Goal: Task Accomplishment & Management: Use online tool/utility

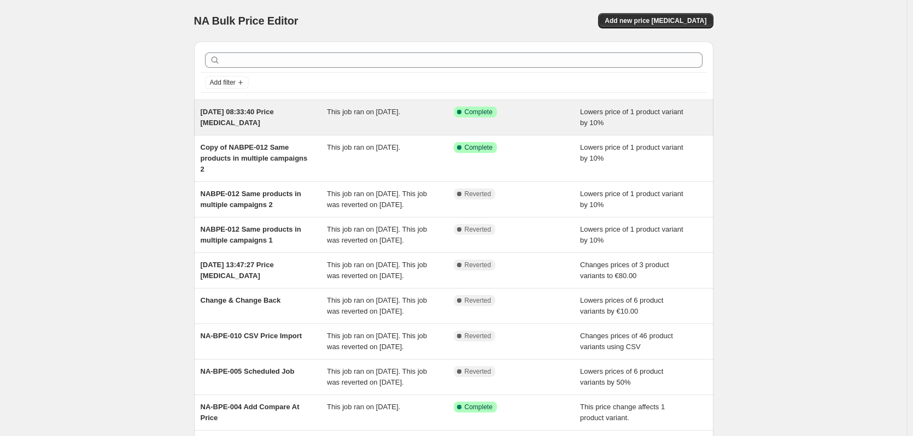
click at [260, 114] on span "16. Sept. 2025, 08:33:40 Price change job" at bounding box center [237, 117] width 73 height 19
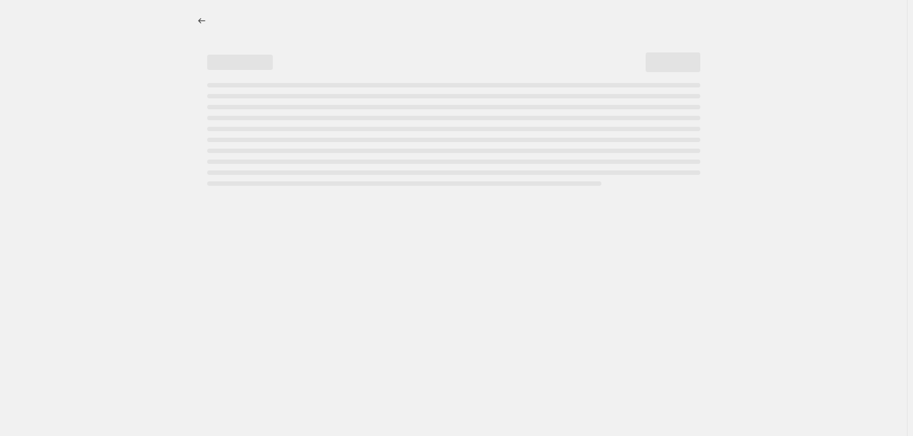
select select "percentage"
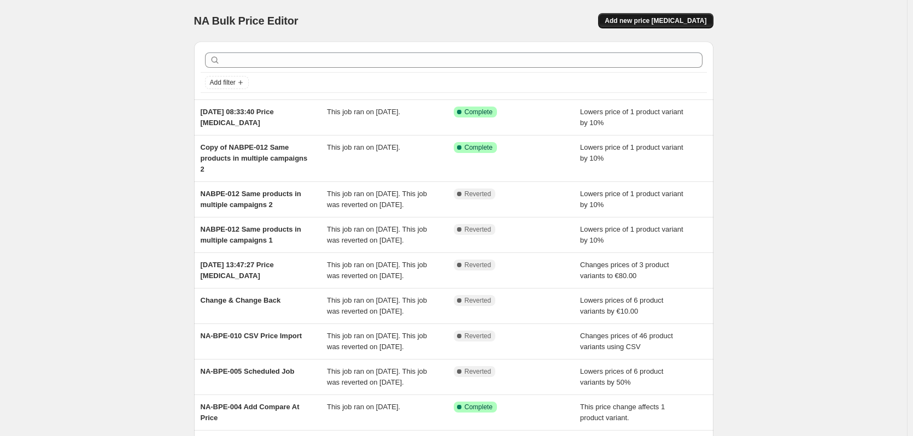
click at [680, 22] on span "Add new price change job" at bounding box center [656, 20] width 102 height 9
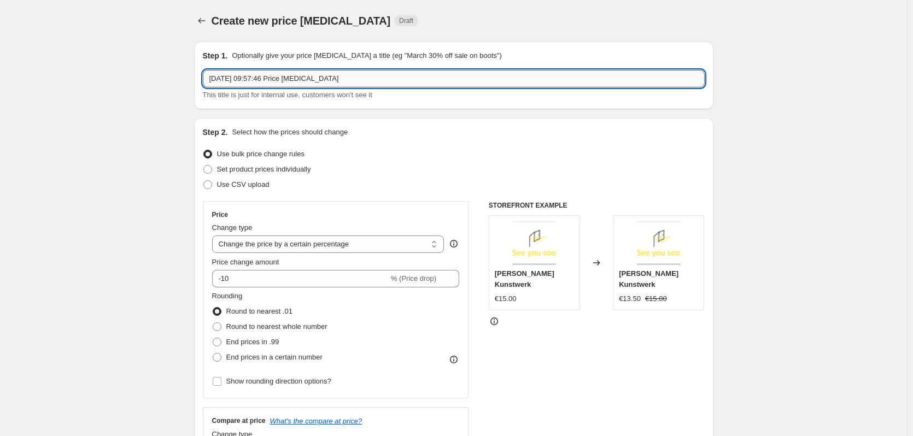
click at [356, 79] on input "[DATE] 09:57:46 Price [MEDICAL_DATA]" at bounding box center [454, 78] width 502 height 17
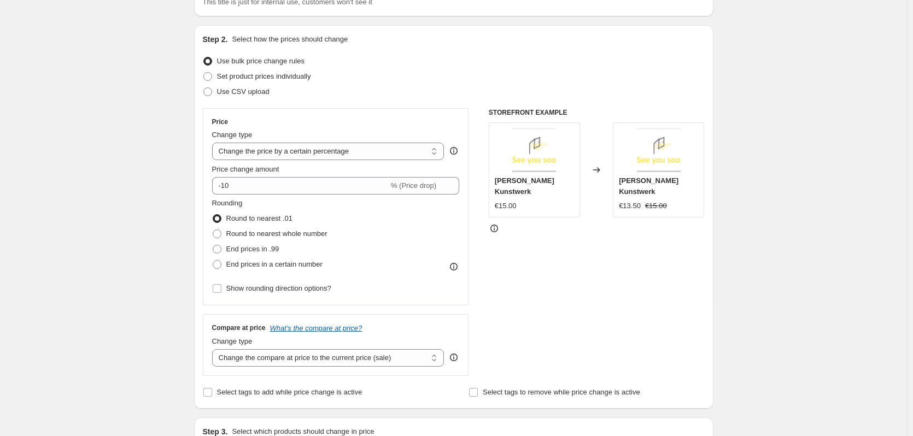
scroll to position [109, 0]
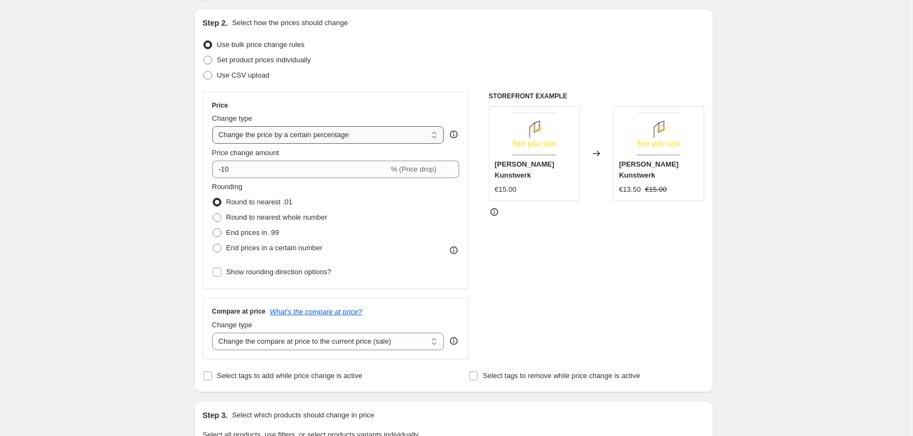
click at [246, 139] on select "Change the price to a certain amount Change the price by a certain amount Chang…" at bounding box center [328, 134] width 232 height 17
select select "to"
click at [214, 126] on select "Change the price to a certain amount Change the price by a certain amount Chang…" at bounding box center [328, 134] width 232 height 17
type input "80.00"
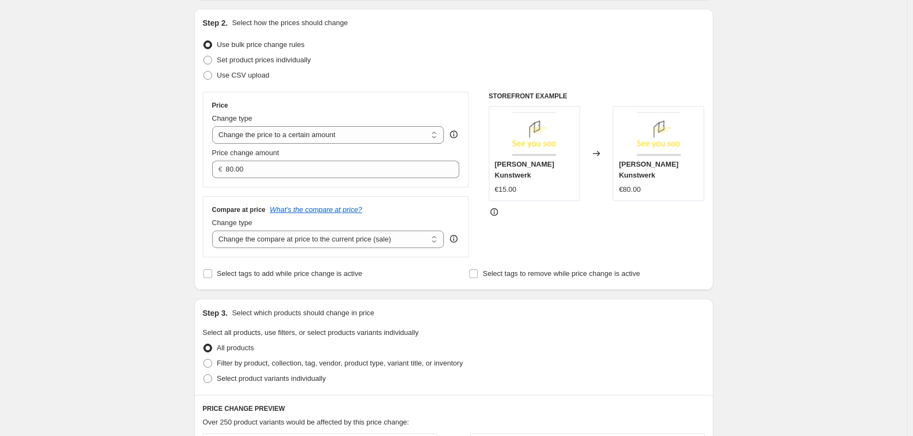
drag, startPoint x: 180, startPoint y: 124, endPoint x: 198, endPoint y: 88, distance: 40.1
click at [180, 124] on div "Create new price change job. This page is ready Create new price change job Dra…" at bounding box center [453, 386] width 907 height 991
click at [754, 16] on div "Create new price change job. This page is ready Create new price change job Dra…" at bounding box center [453, 386] width 907 height 991
drag, startPoint x: 283, startPoint y: 74, endPoint x: 210, endPoint y: 44, distance: 79.2
click at [210, 44] on ul "Use bulk price change rules Set product prices individually Use CSV upload" at bounding box center [454, 60] width 502 height 46
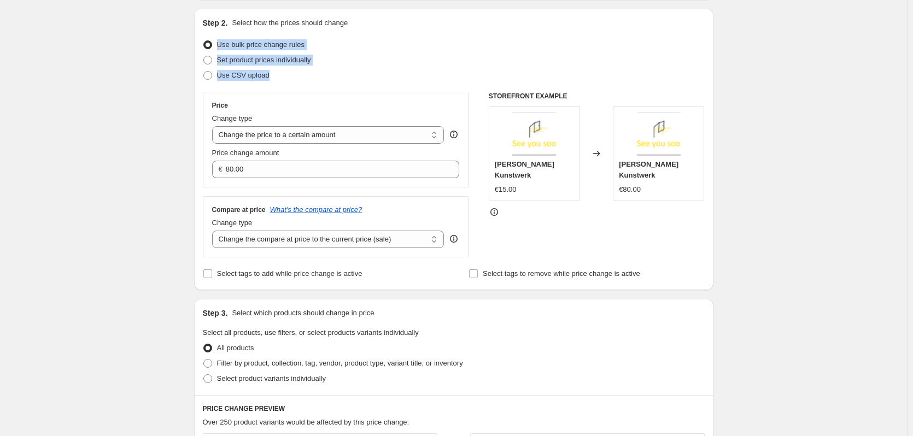
copy ul "Use bulk price change rules Set product prices individually Use CSV upload"
click at [741, 16] on div "Create new price change job. This page is ready Create new price change job Dra…" at bounding box center [453, 386] width 907 height 991
click at [744, 16] on div "Create new price change job. This page is ready Create new price change job Dra…" at bounding box center [453, 386] width 907 height 991
click at [345, 133] on select "Change the price to a certain amount Change the price by a certain amount Chang…" at bounding box center [328, 134] width 232 height 17
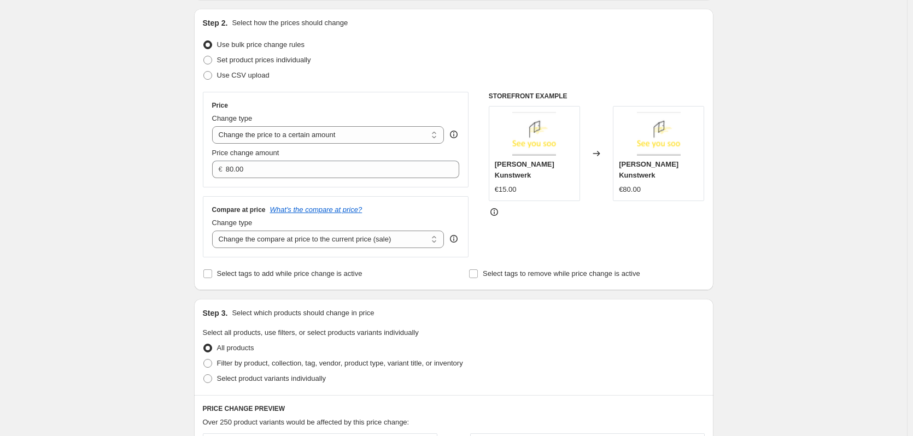
click at [187, 174] on div "Step 1. Optionally give your price change job a title (eg "March 30% off sale o…" at bounding box center [449, 368] width 528 height 891
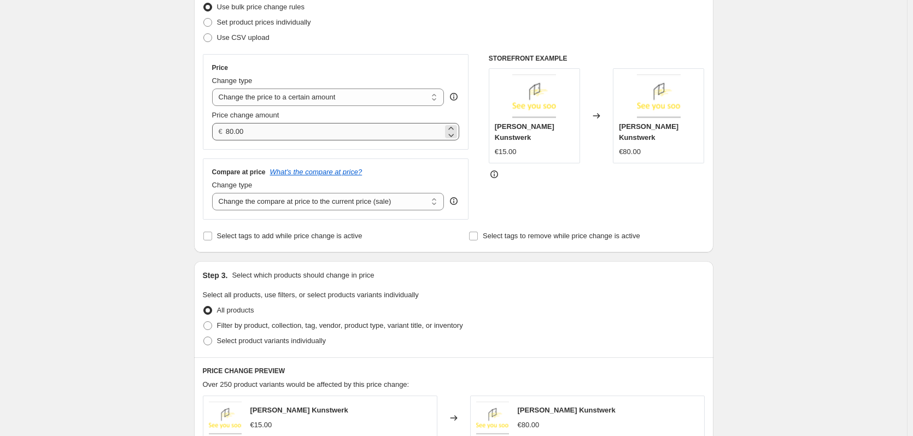
scroll to position [164, 0]
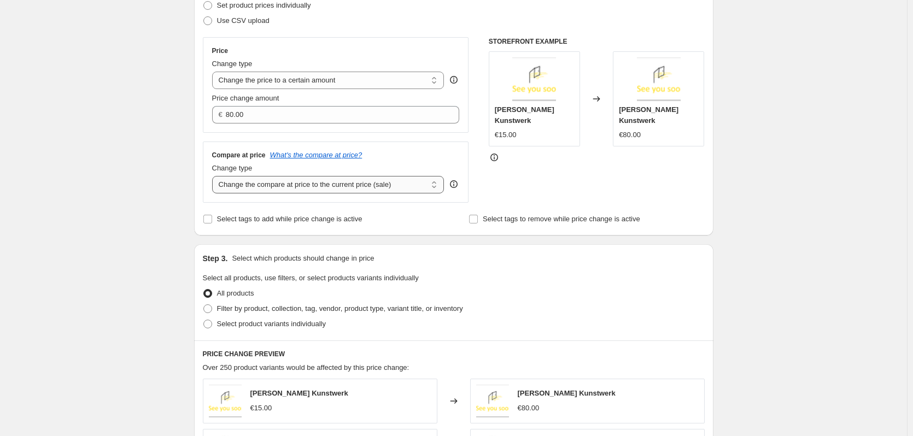
click at [391, 189] on select "Change the compare at price to the current price (sale) Change the compare at p…" at bounding box center [328, 184] width 232 height 17
click at [451, 163] on div "Change type Change the compare at price to the current price (sale) Change the …" at bounding box center [336, 178] width 248 height 31
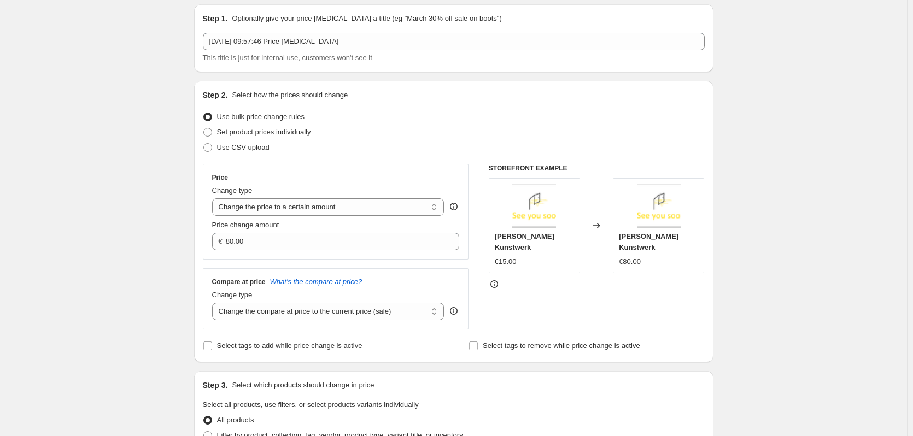
scroll to position [55, 0]
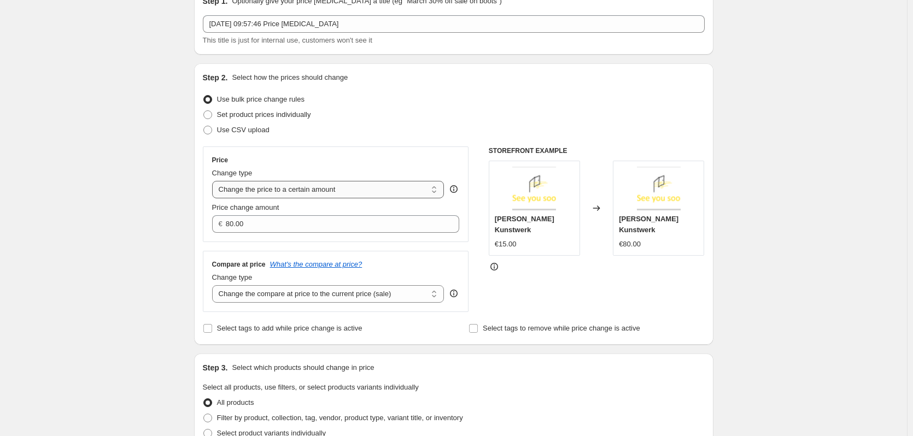
click at [298, 186] on select "Change the price to a certain amount Change the price by a certain amount Chang…" at bounding box center [328, 189] width 232 height 17
click at [308, 157] on div "Price" at bounding box center [336, 160] width 248 height 9
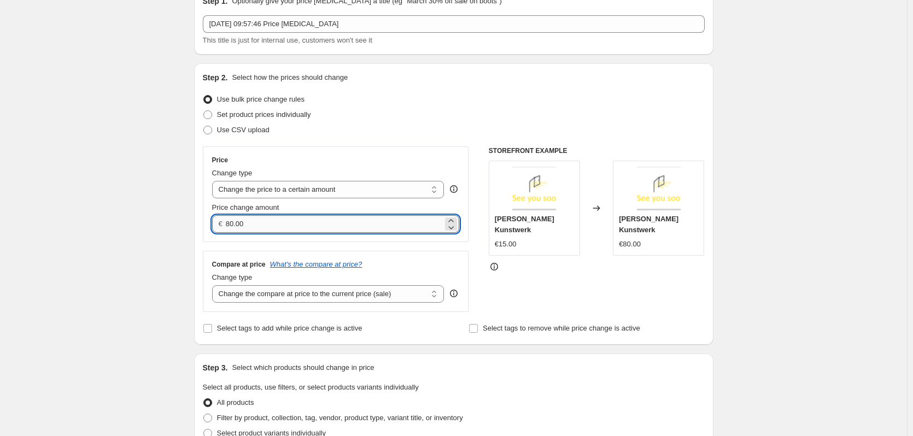
click at [318, 225] on input "80.00" at bounding box center [334, 223] width 217 height 17
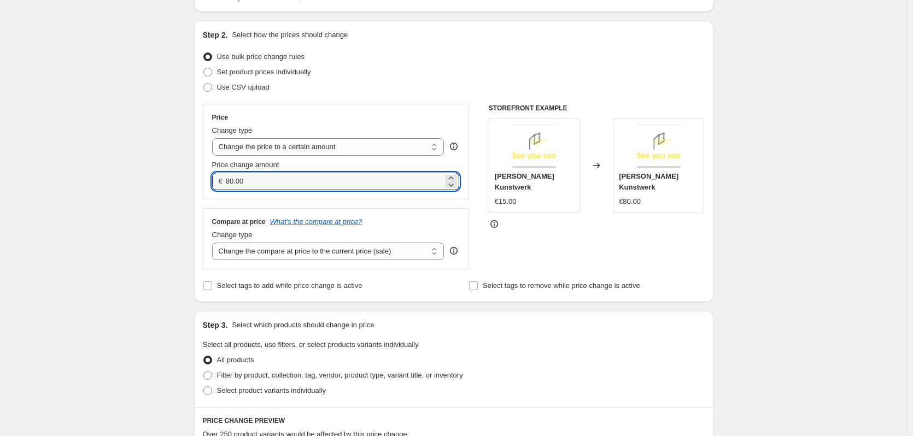
scroll to position [109, 0]
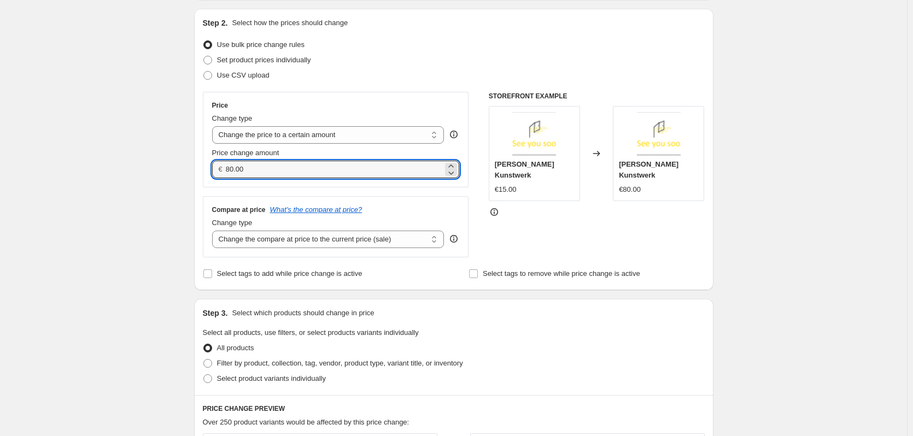
click at [165, 192] on div "Create new price change job. This page is ready Create new price change job Dra…" at bounding box center [453, 386] width 907 height 991
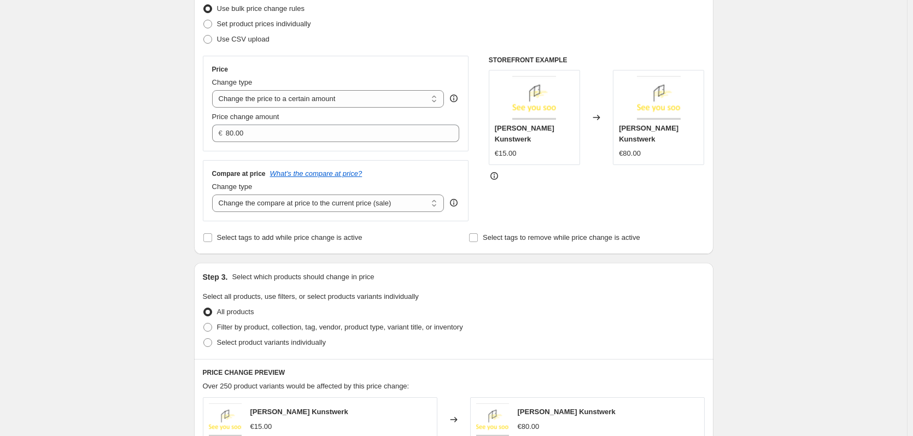
scroll to position [164, 0]
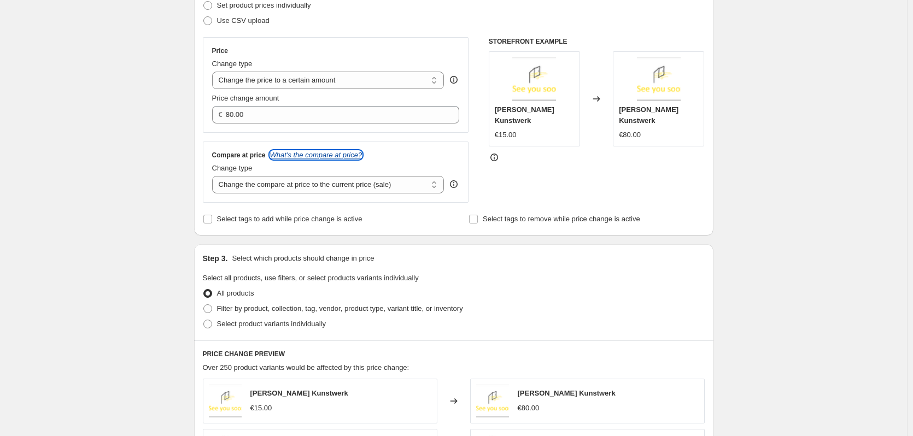
click at [331, 155] on icon "What's the compare at price?" at bounding box center [316, 155] width 92 height 8
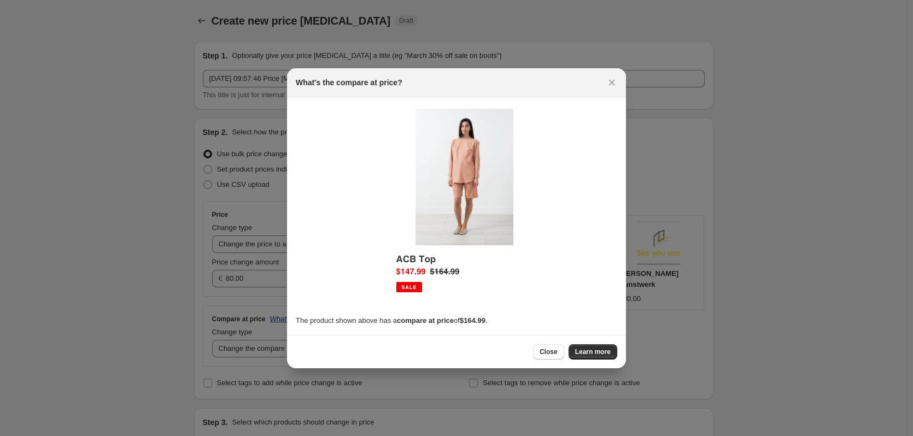
scroll to position [0, 0]
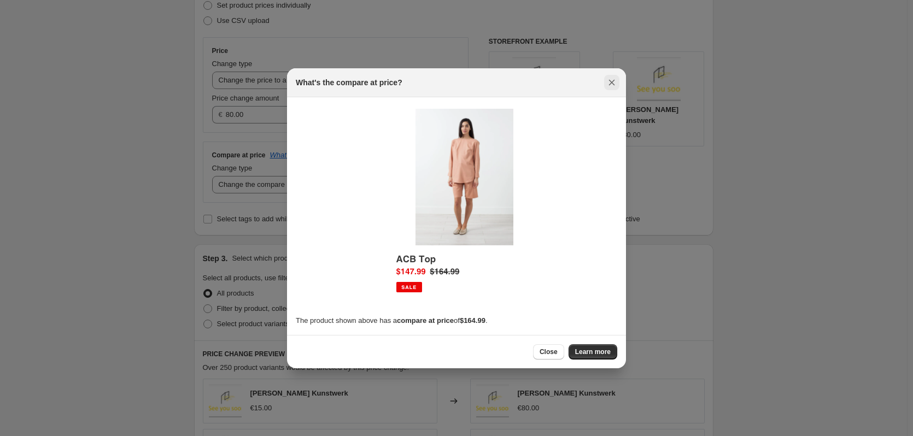
click at [608, 80] on icon "Close" at bounding box center [611, 82] width 11 height 11
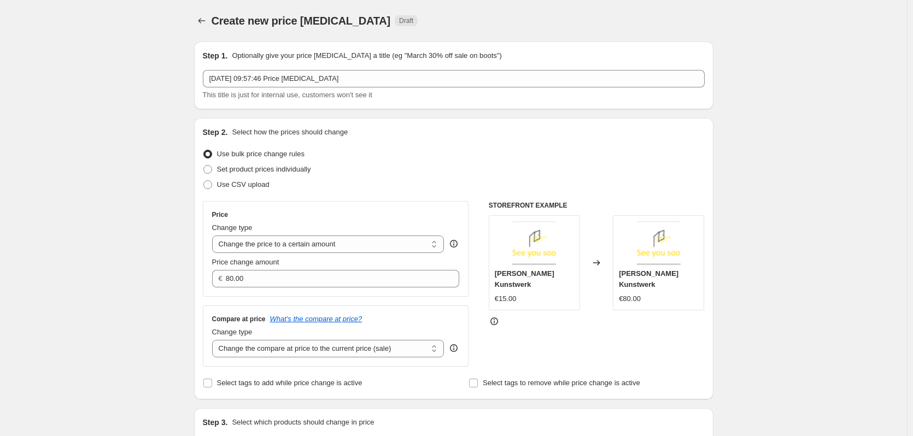
scroll to position [164, 0]
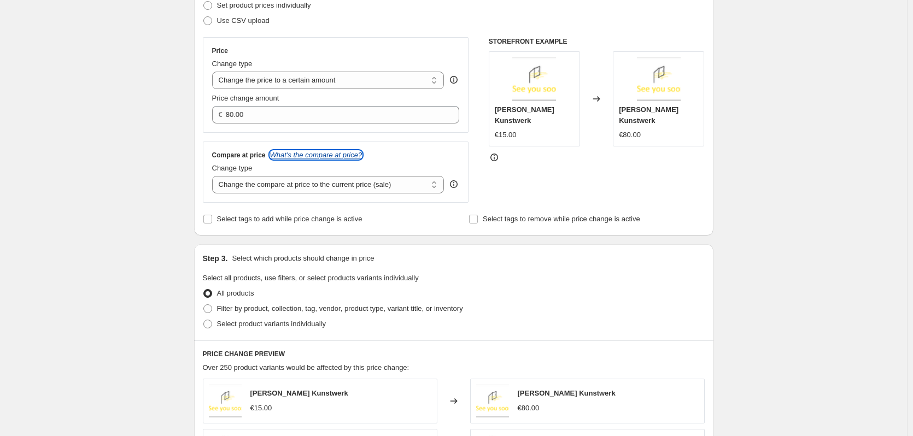
click at [327, 155] on icon "What's the compare at price?" at bounding box center [316, 155] width 92 height 8
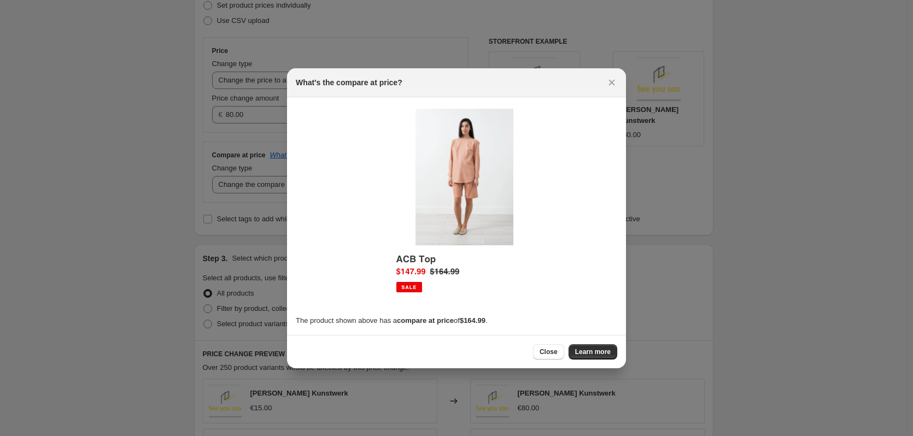
click at [603, 77] on div "What's the compare at price?" at bounding box center [456, 82] width 321 height 11
click at [606, 77] on icon "Close" at bounding box center [611, 82] width 11 height 11
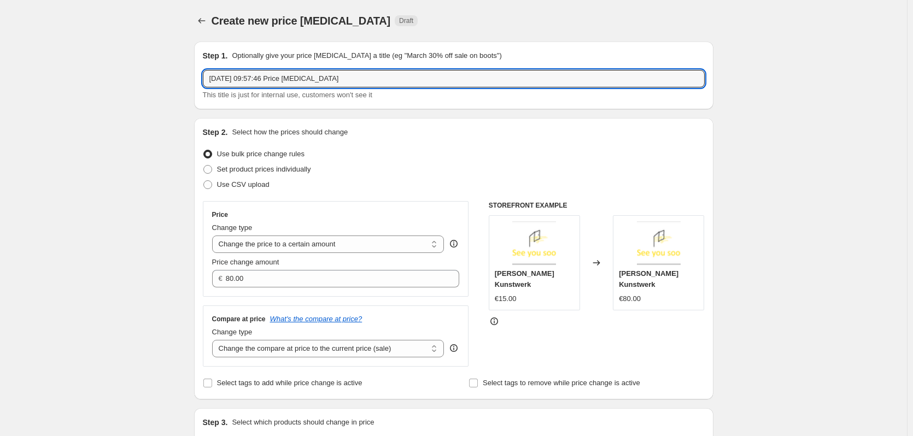
drag, startPoint x: 344, startPoint y: 81, endPoint x: 136, endPoint y: 90, distance: 208.4
type input "Test"
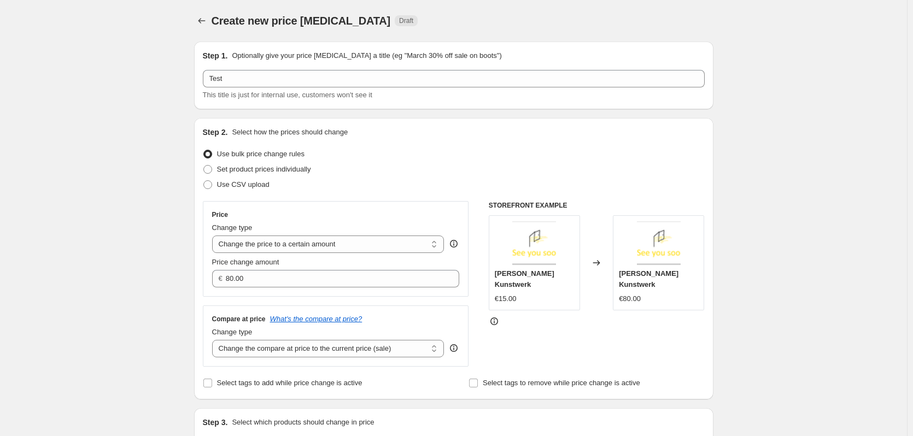
click at [415, 140] on div "Step 2. Select how the prices should change Use bulk price change rules Set pro…" at bounding box center [454, 259] width 502 height 264
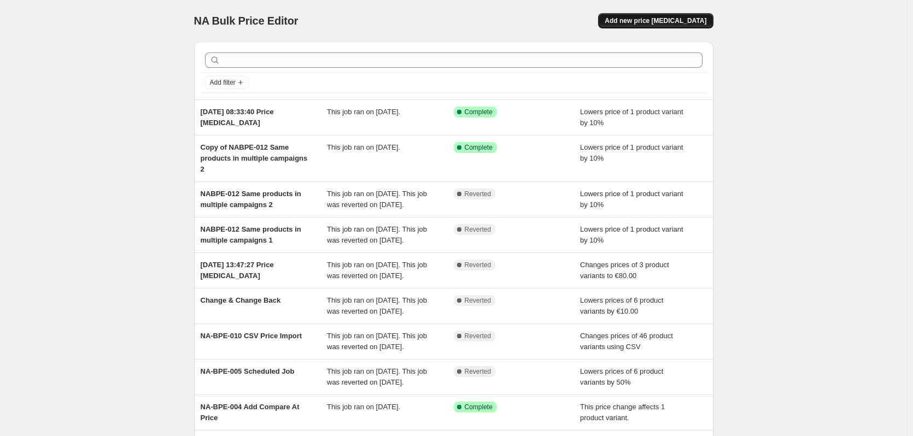
click at [627, 22] on button "Add new price [MEDICAL_DATA]" at bounding box center [655, 20] width 115 height 15
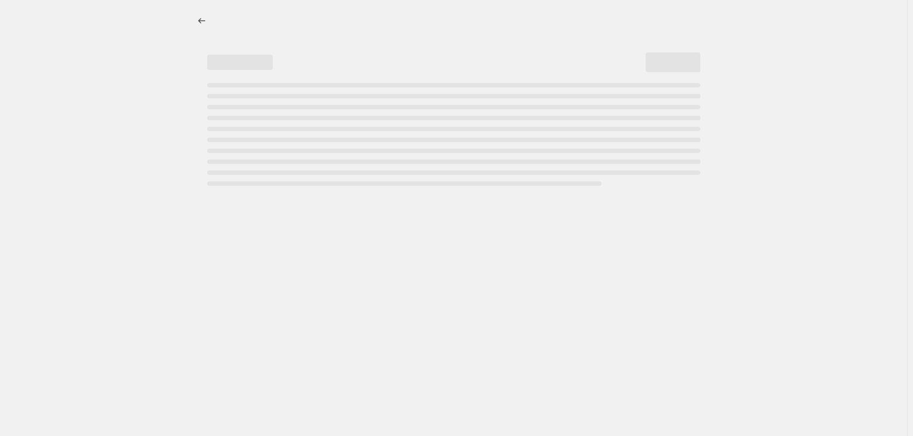
select select "percentage"
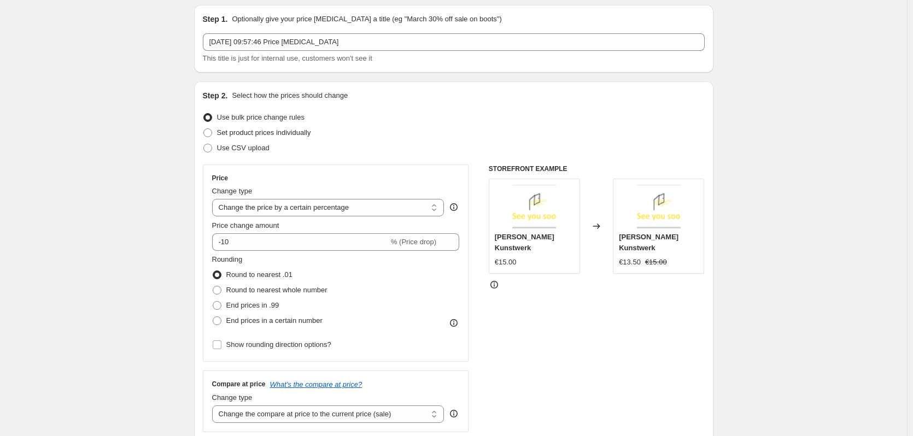
scroll to position [55, 0]
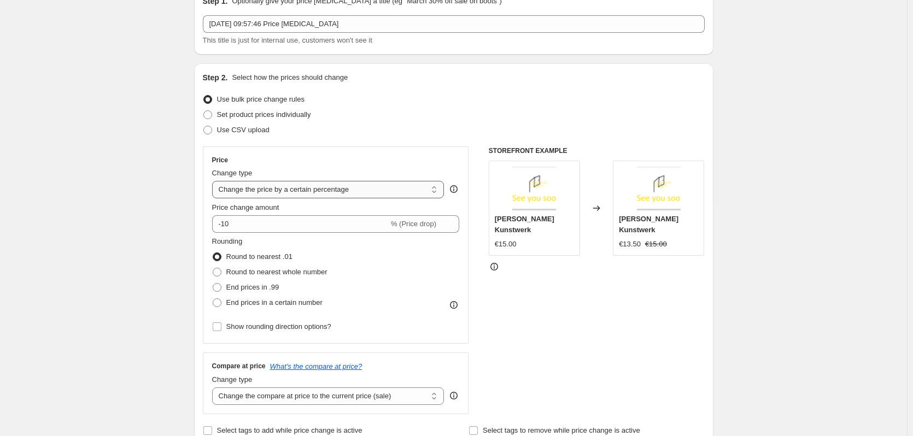
click at [289, 193] on select "Change the price to a certain amount Change the price by a certain amount Chang…" at bounding box center [328, 189] width 232 height 17
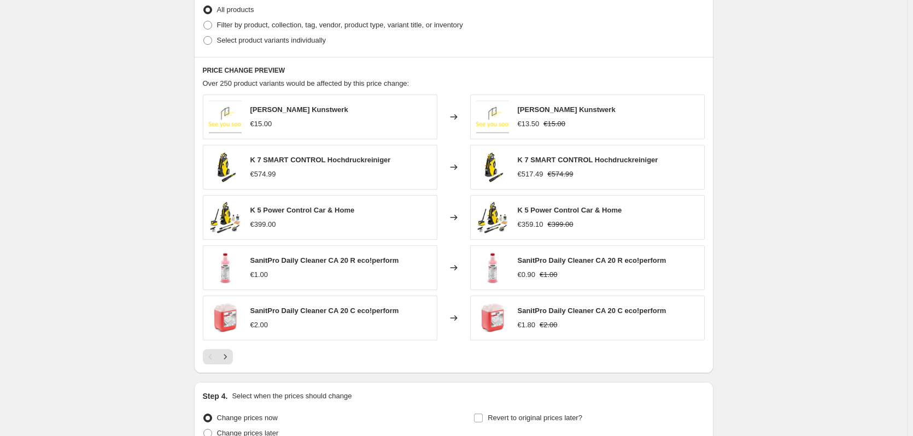
scroll to position [657, 0]
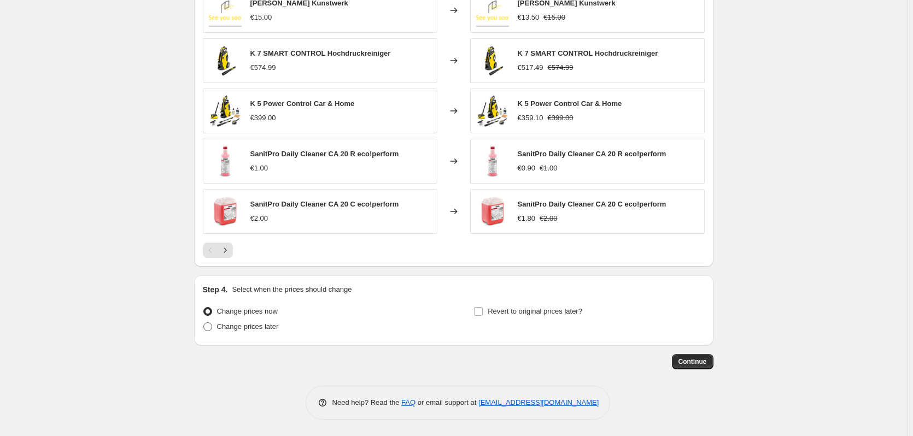
click at [215, 329] on label "Change prices later" at bounding box center [241, 326] width 76 height 15
click at [204, 323] on input "Change prices later" at bounding box center [203, 322] width 1 height 1
radio input "true"
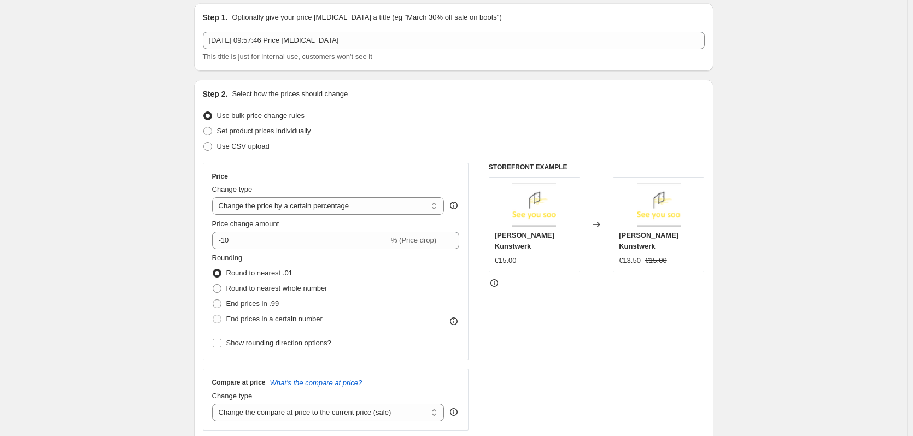
scroll to position [55, 0]
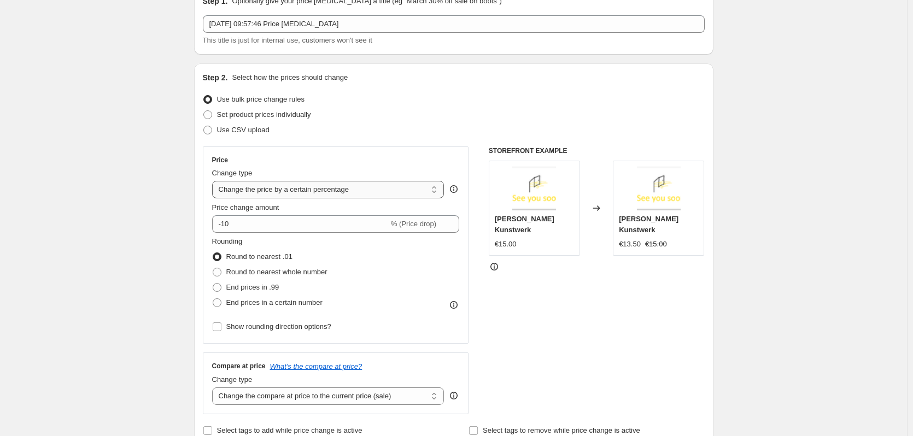
click at [297, 189] on select "Change the price to a certain amount Change the price by a certain amount Chang…" at bounding box center [328, 189] width 232 height 17
click at [284, 187] on select "Change the price to a certain amount Change the price by a certain amount Chang…" at bounding box center [328, 189] width 232 height 17
click at [331, 192] on select "Change the price to a certain amount Change the price by a certain amount Chang…" at bounding box center [328, 189] width 232 height 17
click at [447, 115] on div "Set product prices individually" at bounding box center [454, 114] width 502 height 15
click at [498, 261] on icon at bounding box center [494, 266] width 11 height 11
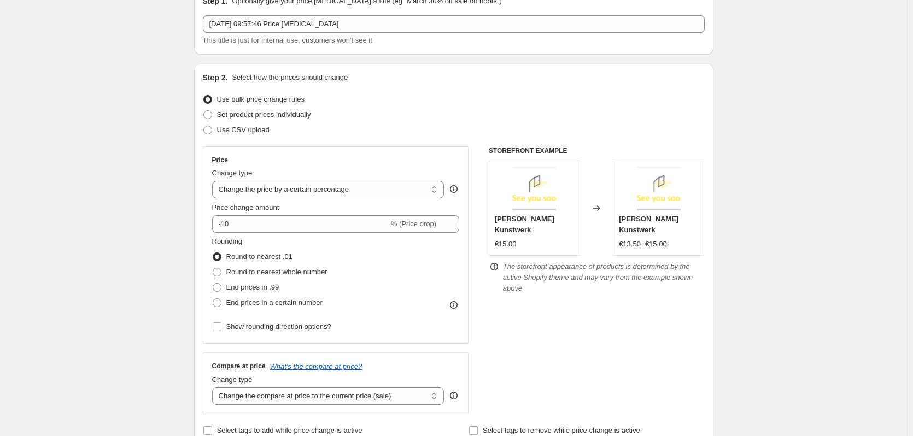
click at [498, 261] on icon at bounding box center [494, 266] width 11 height 11
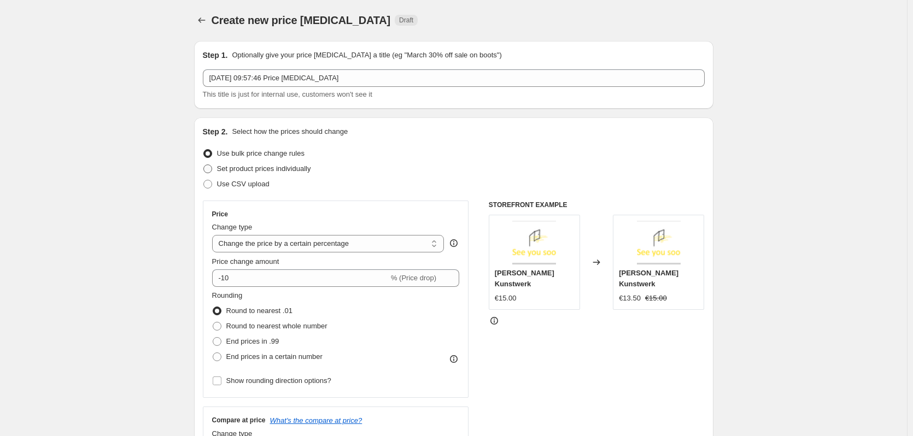
scroll to position [0, 0]
click at [346, 243] on select "Change the price to a certain amount Change the price by a certain amount Chang…" at bounding box center [328, 244] width 232 height 17
click at [357, 243] on select "Change the price to a certain amount Change the price by a certain amount Chang…" at bounding box center [328, 244] width 232 height 17
select select "by"
click at [214, 236] on select "Change the price to a certain amount Change the price by a certain amount Chang…" at bounding box center [328, 244] width 232 height 17
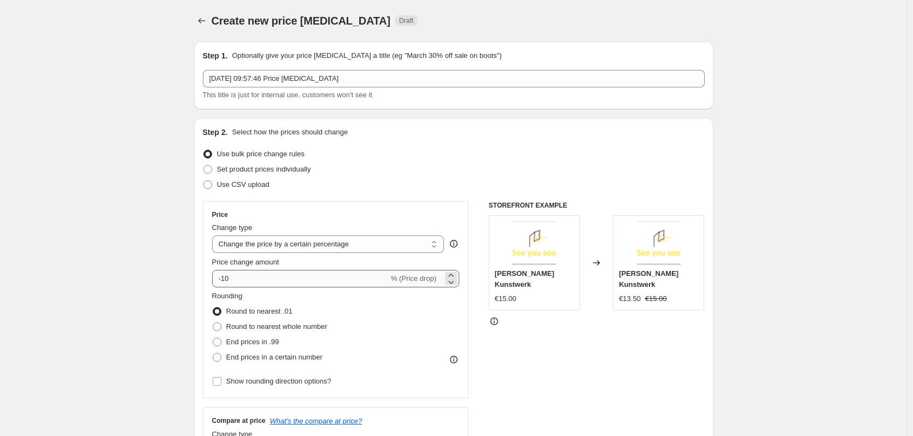
type input "-10.00"
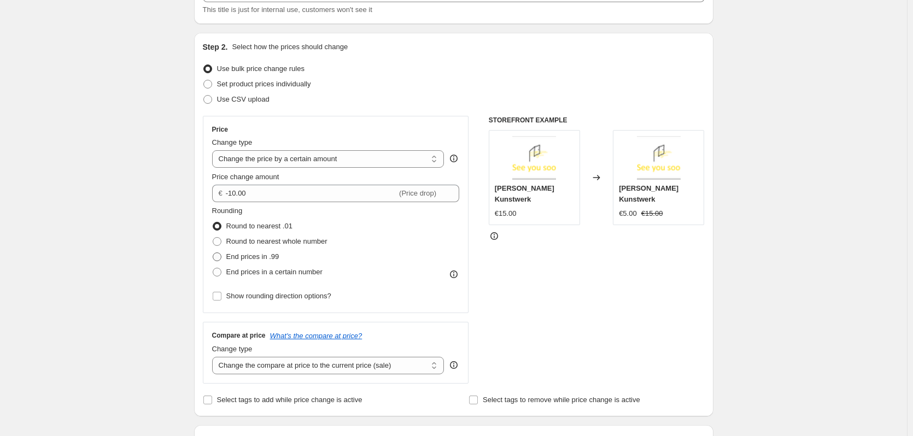
scroll to position [109, 0]
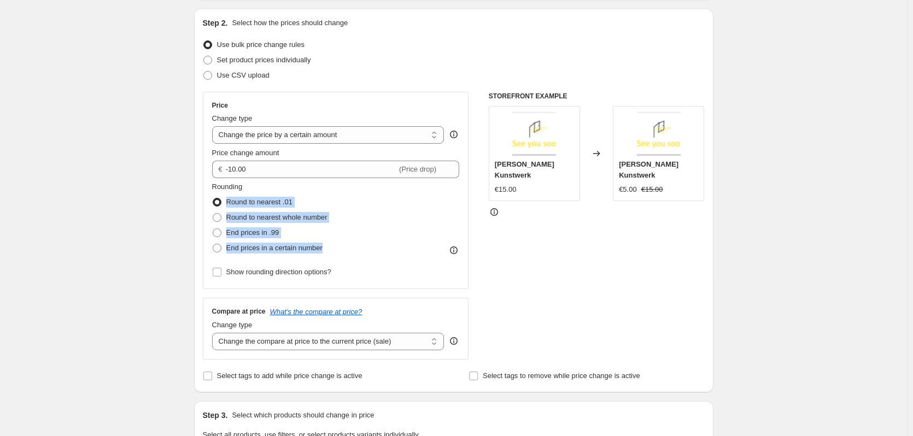
drag, startPoint x: 348, startPoint y: 253, endPoint x: 212, endPoint y: 206, distance: 143.6
click at [212, 206] on div "Price Change type Change the price to a certain amount Change the price by a ce…" at bounding box center [336, 190] width 266 height 197
copy ul "Round to nearest .01 Round to nearest whole number End prices in .99 End prices…"
click at [220, 233] on span at bounding box center [217, 232] width 9 height 9
click at [213, 229] on input "End prices in .99" at bounding box center [213, 228] width 1 height 1
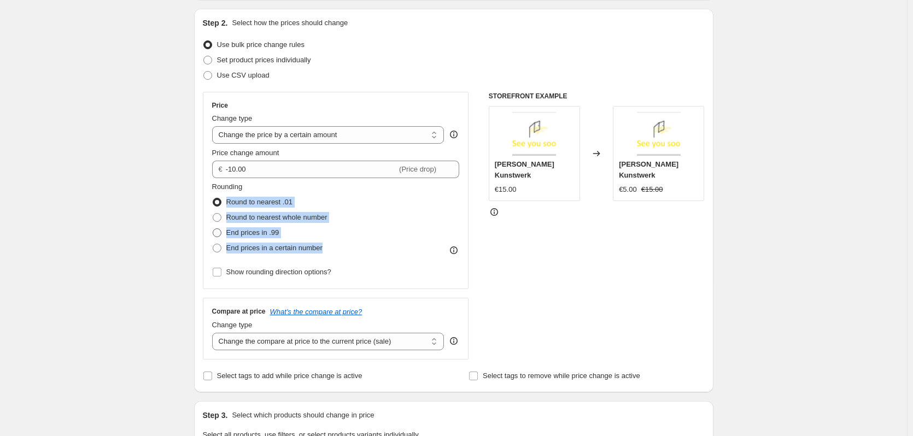
radio input "true"
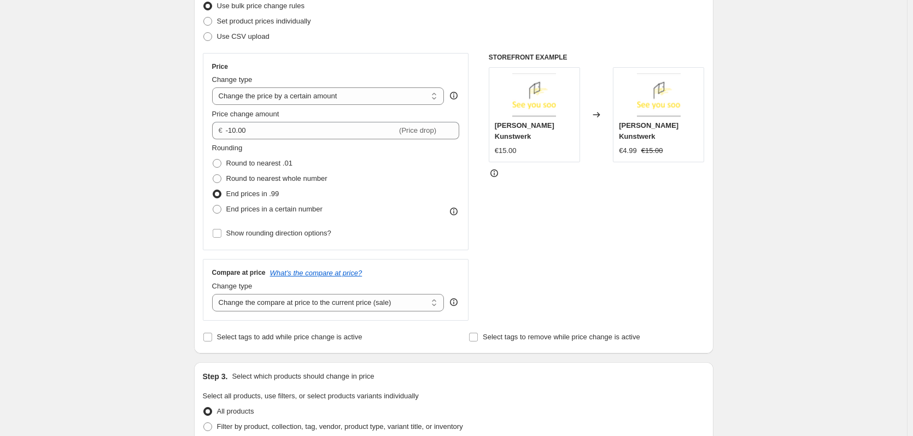
scroll to position [164, 0]
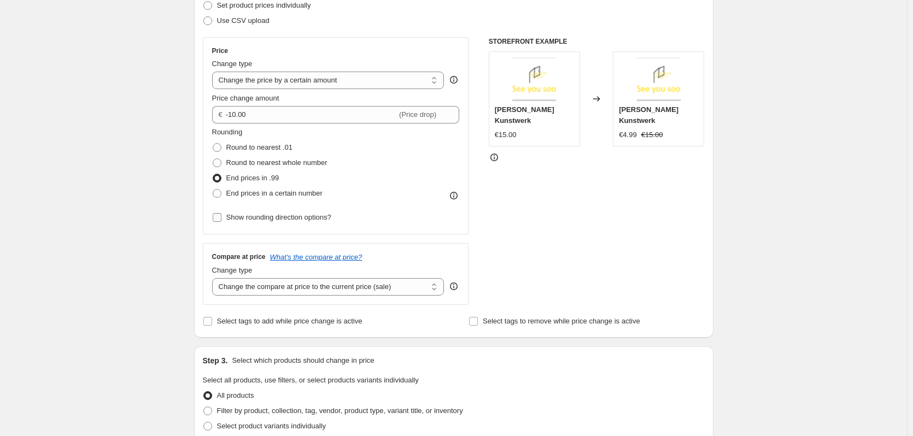
click at [227, 217] on label "Show rounding direction options?" at bounding box center [271, 217] width 119 height 15
click at [221, 217] on input "Show rounding direction options?" at bounding box center [217, 217] width 9 height 9
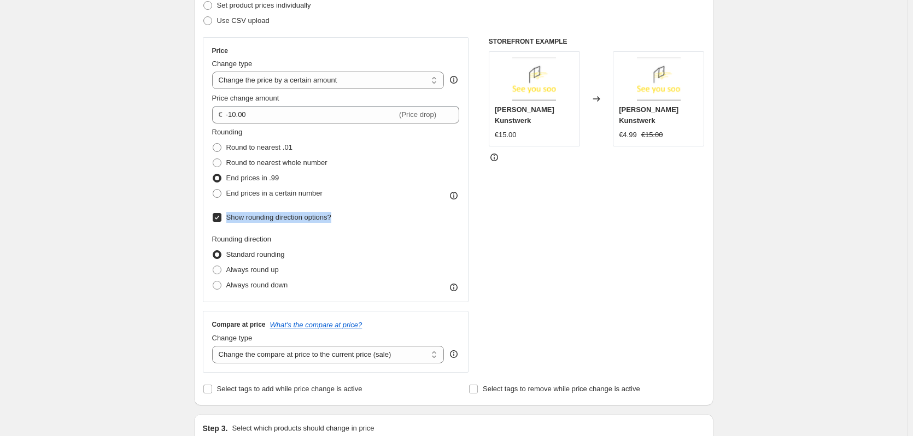
drag, startPoint x: 342, startPoint y: 216, endPoint x: 213, endPoint y: 216, distance: 128.4
click at [213, 216] on div "Price Change type Change the price to a certain amount Change the price by a ce…" at bounding box center [336, 169] width 266 height 265
copy label "Show rounding direction options?"
click at [220, 215] on input "Show rounding direction options?" at bounding box center [217, 217] width 9 height 9
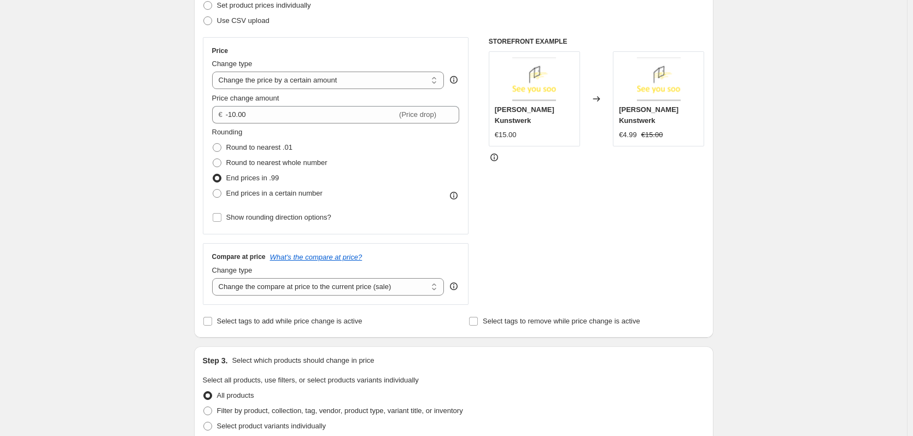
click at [519, 220] on div "STOREFRONT EXAMPLE Philipp Gall Kunstwerk €15.00 Changed to Philipp Gall Kunstw…" at bounding box center [597, 171] width 216 height 268
click at [206, 215] on div "Price Change type Change the price to a certain amount Change the price by a ce…" at bounding box center [336, 135] width 266 height 197
click at [215, 215] on input "Show rounding direction options?" at bounding box center [217, 217] width 9 height 9
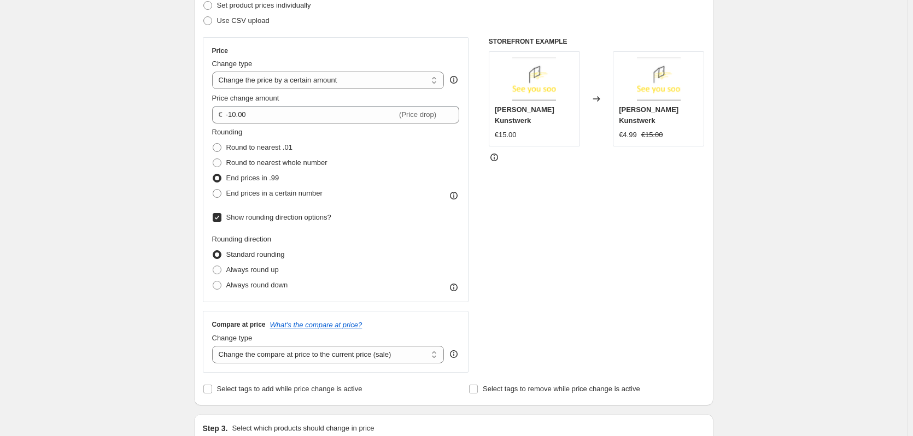
click at [218, 215] on input "Show rounding direction options?" at bounding box center [217, 217] width 9 height 9
checkbox input "false"
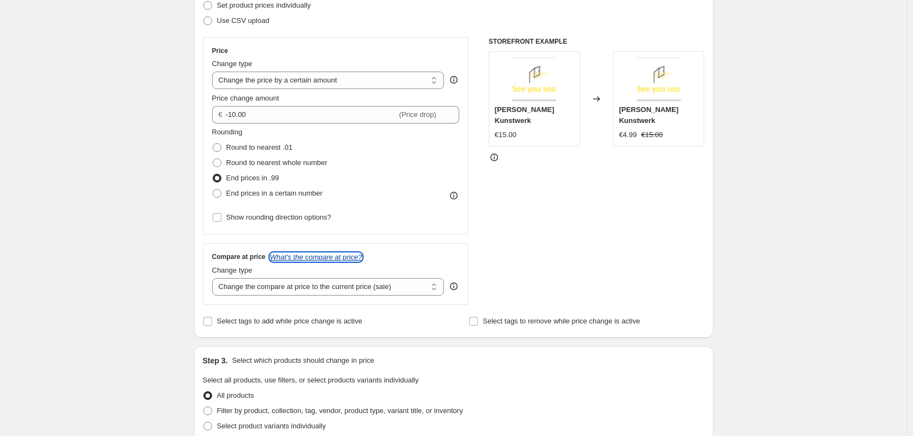
click at [338, 259] on icon "What's the compare at price?" at bounding box center [316, 257] width 92 height 8
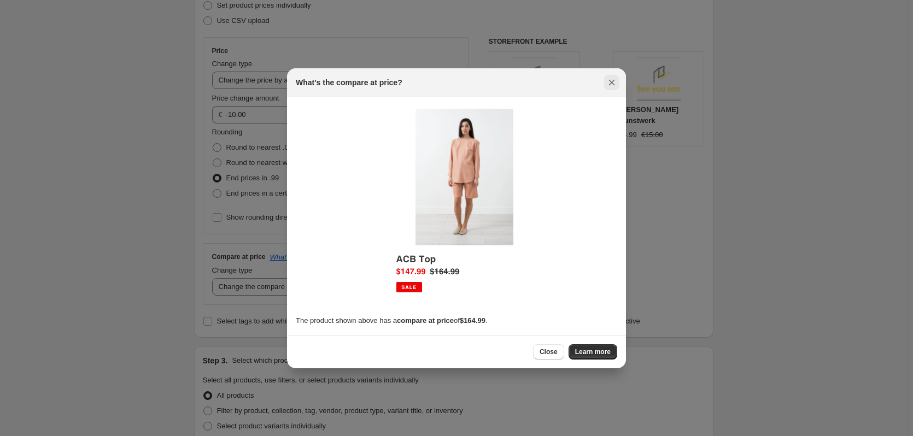
click at [616, 81] on icon "Close" at bounding box center [611, 82] width 11 height 11
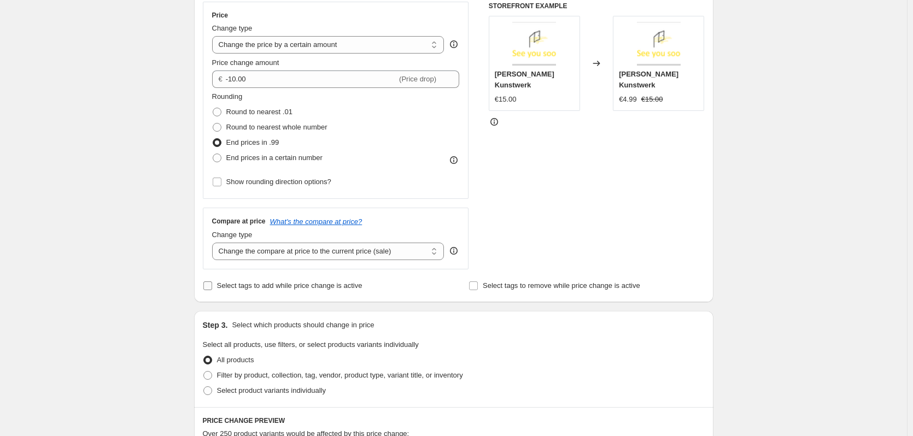
scroll to position [219, 0]
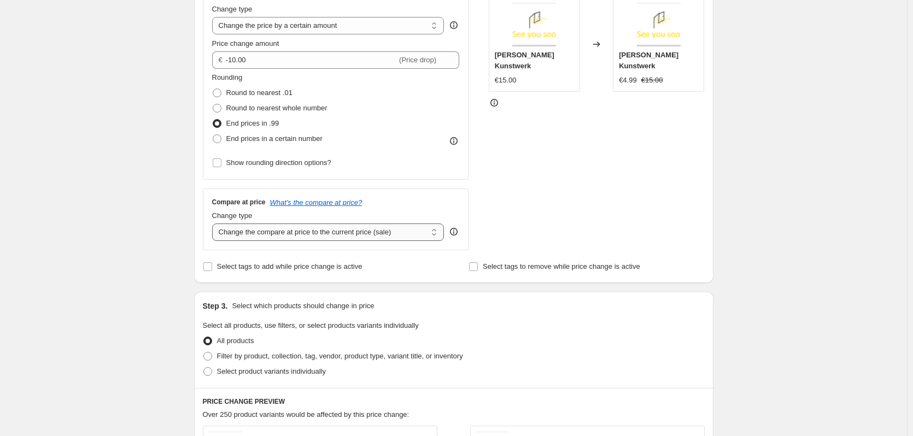
click at [359, 237] on select "Change the compare at price to the current price (sale) Change the compare at p…" at bounding box center [328, 232] width 232 height 17
click at [250, 240] on select "Change the compare at price to the current price (sale) Change the compare at p…" at bounding box center [328, 232] width 232 height 17
click at [335, 203] on icon "What's the compare at price?" at bounding box center [316, 202] width 92 height 8
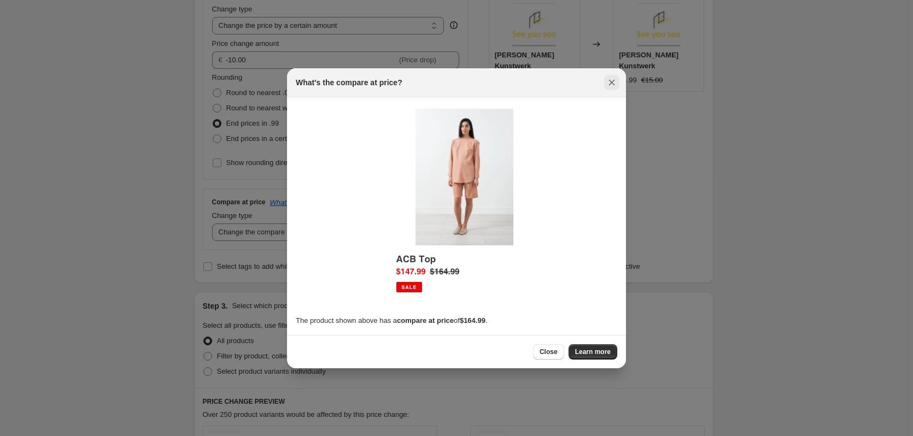
click at [607, 77] on icon "Close" at bounding box center [611, 82] width 11 height 11
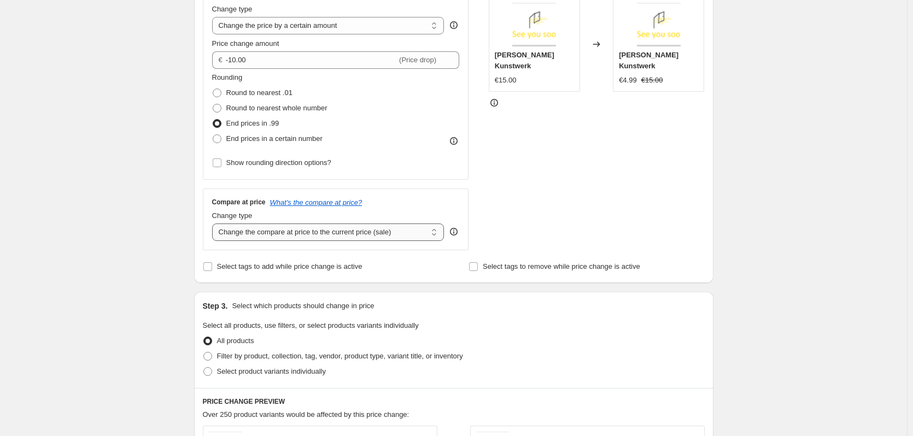
click at [338, 224] on select "Change the compare at price to the current price (sale) Change the compare at p…" at bounding box center [328, 232] width 232 height 17
click at [214, 224] on select "Change the compare at price to the current price (sale) Change the compare at p…" at bounding box center [328, 232] width 232 height 17
click at [208, 272] on label "Select tags to add while price change is active" at bounding box center [283, 266] width 160 height 15
click at [208, 271] on input "Select tags to add while price change is active" at bounding box center [207, 266] width 9 height 9
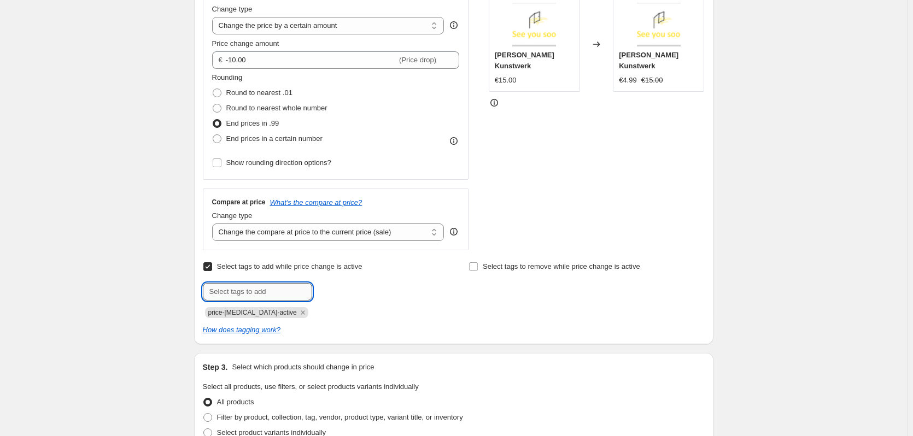
click at [239, 294] on input "text" at bounding box center [257, 291] width 109 height 17
click at [227, 330] on icon "How does tagging work?" at bounding box center [242, 330] width 78 height 8
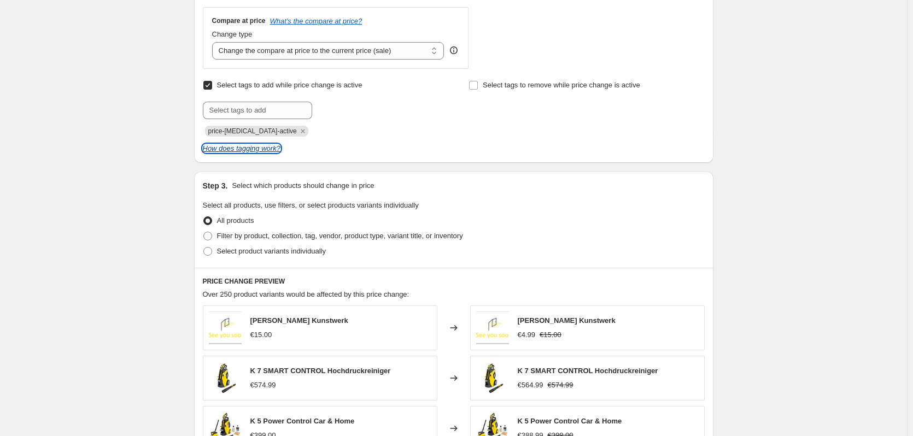
scroll to position [383, 0]
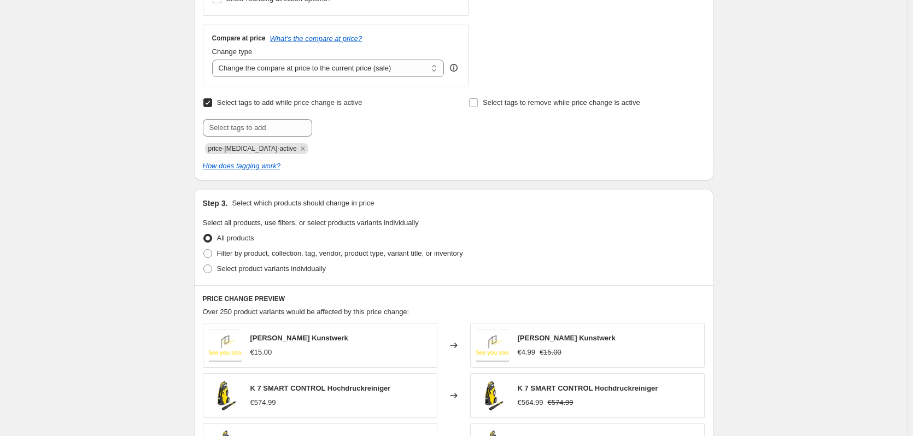
drag, startPoint x: 212, startPoint y: 102, endPoint x: 213, endPoint y: 108, distance: 5.5
click at [212, 102] on input "Select tags to add while price change is active" at bounding box center [207, 102] width 9 height 9
checkbox input "false"
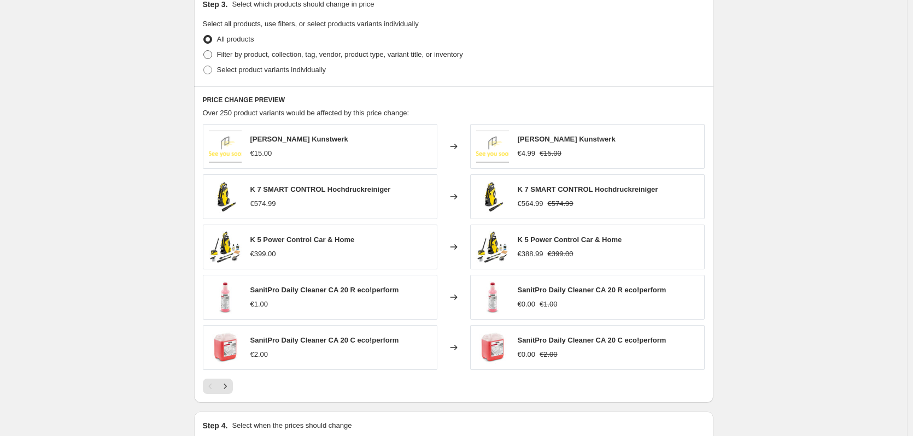
scroll to position [547, 0]
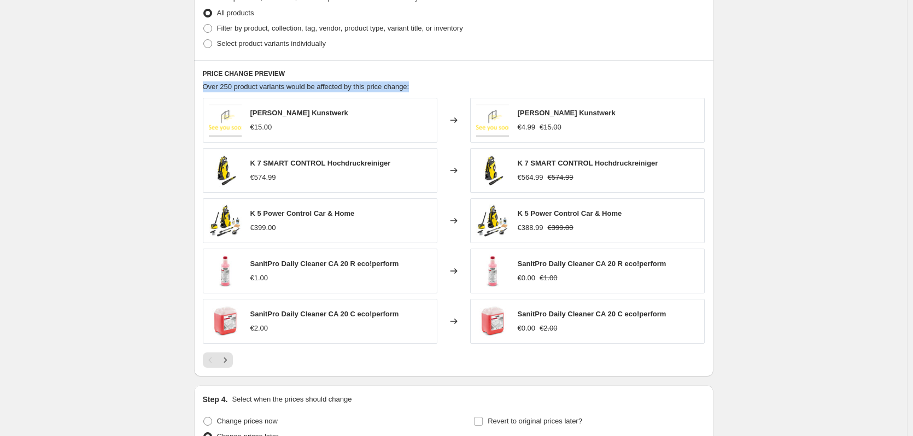
drag, startPoint x: 206, startPoint y: 87, endPoint x: 413, endPoint y: 85, distance: 206.6
click at [413, 85] on div "Over 250 product variants would be affected by this price change:" at bounding box center [454, 86] width 502 height 11
copy span "Over 250 product variants would be affected by this price change:"
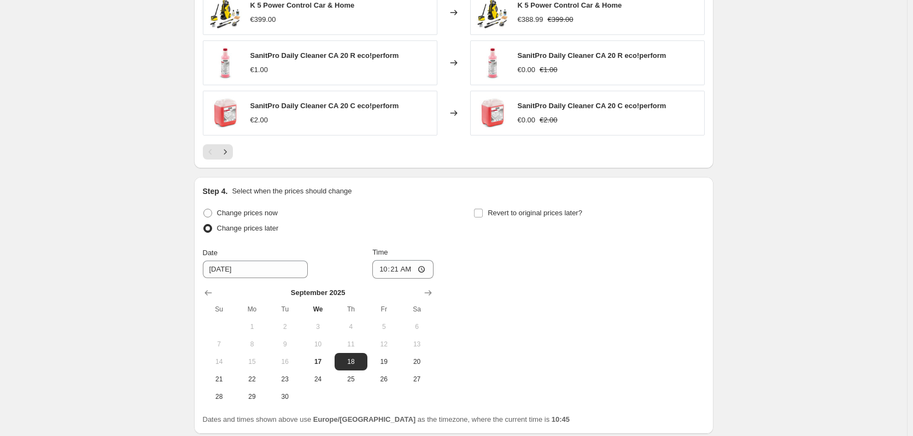
scroll to position [820, 0]
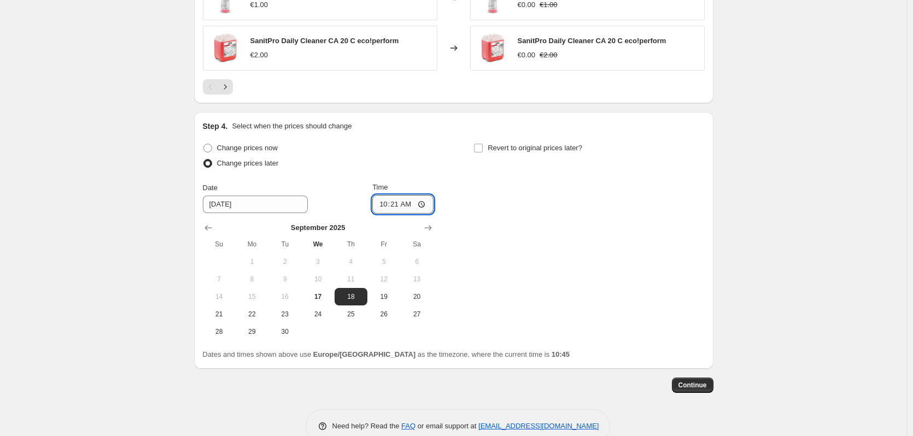
click at [407, 200] on input "10:21" at bounding box center [402, 204] width 61 height 19
click at [467, 219] on div "Change prices now Change prices later Date 9/18/2025 Time 10:21 September 2025 …" at bounding box center [454, 240] width 502 height 200
click at [248, 201] on input "9/18/2025" at bounding box center [255, 204] width 105 height 17
click at [483, 144] on input "Revert to original prices later?" at bounding box center [478, 148] width 9 height 9
checkbox input "true"
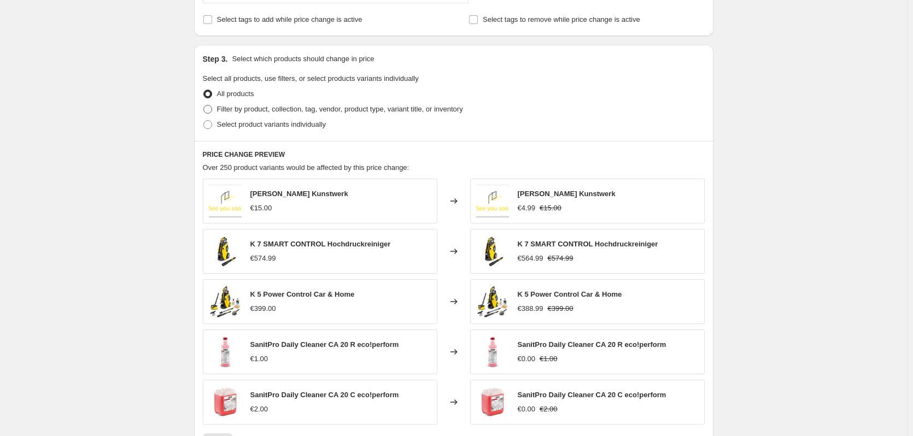
scroll to position [492, 0]
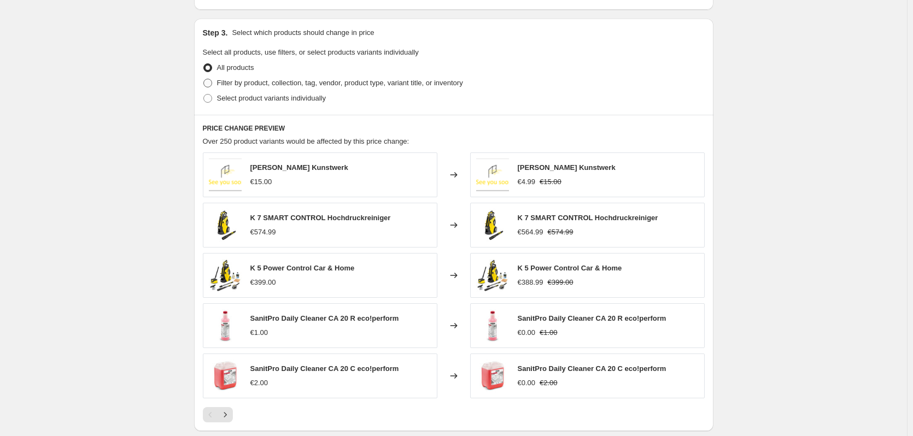
click at [212, 87] on span at bounding box center [207, 83] width 9 height 9
click at [204, 79] on input "Filter by product, collection, tag, vendor, product type, variant title, or inv…" at bounding box center [203, 79] width 1 height 1
radio input "true"
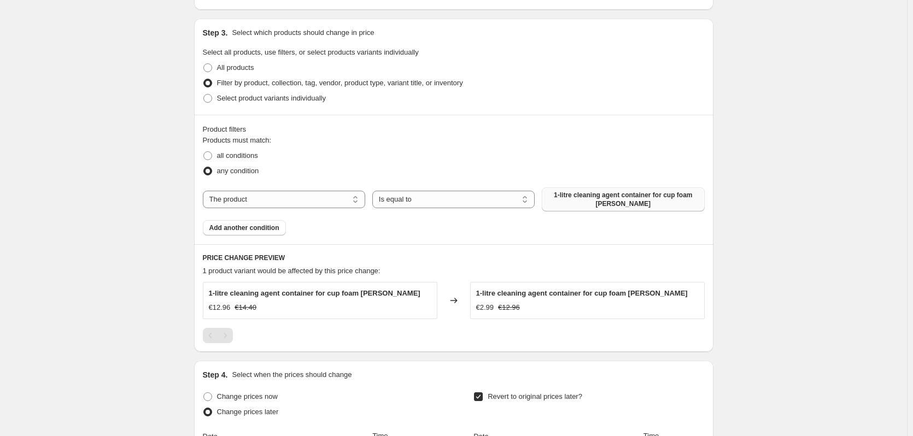
scroll to position [547, 0]
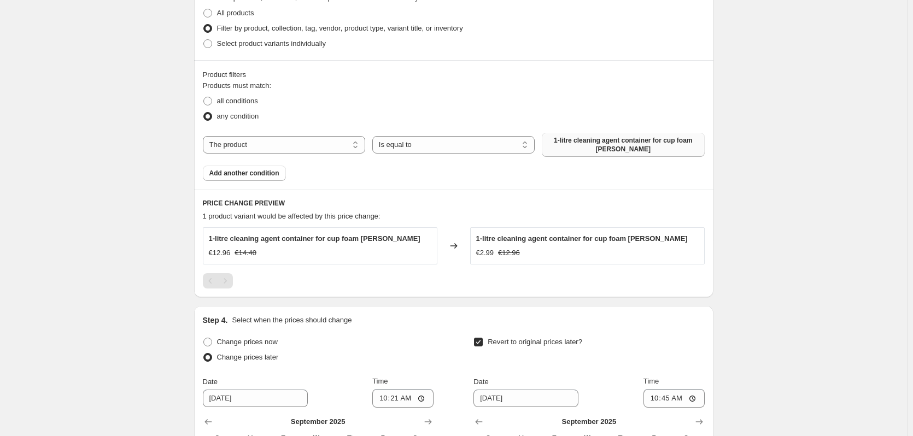
click at [611, 146] on span "1-litre cleaning agent container for cup foam [PERSON_NAME]" at bounding box center [622, 144] width 149 height 17
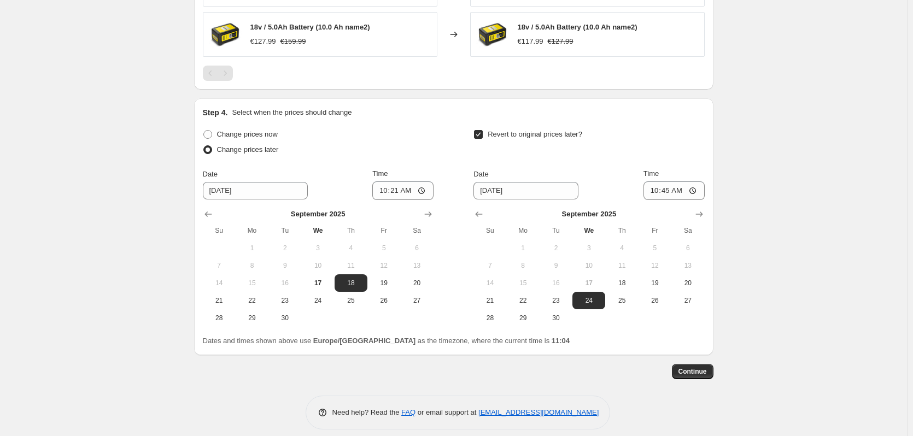
scroll to position [816, 0]
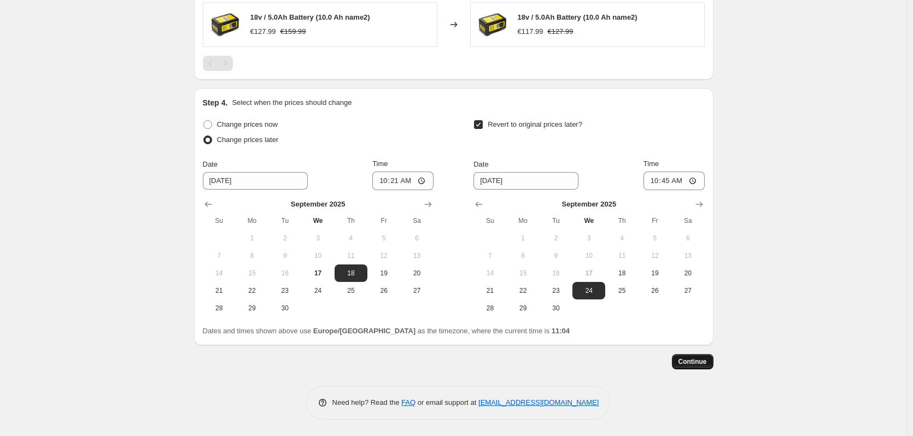
click at [686, 363] on span "Continue" at bounding box center [692, 361] width 28 height 9
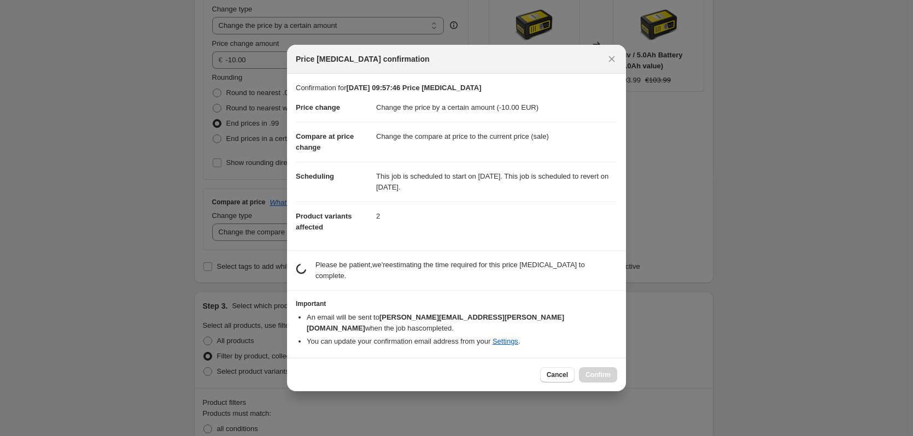
scroll to position [0, 0]
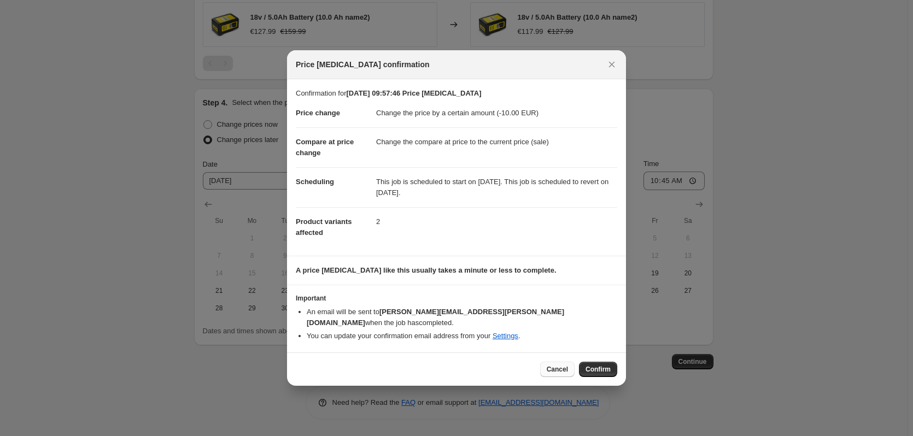
click at [553, 365] on span "Cancel" at bounding box center [557, 369] width 21 height 9
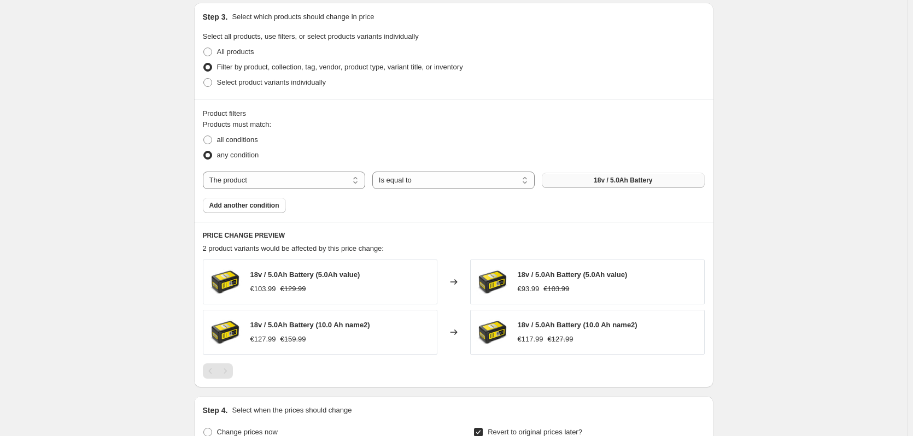
scroll to position [488, 0]
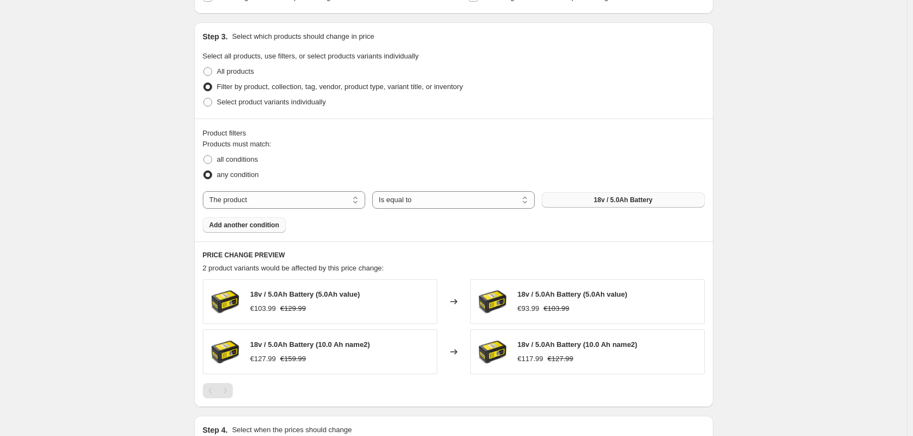
click at [268, 224] on span "Add another condition" at bounding box center [244, 225] width 70 height 9
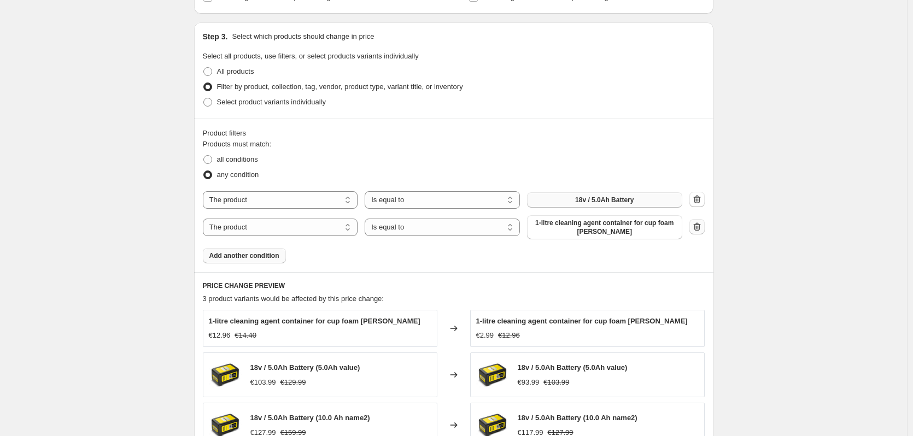
click at [699, 224] on icon "button" at bounding box center [696, 226] width 11 height 11
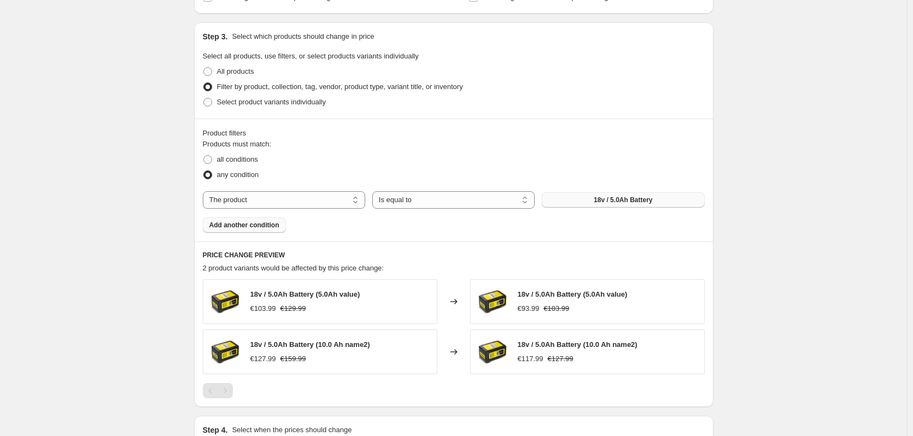
click at [580, 201] on button "18v / 5.0Ah Battery" at bounding box center [623, 199] width 162 height 15
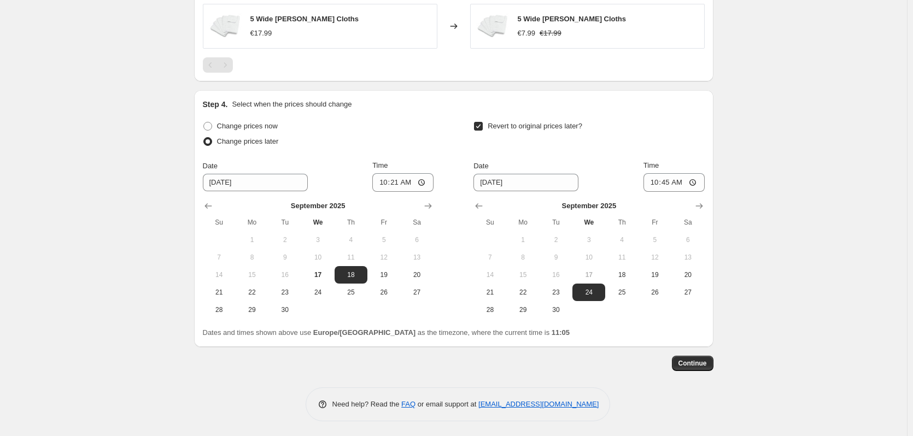
scroll to position [766, 0]
click at [682, 362] on span "Continue" at bounding box center [692, 361] width 28 height 9
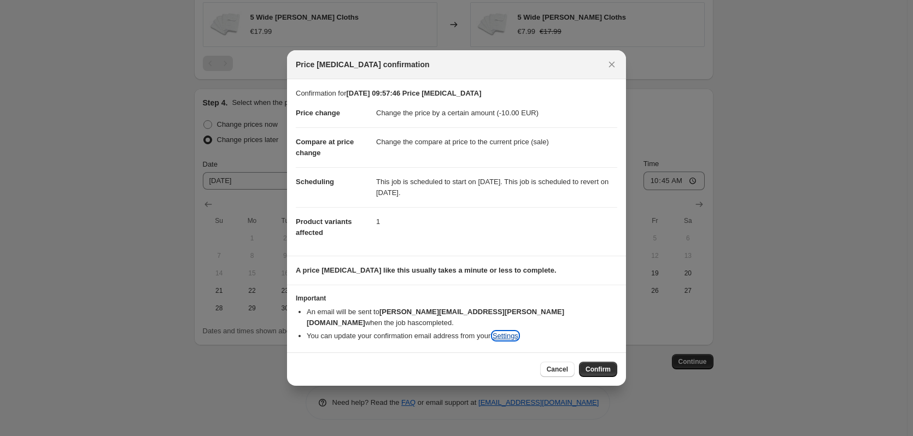
click at [498, 335] on link "Settings" at bounding box center [505, 336] width 26 height 8
click at [612, 66] on icon "Close" at bounding box center [611, 64] width 11 height 11
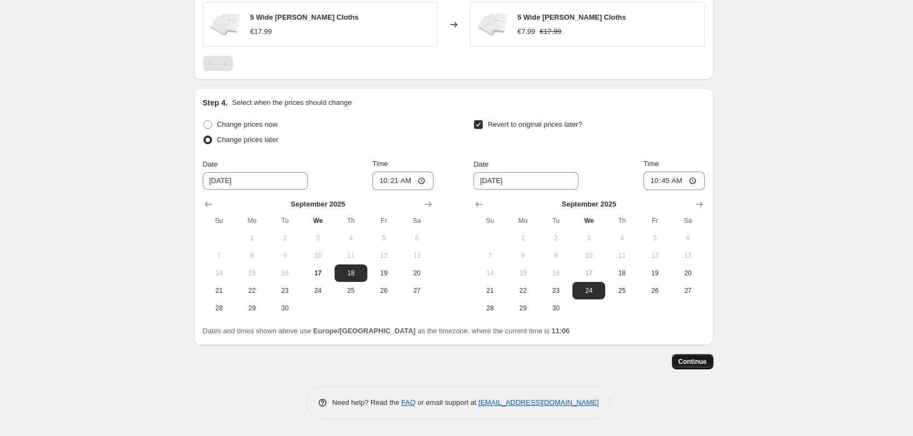
click at [695, 364] on span "Continue" at bounding box center [692, 361] width 28 height 9
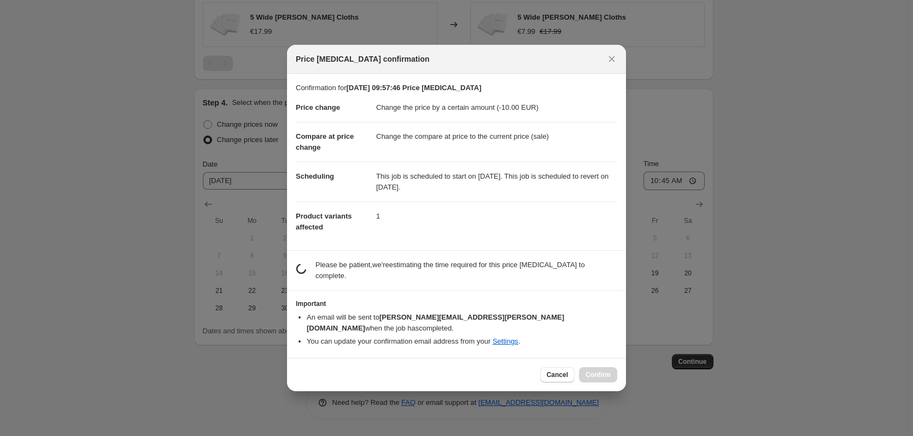
scroll to position [0, 0]
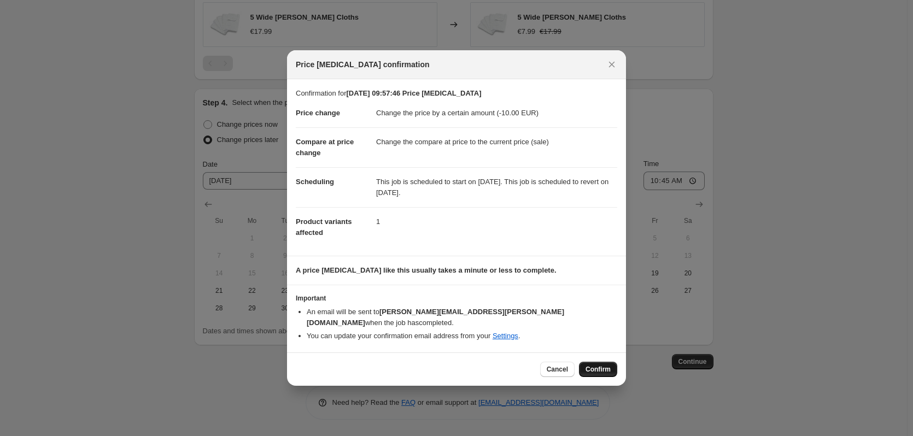
click at [597, 365] on span "Confirm" at bounding box center [597, 369] width 25 height 9
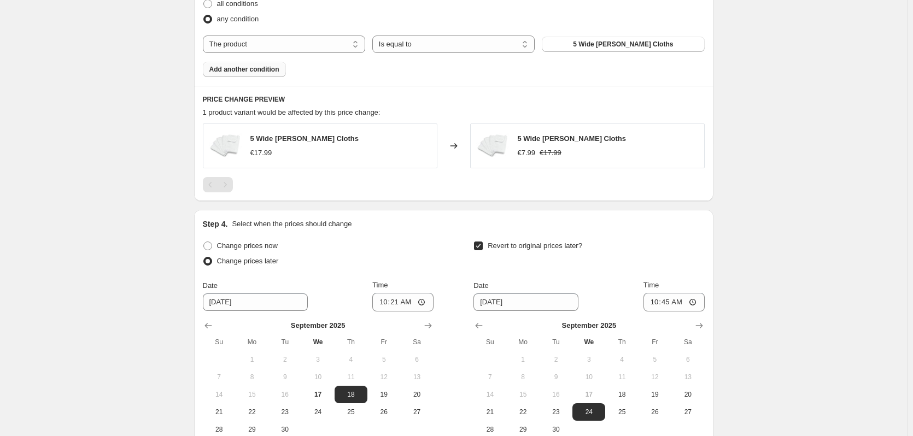
scroll to position [832, 0]
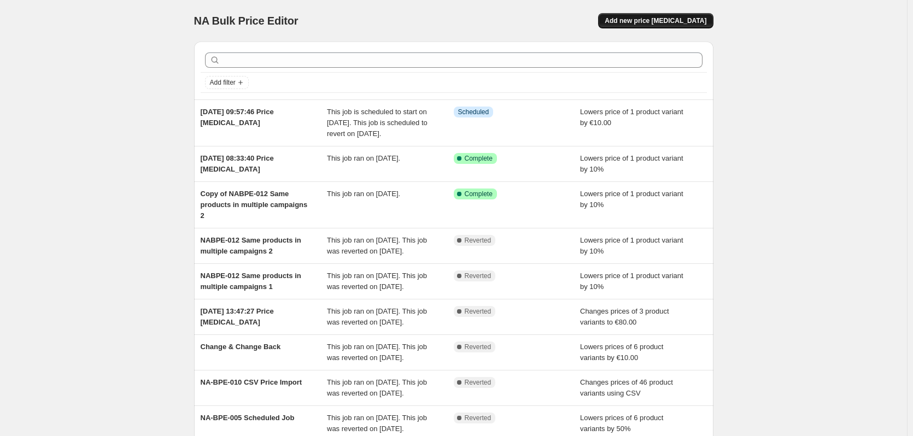
click at [647, 21] on span "Add new price [MEDICAL_DATA]" at bounding box center [656, 20] width 102 height 9
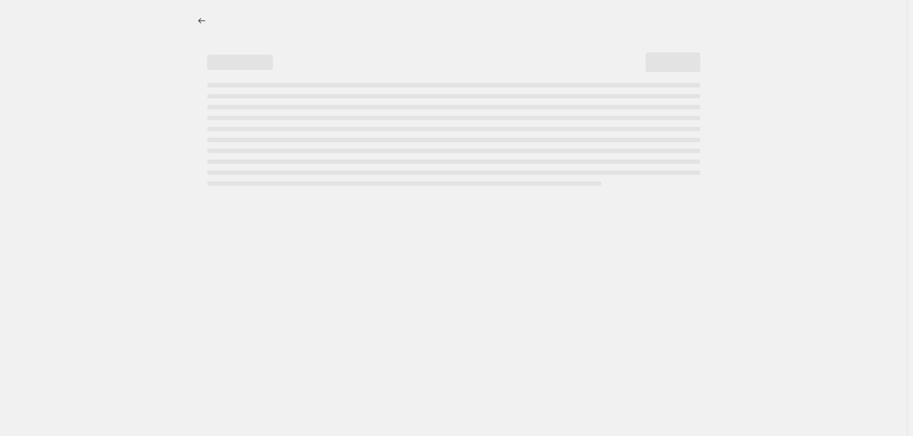
select select "percentage"
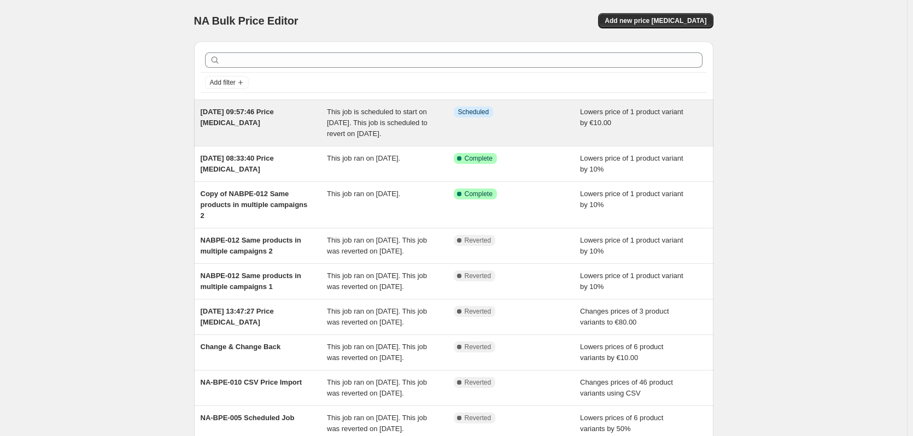
click at [337, 116] on span "This job is scheduled to start on 18. September 2025. This job is scheduled to …" at bounding box center [377, 123] width 101 height 30
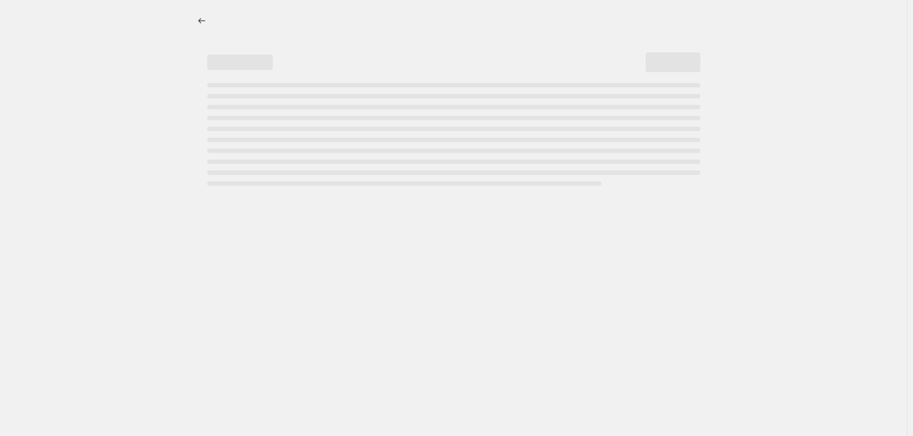
select select "by"
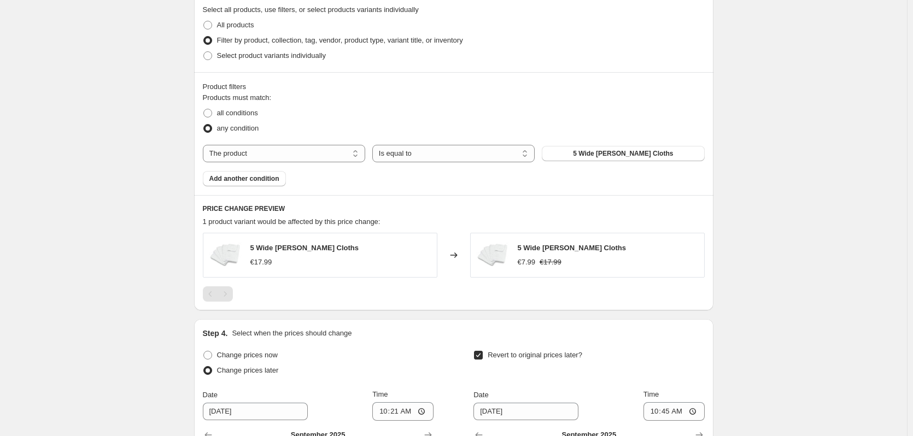
scroll to position [832, 0]
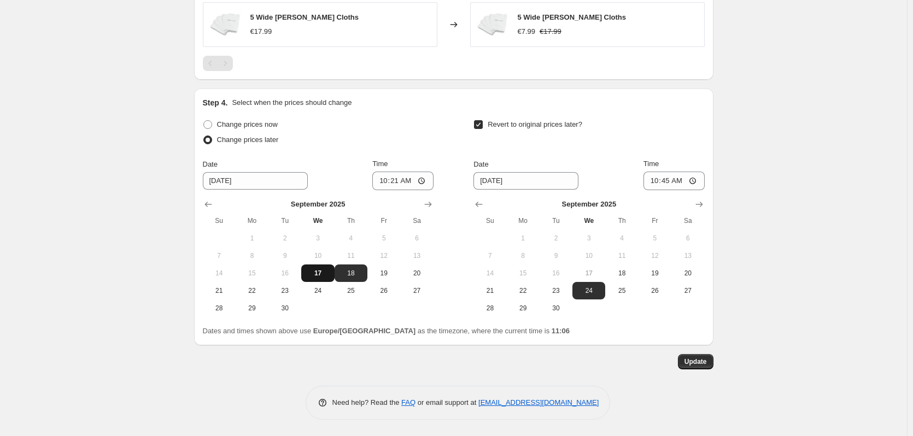
click at [318, 275] on span "17" at bounding box center [318, 273] width 24 height 9
type input "[DATE]"
click at [691, 359] on span "Update" at bounding box center [695, 361] width 22 height 9
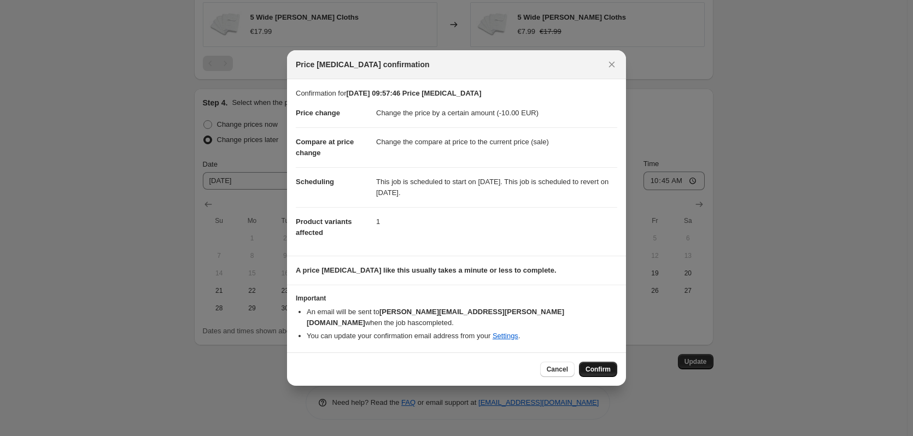
click at [608, 365] on span "Confirm" at bounding box center [597, 369] width 25 height 9
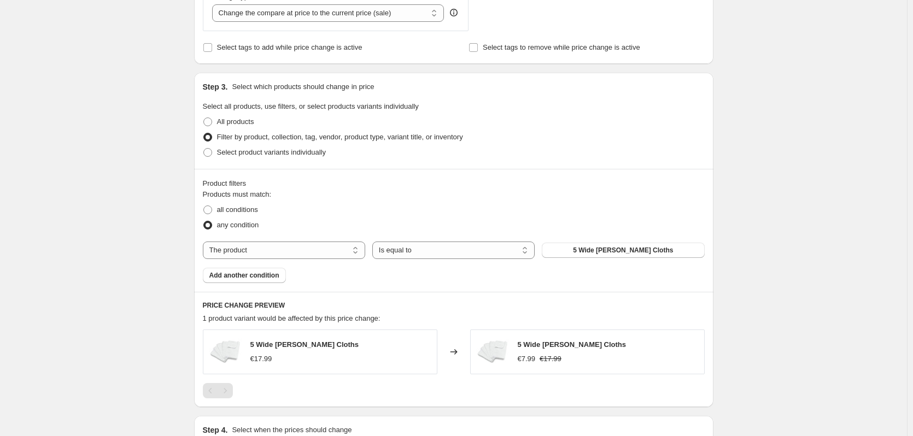
scroll to position [286, 0]
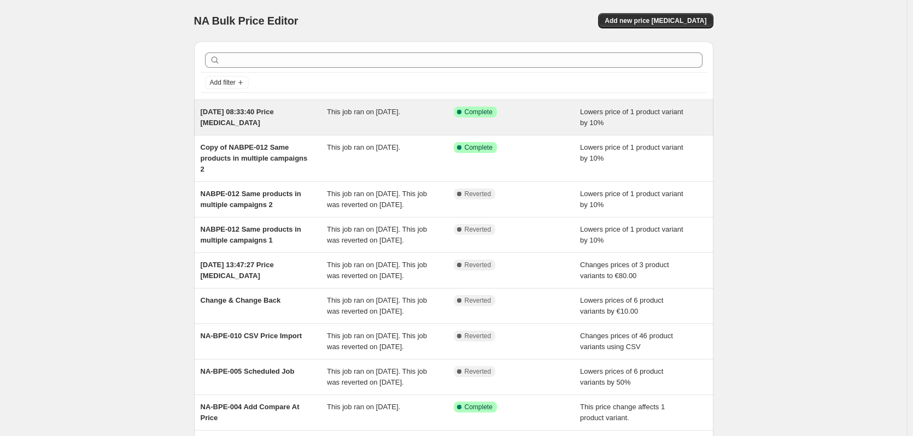
click at [263, 127] on div "16. Sept. 2025, 08:33:40 Price change job" at bounding box center [264, 118] width 127 height 22
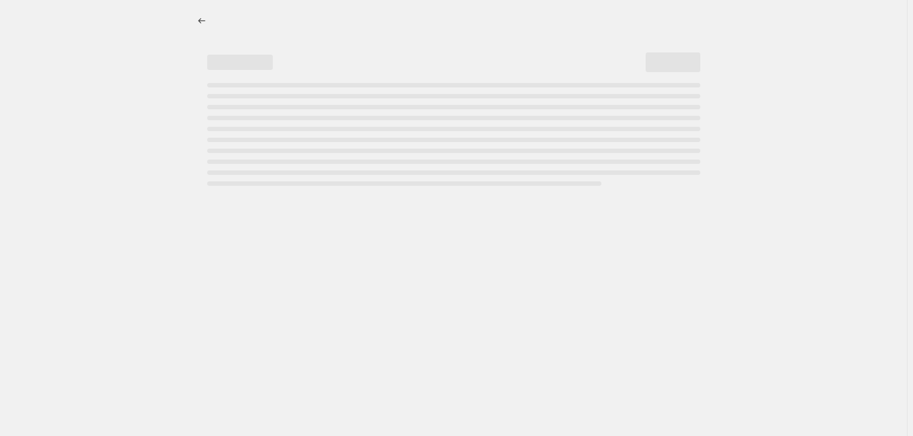
select select "percentage"
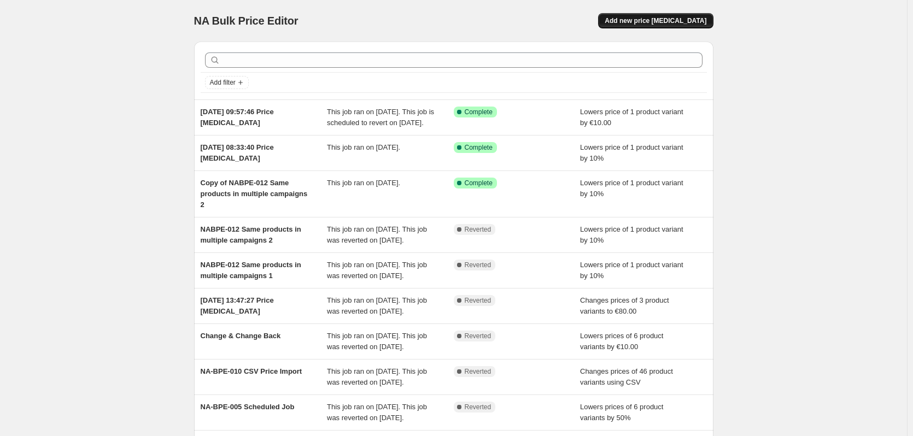
click at [651, 20] on span "Add new price [MEDICAL_DATA]" at bounding box center [656, 20] width 102 height 9
click at [660, 26] on button "Add new price [MEDICAL_DATA]" at bounding box center [655, 20] width 115 height 15
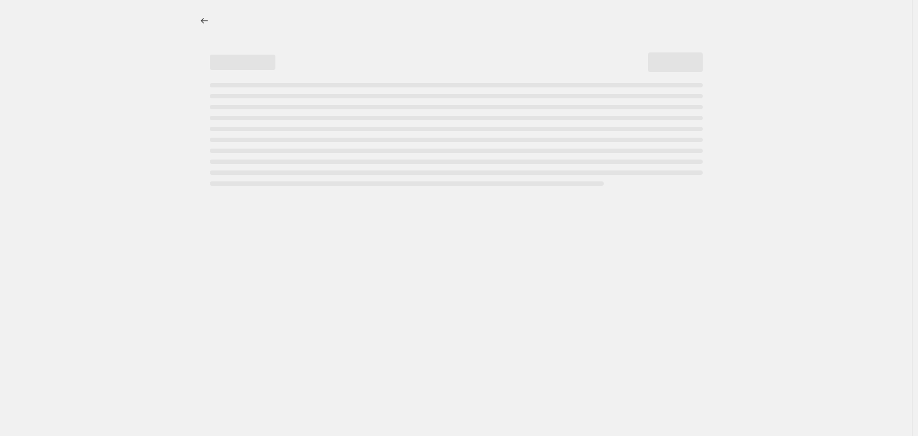
select select "percentage"
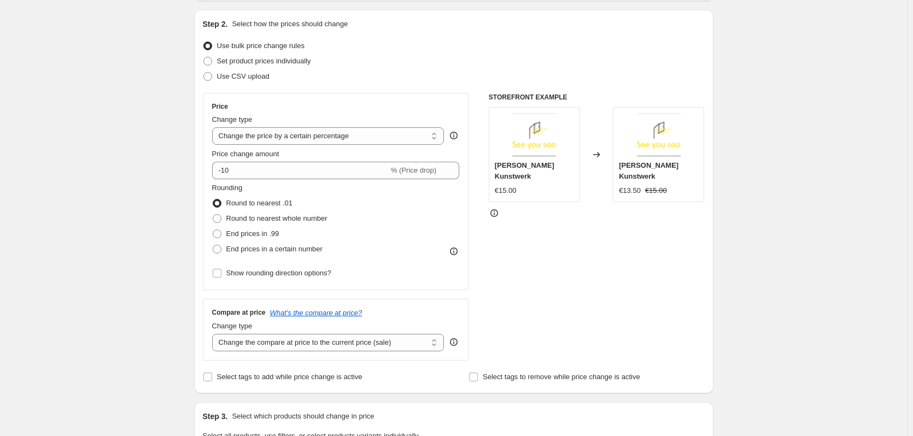
scroll to position [109, 0]
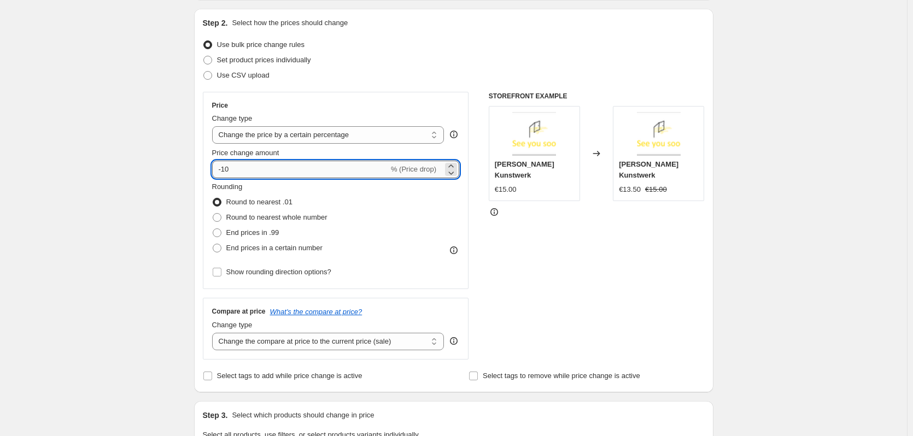
click at [360, 171] on input "-10" at bounding box center [300, 169] width 177 height 17
click at [453, 166] on icon at bounding box center [450, 166] width 5 height 3
click at [452, 173] on icon at bounding box center [450, 172] width 11 height 11
type input "-10"
click at [414, 168] on span "% (Price drop)" at bounding box center [413, 169] width 45 height 8
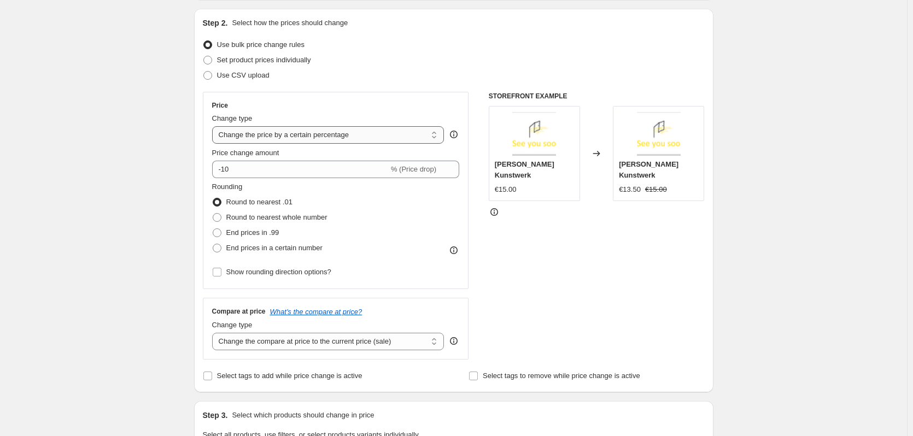
click at [315, 131] on select "Change the price to a certain amount Change the price by a certain amount Chang…" at bounding box center [328, 134] width 232 height 17
click at [364, 94] on div "Price Change type Change the price to a certain amount Change the price by a ce…" at bounding box center [336, 190] width 266 height 197
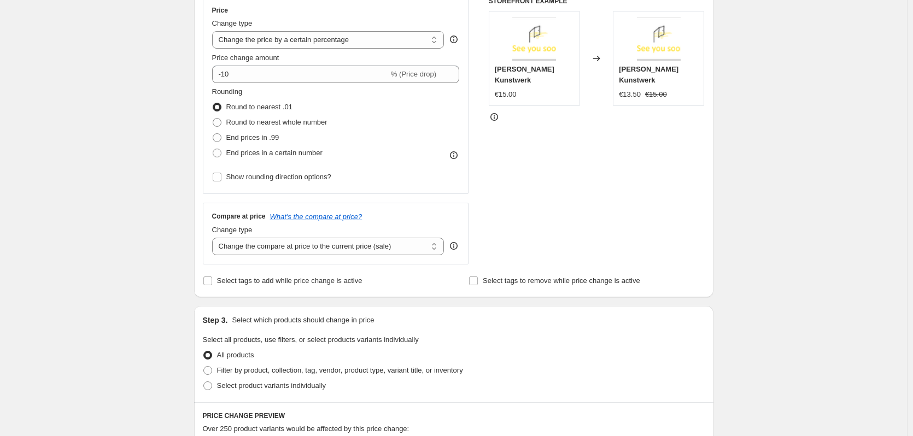
scroll to position [219, 0]
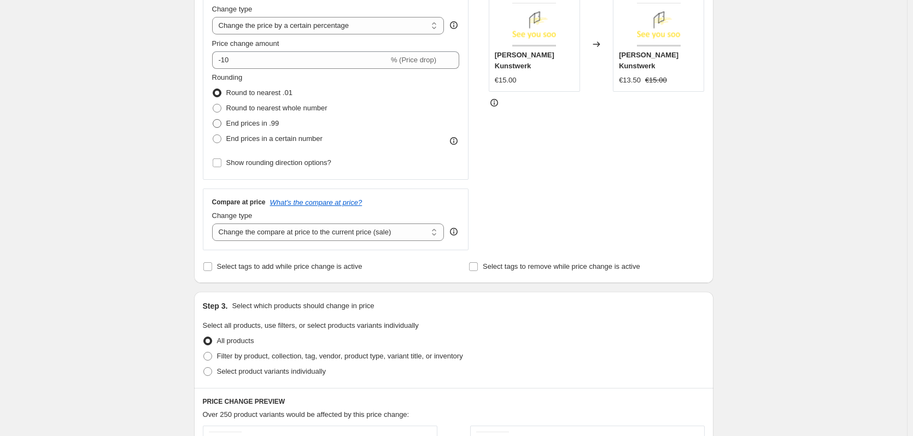
click at [222, 121] on span at bounding box center [217, 124] width 10 height 10
click at [213, 120] on input "End prices in .99" at bounding box center [213, 119] width 1 height 1
radio input "true"
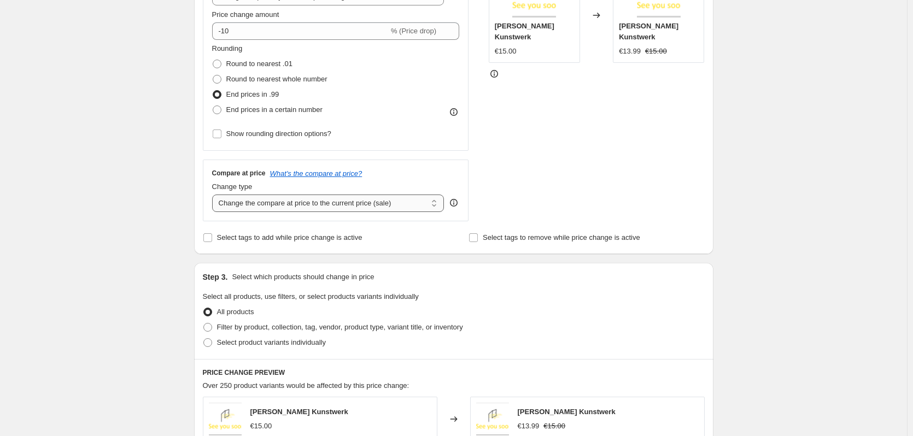
scroll to position [273, 0]
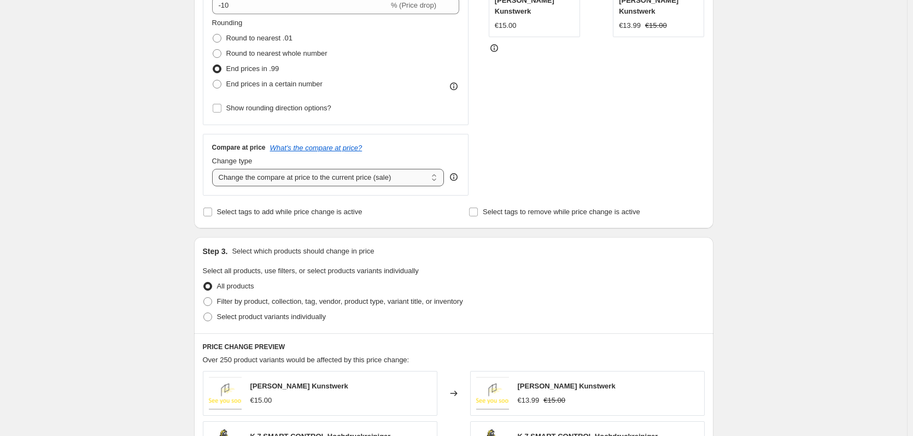
click at [382, 177] on select "Change the compare at price to the current price (sale) Change the compare at p…" at bounding box center [328, 177] width 232 height 17
click at [384, 179] on select "Change the compare at price to the current price (sale) Change the compare at p…" at bounding box center [328, 177] width 232 height 17
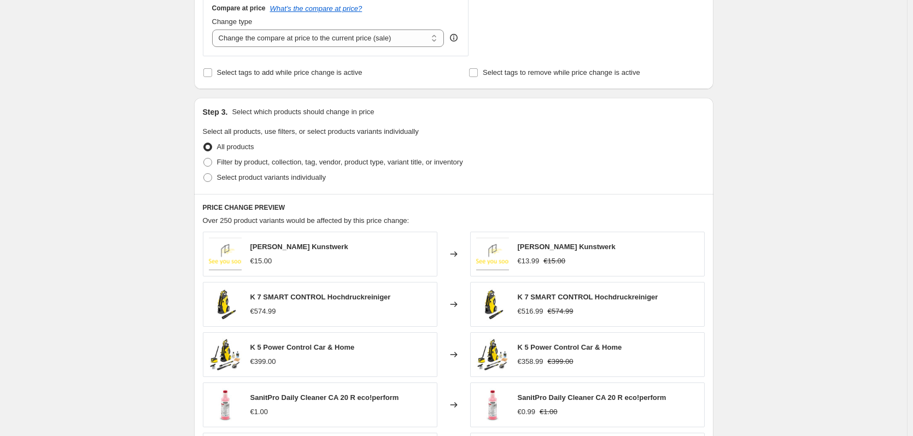
scroll to position [437, 0]
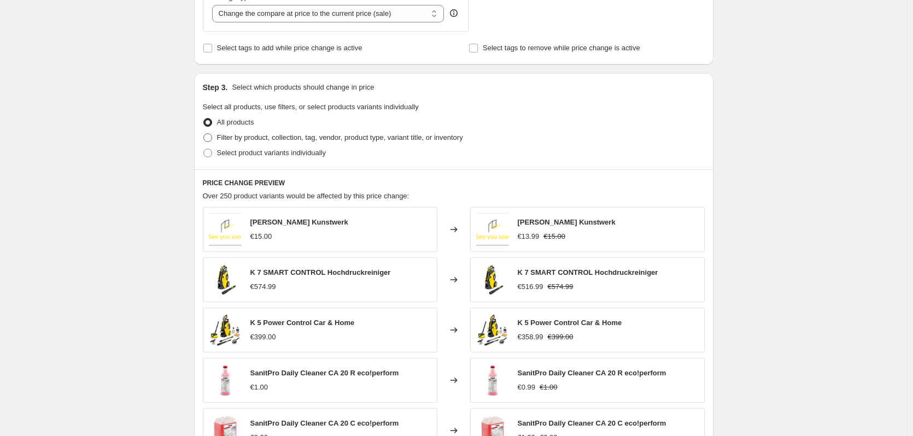
click at [211, 140] on span at bounding box center [207, 137] width 9 height 9
click at [204, 134] on input "Filter by product, collection, tag, vendor, product type, variant title, or inv…" at bounding box center [203, 133] width 1 height 1
radio input "true"
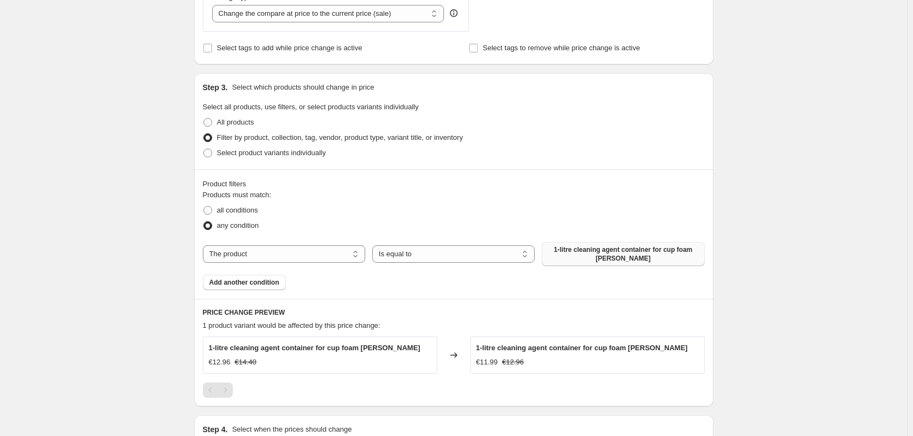
click at [569, 256] on span "1-litre cleaning agent container for cup foam [PERSON_NAME]" at bounding box center [622, 253] width 149 height 17
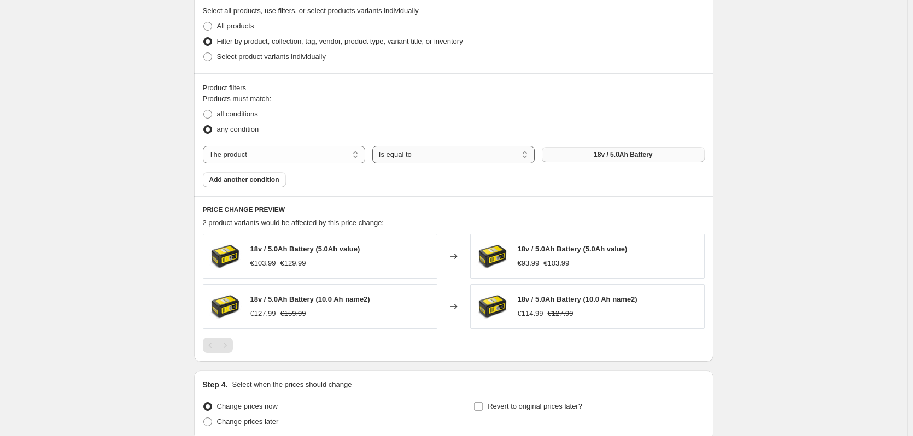
scroll to position [629, 0]
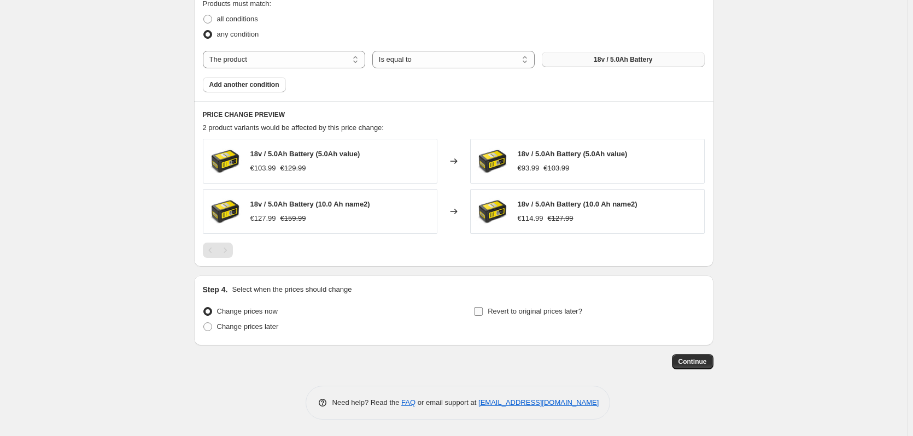
click at [483, 314] on input "Revert to original prices later?" at bounding box center [478, 311] width 9 height 9
checkbox input "true"
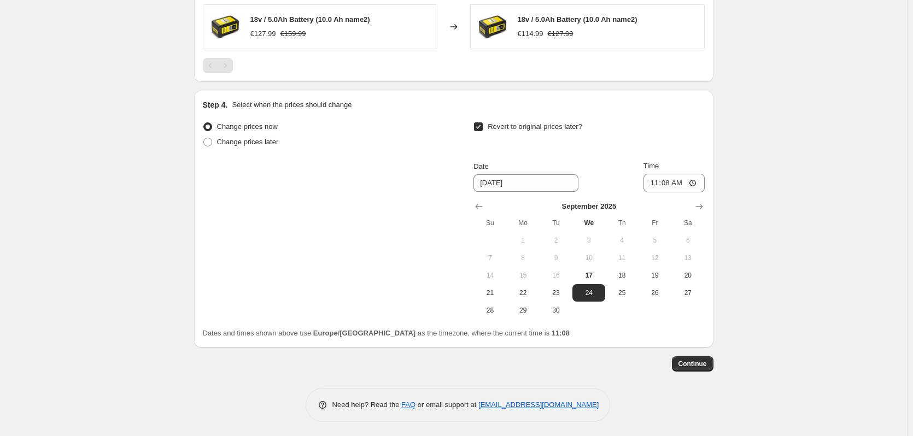
scroll to position [816, 0]
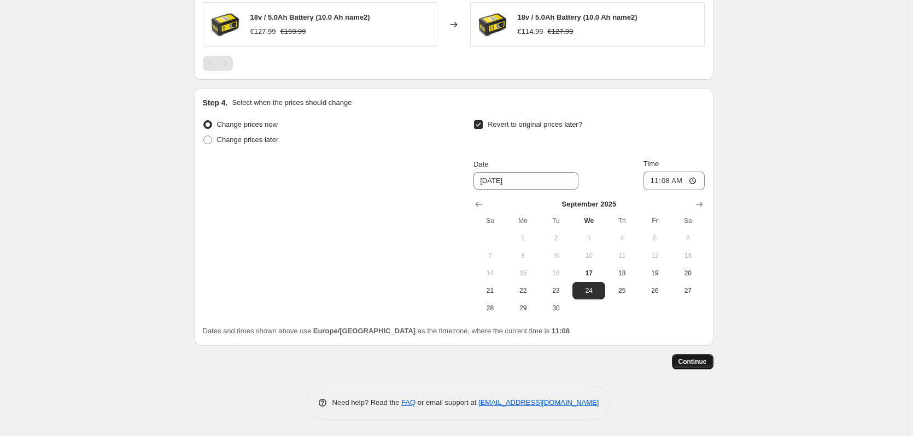
click at [691, 365] on span "Continue" at bounding box center [692, 361] width 28 height 9
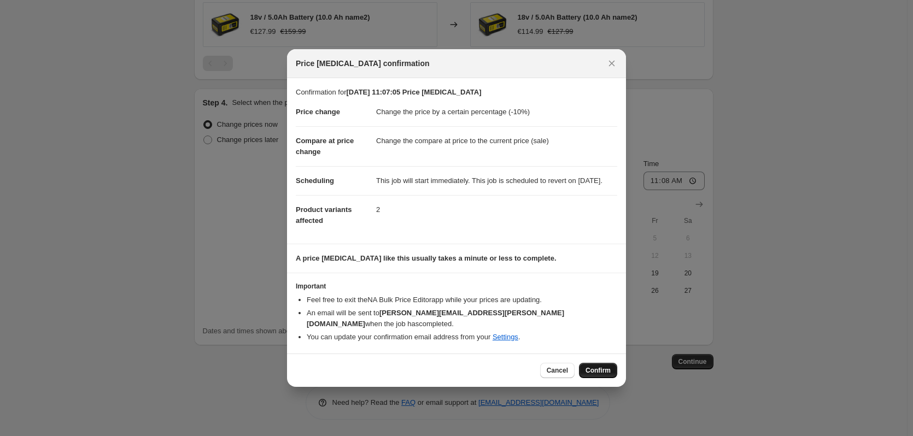
click at [607, 369] on span "Confirm" at bounding box center [597, 370] width 25 height 9
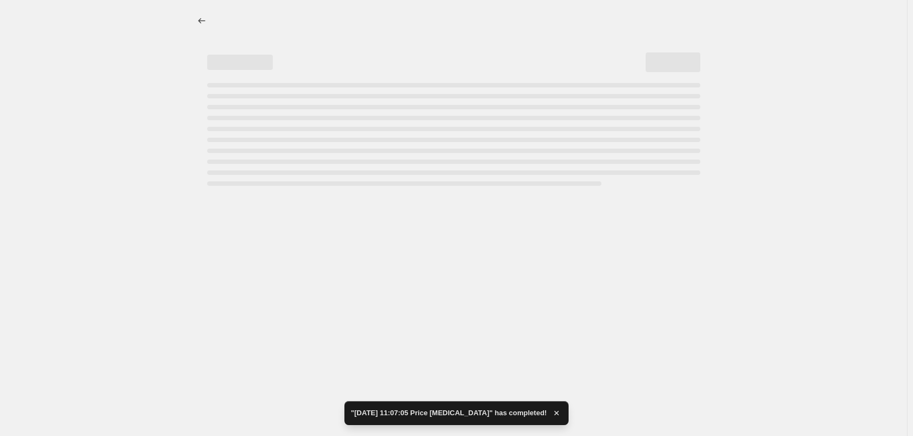
select select "percentage"
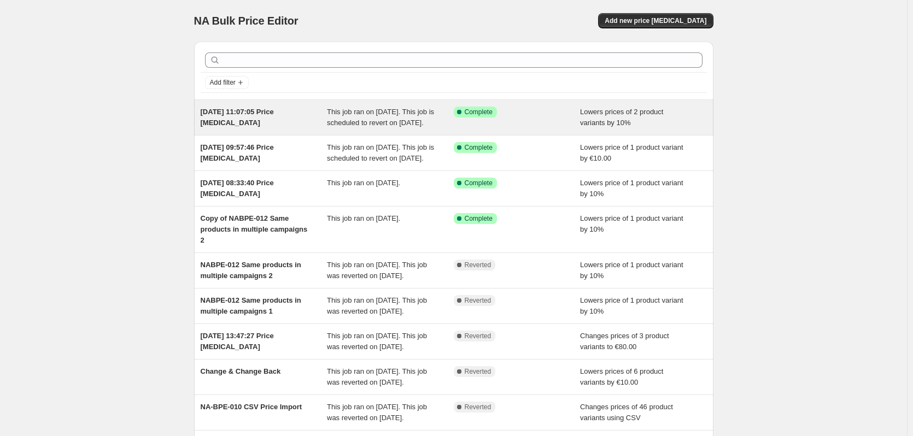
click at [283, 127] on div "[DATE] 11:07:05 Price [MEDICAL_DATA]" at bounding box center [264, 118] width 127 height 22
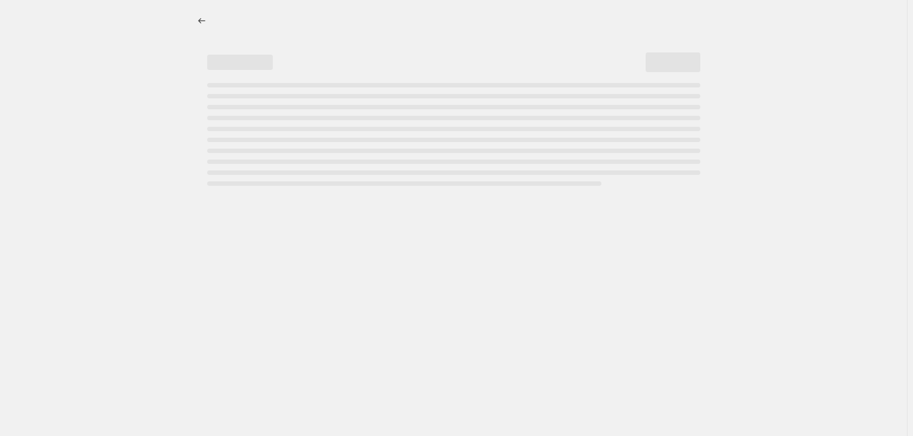
select select "percentage"
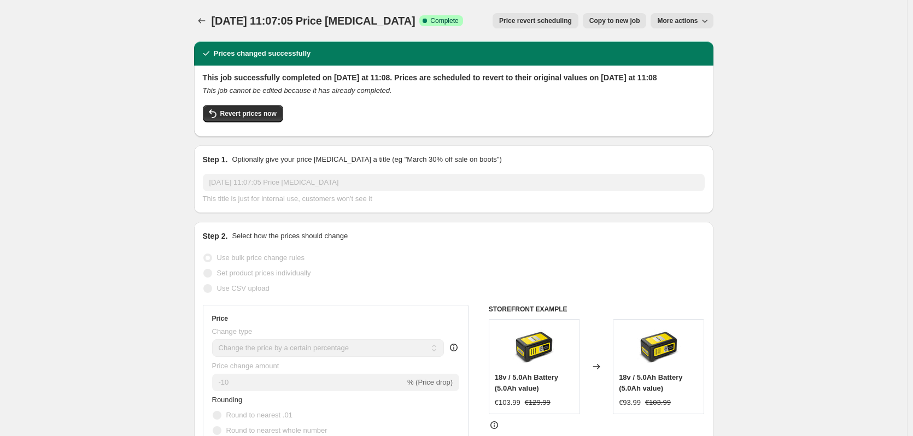
drag, startPoint x: 253, startPoint y: 268, endPoint x: 256, endPoint y: 275, distance: 7.8
click at [255, 262] on span "Use bulk price change rules" at bounding box center [260, 258] width 87 height 8
click at [256, 292] on span "Use CSV upload" at bounding box center [243, 288] width 52 height 8
click at [247, 292] on span "Use CSV upload" at bounding box center [243, 288] width 52 height 8
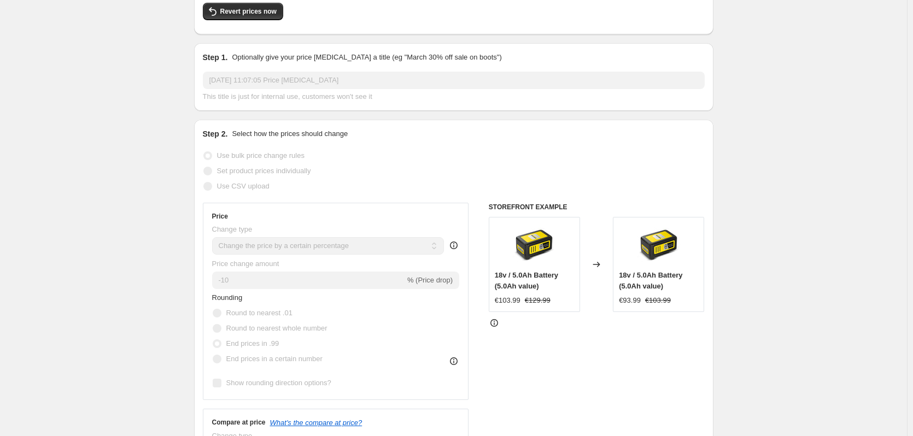
scroll to position [109, 0]
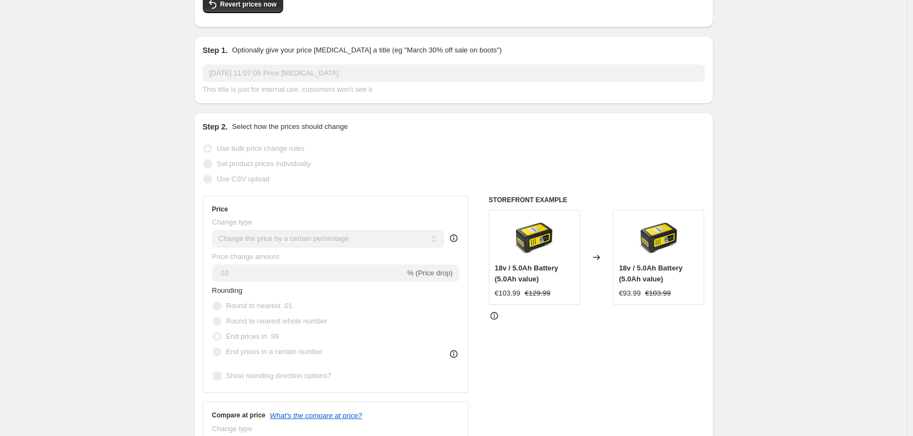
click at [247, 152] on span "Use bulk price change rules" at bounding box center [260, 148] width 87 height 8
click at [242, 183] on label "Use CSV upload" at bounding box center [236, 179] width 67 height 15
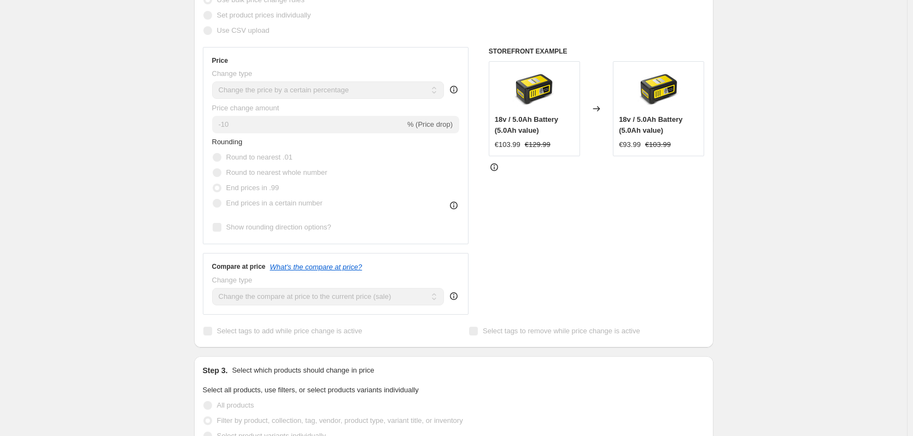
scroll to position [273, 0]
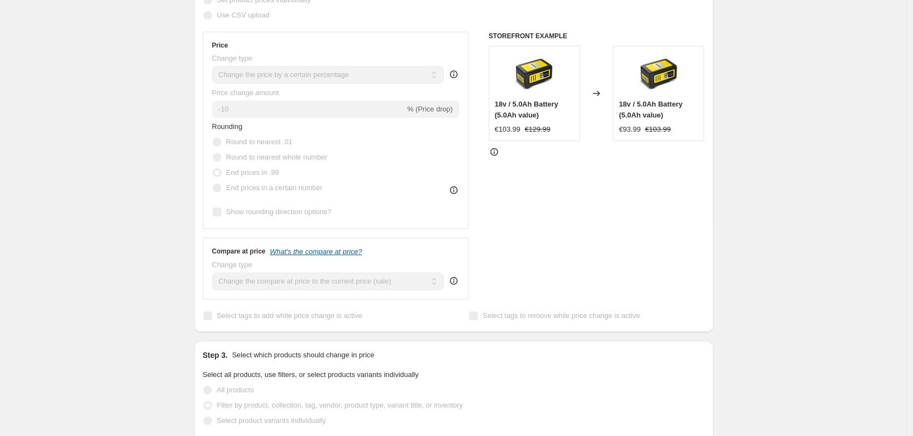
click at [646, 96] on img at bounding box center [659, 74] width 44 height 44
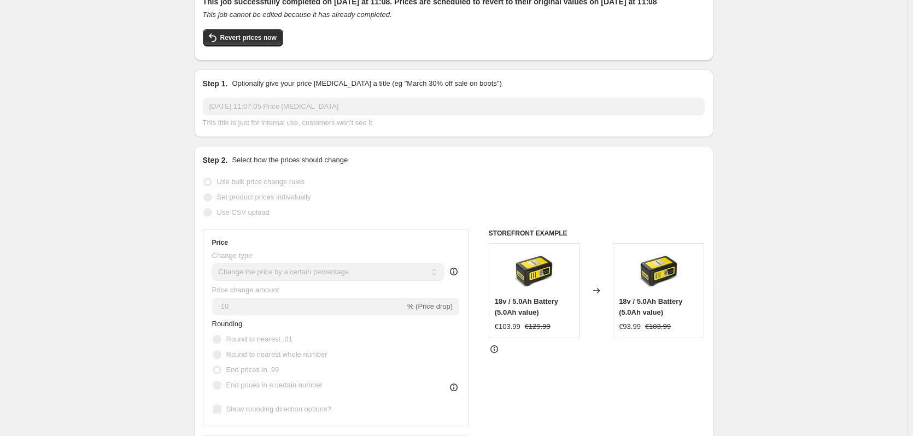
scroll to position [0, 0]
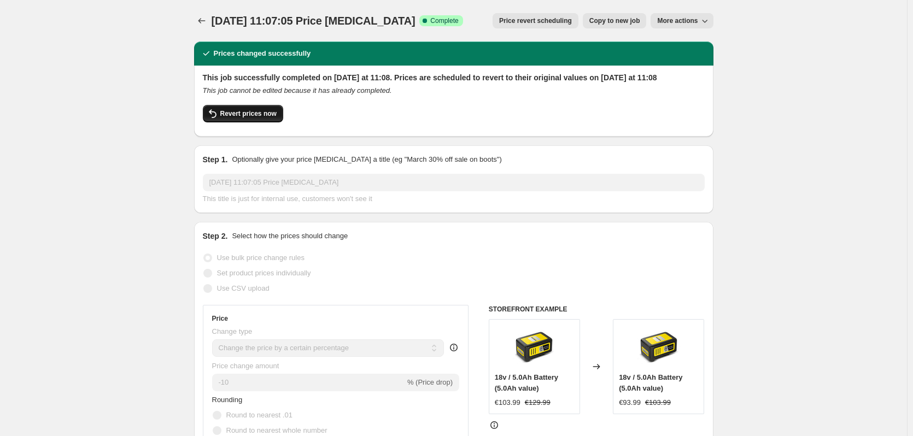
click at [240, 118] on span "Revert prices now" at bounding box center [248, 113] width 56 height 9
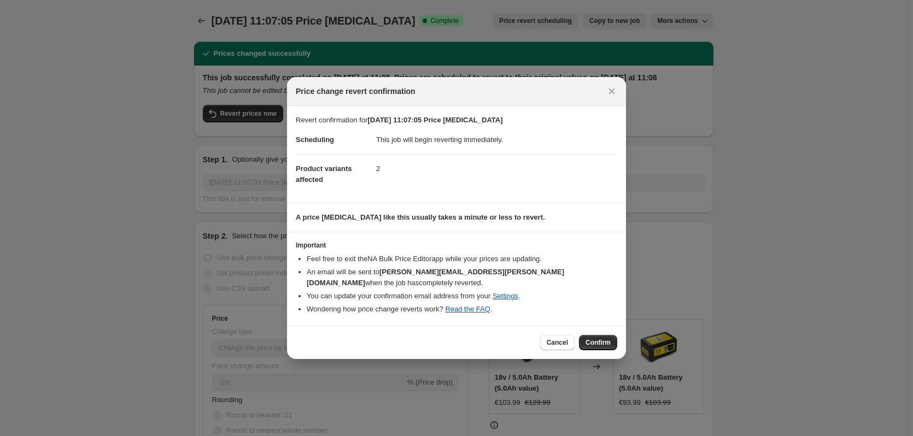
click at [242, 273] on div at bounding box center [456, 218] width 913 height 436
checkbox input "true"
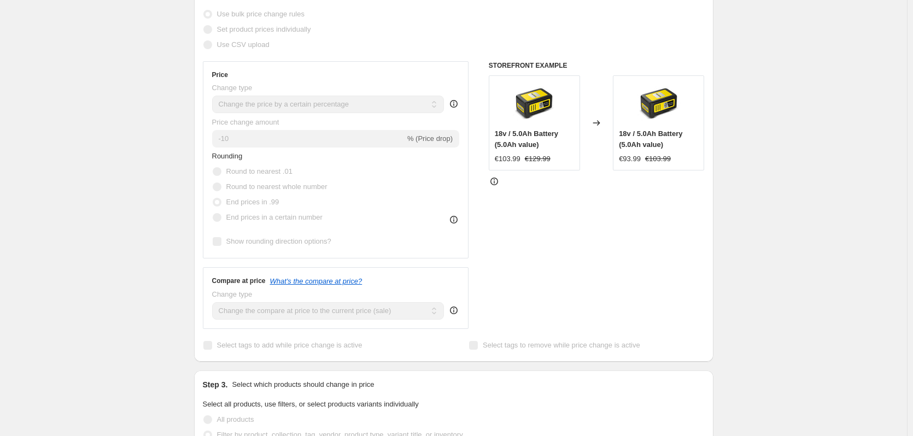
scroll to position [164, 0]
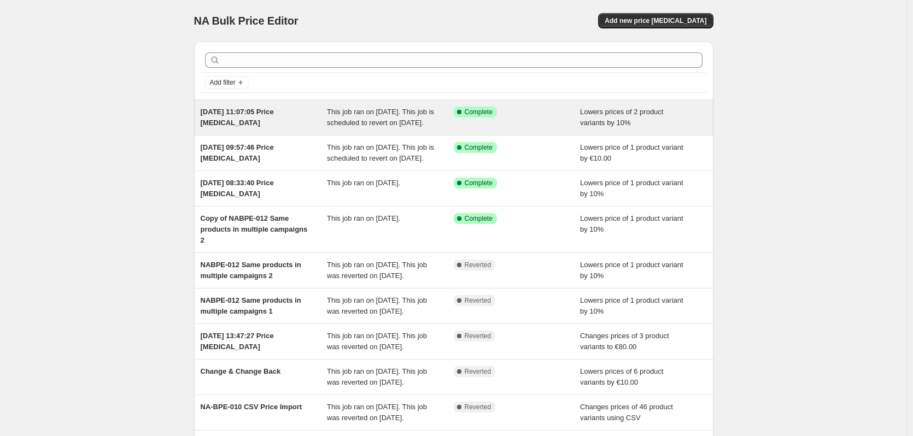
click at [335, 127] on span "This job ran on [DATE]. This job is scheduled to revert on [DATE]." at bounding box center [380, 117] width 107 height 19
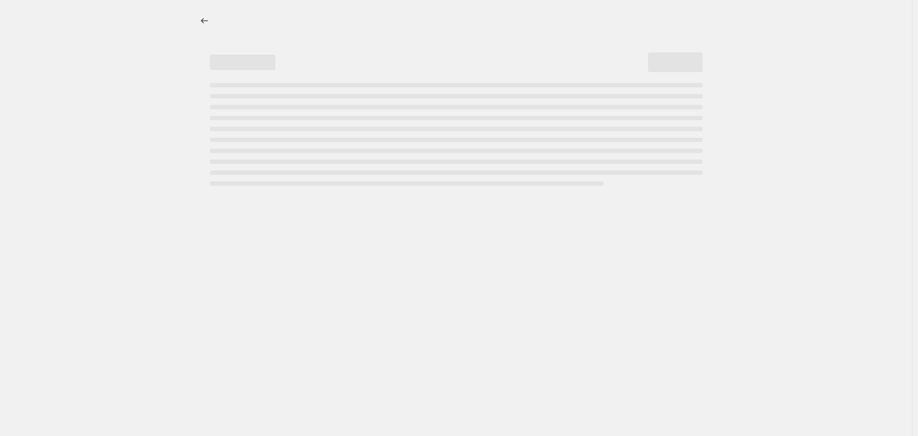
select select "percentage"
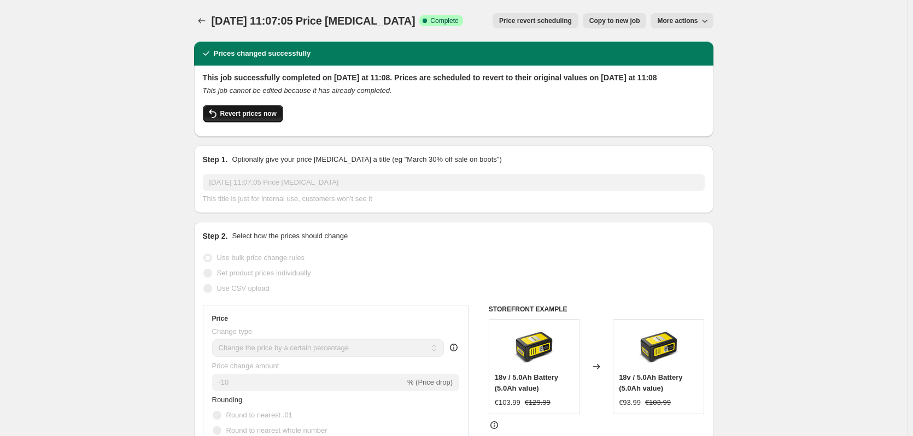
click at [238, 118] on span "Revert prices now" at bounding box center [248, 113] width 56 height 9
checkbox input "false"
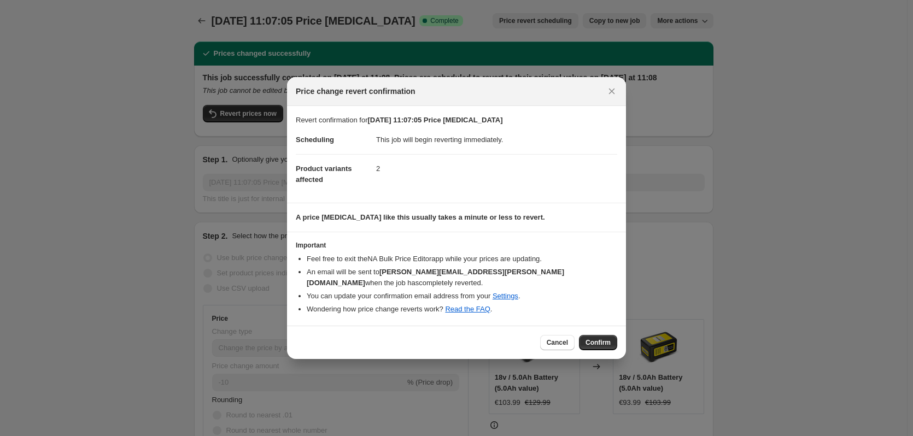
click at [606, 340] on span "Confirm" at bounding box center [597, 342] width 25 height 9
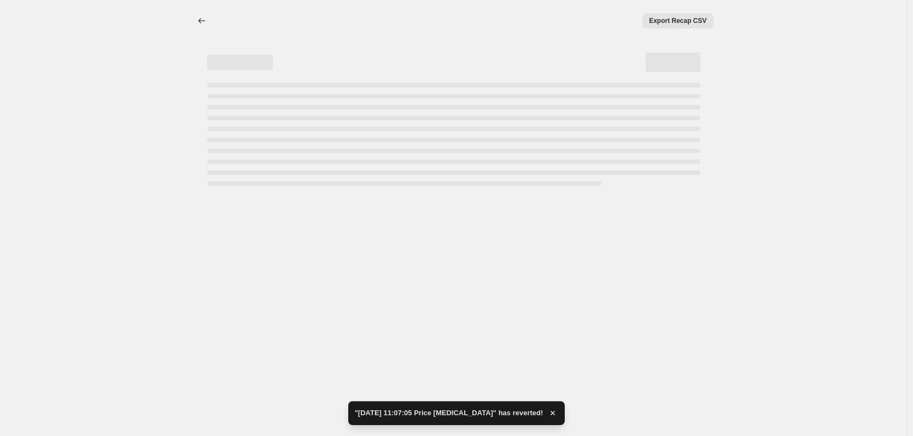
select select "percentage"
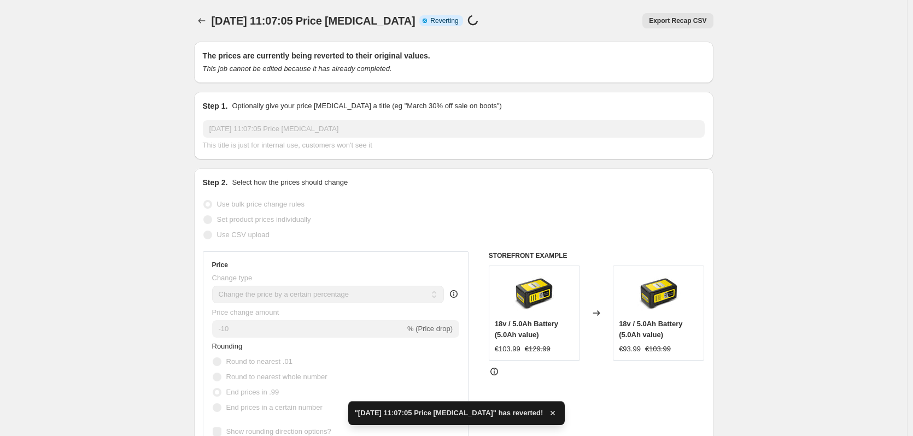
checkbox input "true"
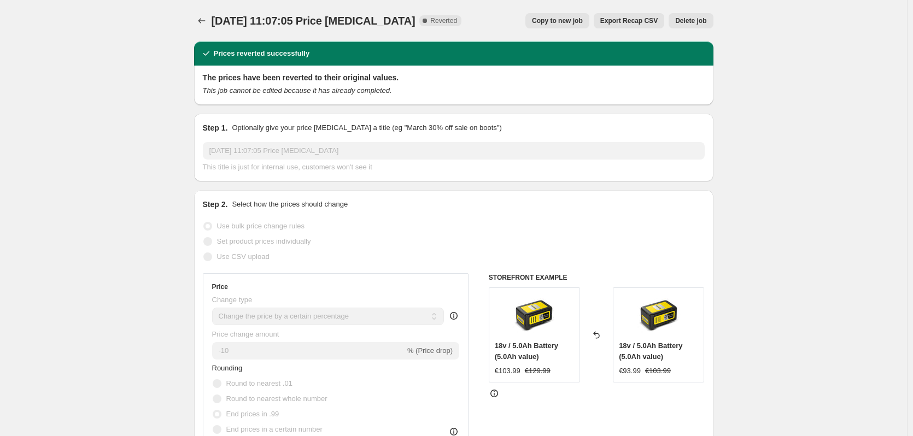
click at [345, 163] on span "This title is just for internal use, customers won't see it" at bounding box center [287, 167] width 169 height 8
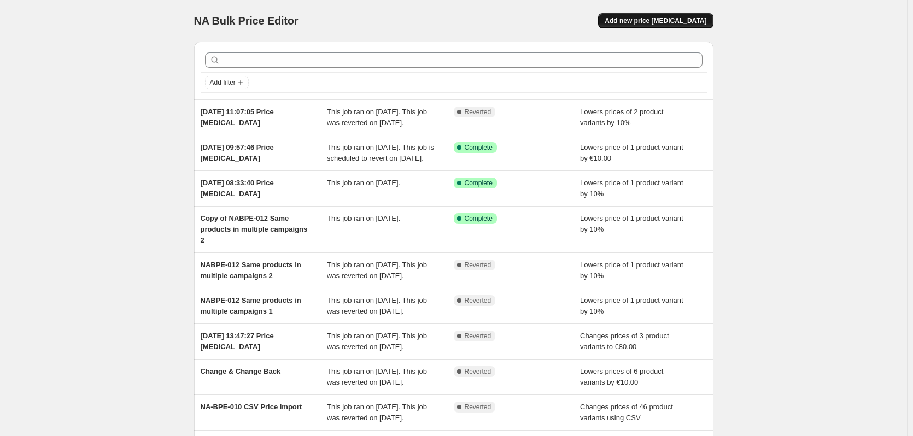
click at [667, 20] on span "Add new price [MEDICAL_DATA]" at bounding box center [656, 20] width 102 height 9
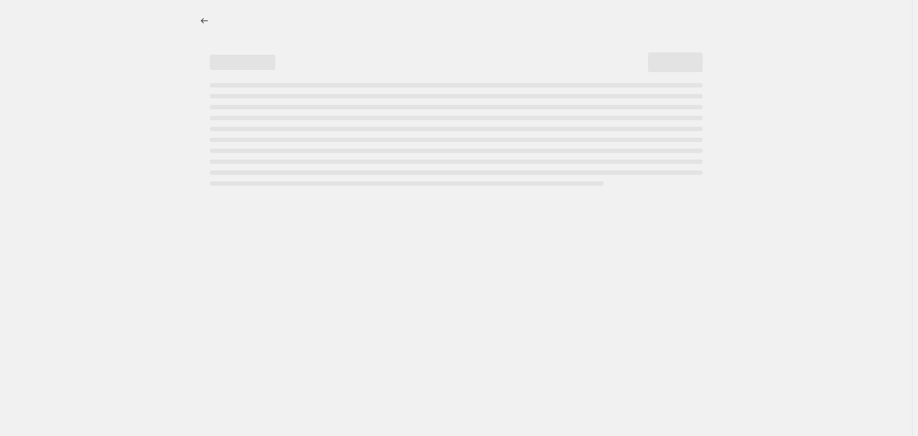
select select "percentage"
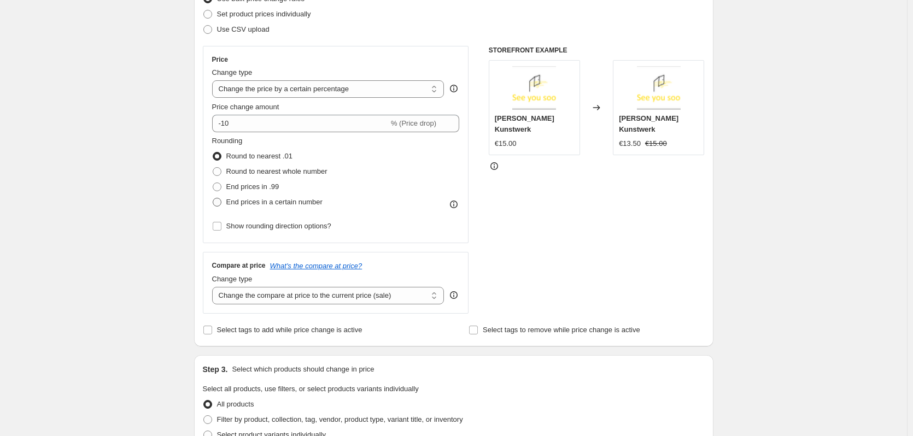
scroll to position [164, 0]
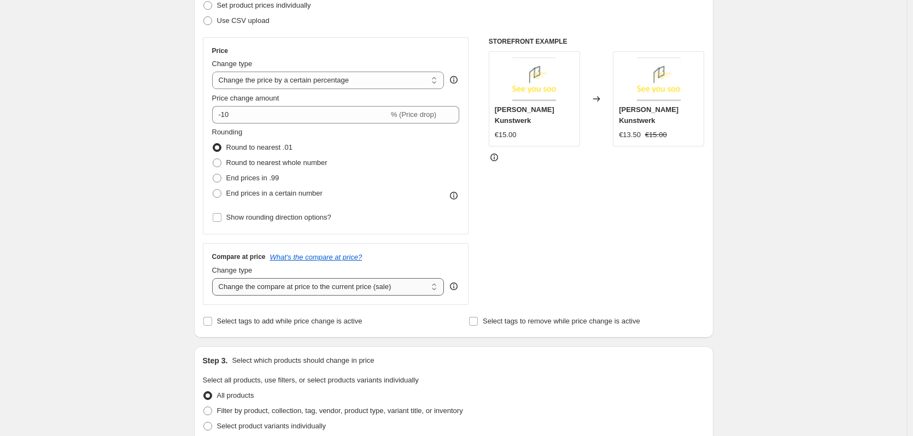
click at [266, 294] on select "Change the compare at price to the current price (sale) Change the compare at p…" at bounding box center [328, 286] width 232 height 17
click at [277, 286] on select "Change the compare at price to the current price (sale) Change the compare at p…" at bounding box center [328, 286] width 232 height 17
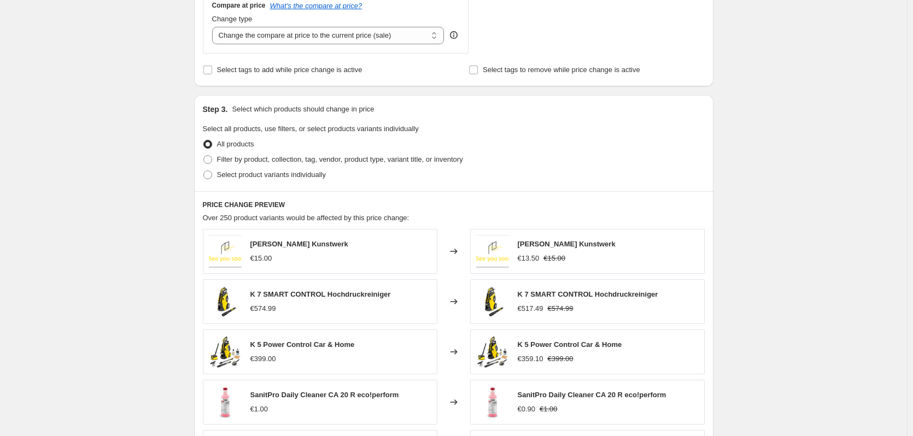
scroll to position [383, 0]
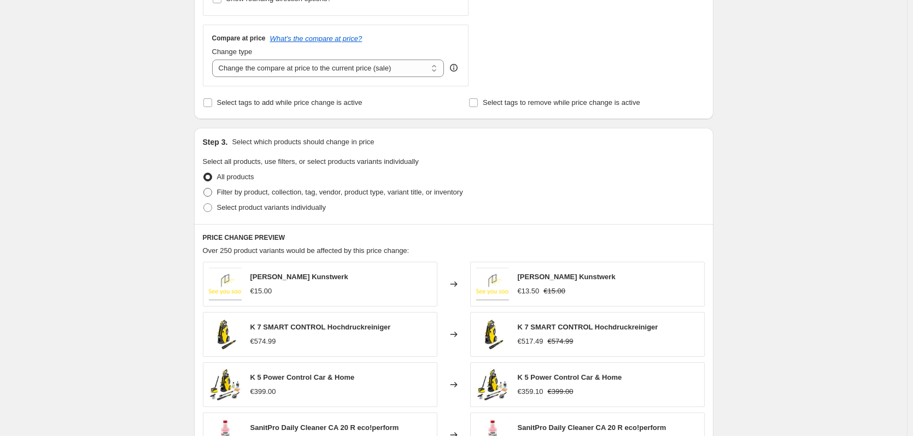
click at [211, 192] on span at bounding box center [207, 192] width 9 height 9
click at [204, 189] on input "Filter by product, collection, tag, vendor, product type, variant title, or inv…" at bounding box center [203, 188] width 1 height 1
radio input "true"
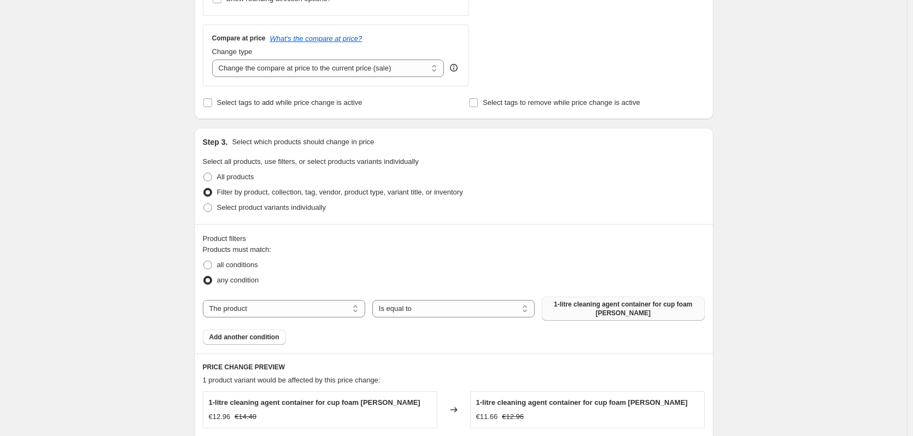
click at [627, 300] on button "1-litre cleaning agent container for cup foam [PERSON_NAME]" at bounding box center [623, 309] width 162 height 24
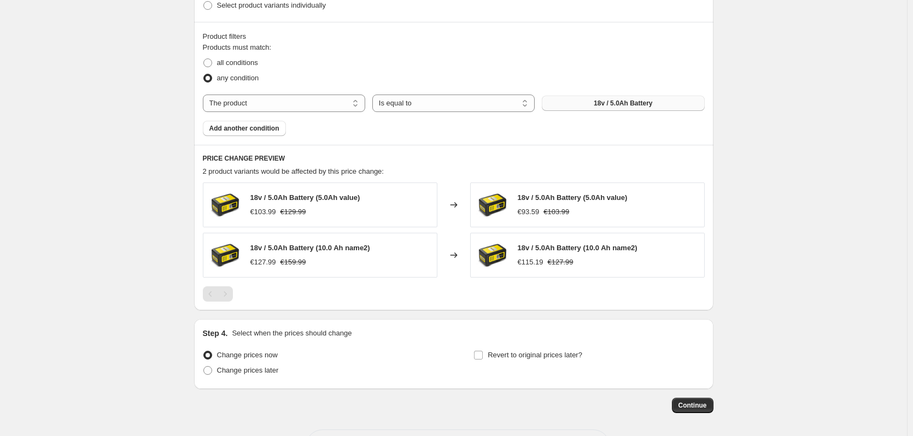
scroll to position [601, 0]
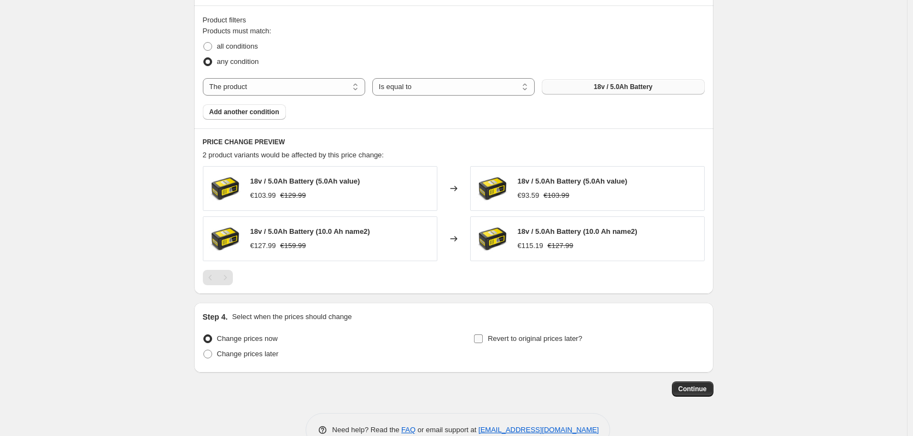
click at [483, 338] on input "Revert to original prices later?" at bounding box center [478, 339] width 9 height 9
checkbox input "true"
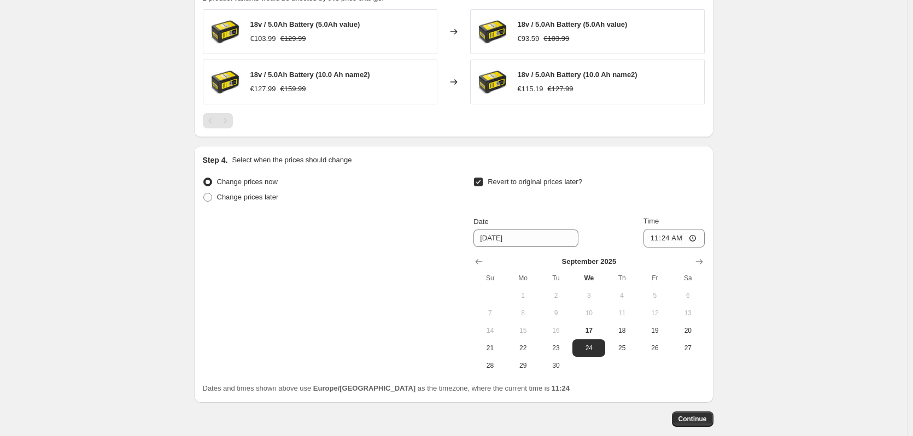
scroll to position [816, 0]
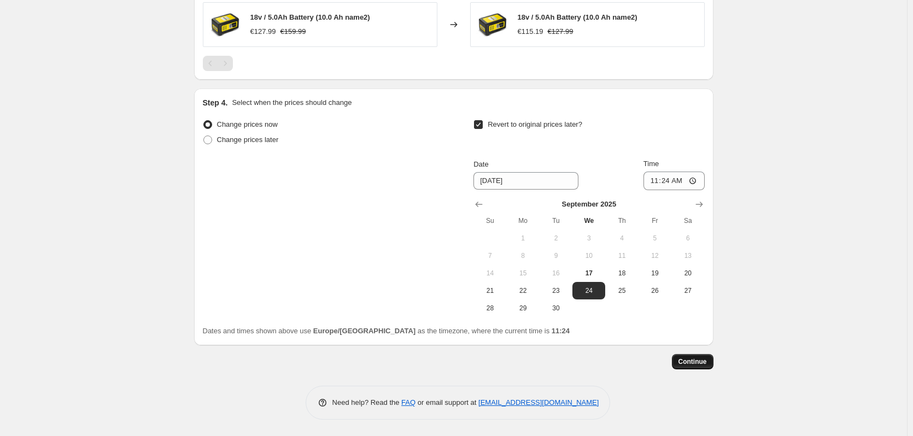
click at [688, 368] on button "Continue" at bounding box center [693, 361] width 42 height 15
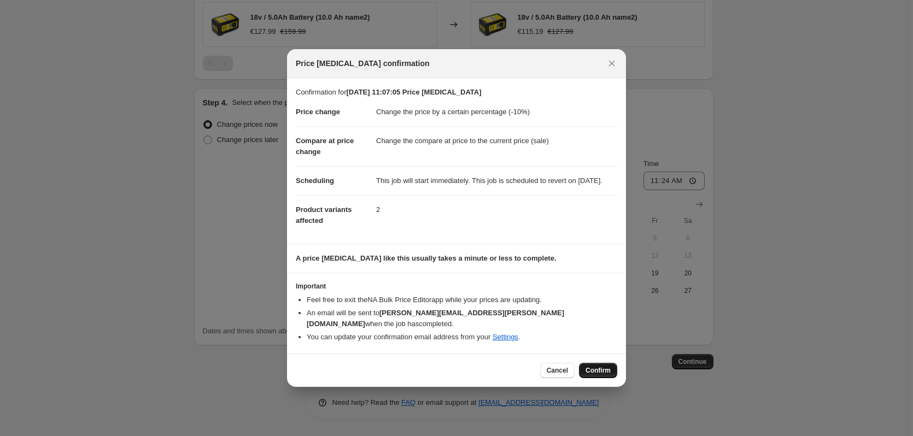
click at [598, 367] on span "Confirm" at bounding box center [597, 370] width 25 height 9
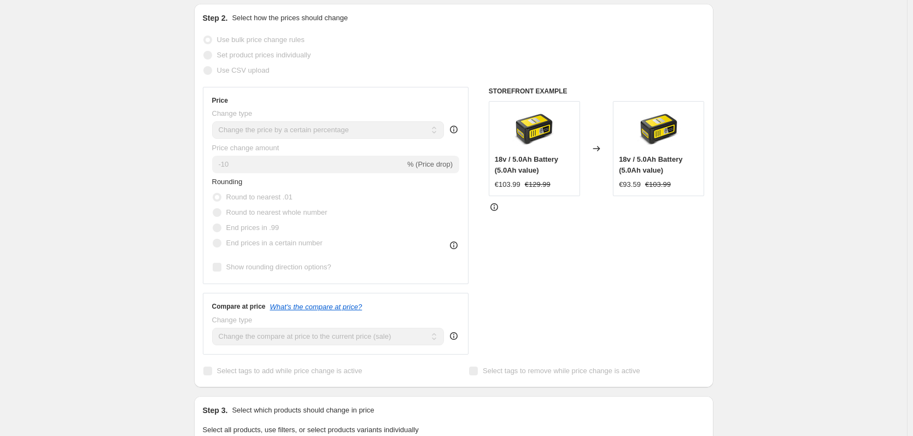
scroll to position [160, 0]
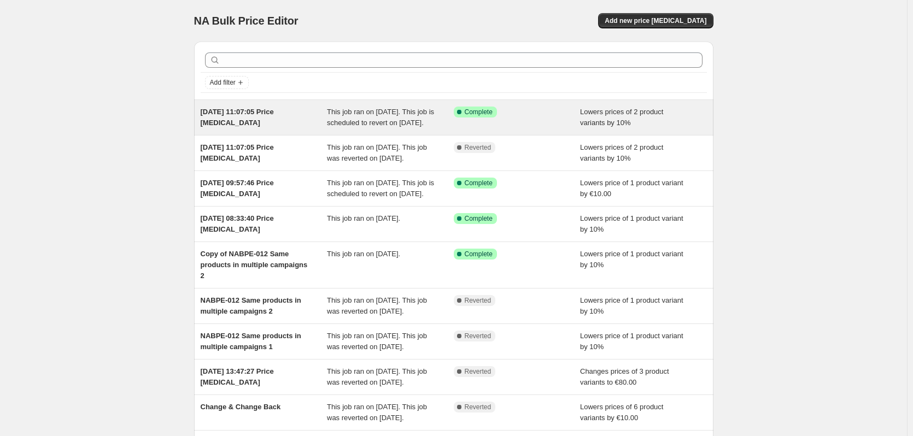
click at [324, 118] on div "[DATE] 11:07:05 Price [MEDICAL_DATA]" at bounding box center [264, 118] width 127 height 22
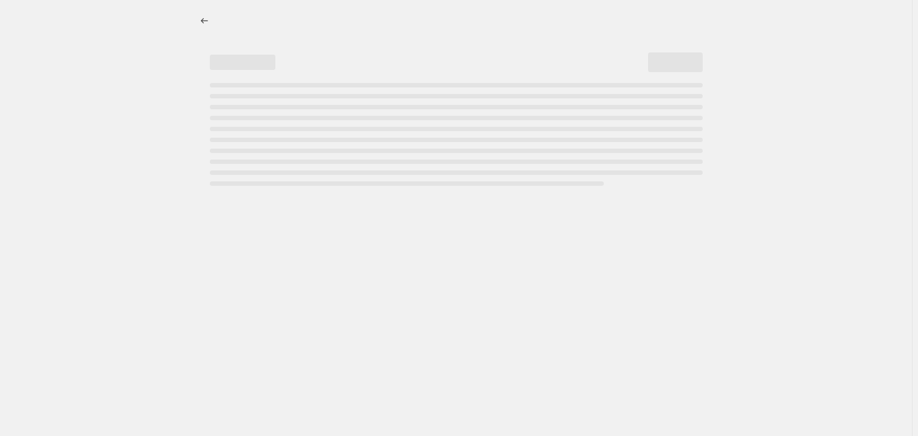
select select "percentage"
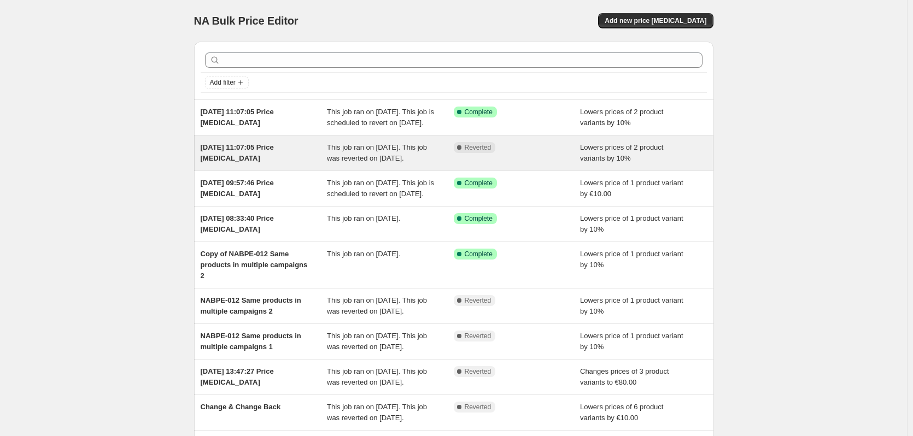
click at [274, 162] on span "[DATE] 11:07:05 Price [MEDICAL_DATA]" at bounding box center [237, 152] width 73 height 19
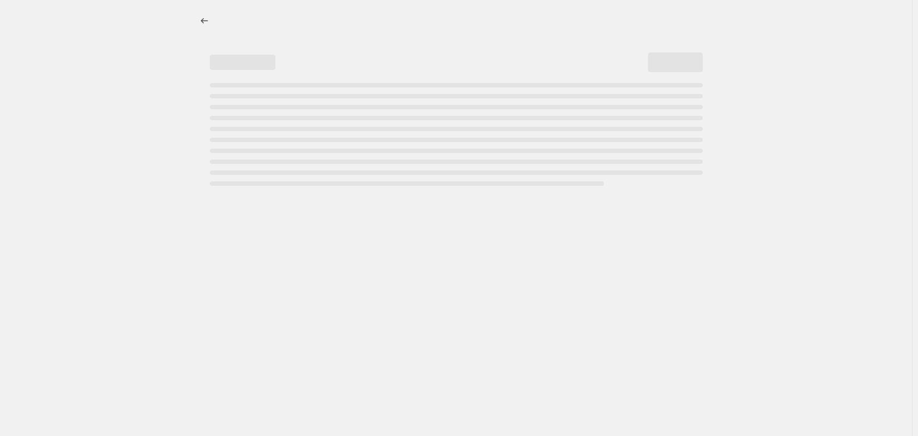
select select "percentage"
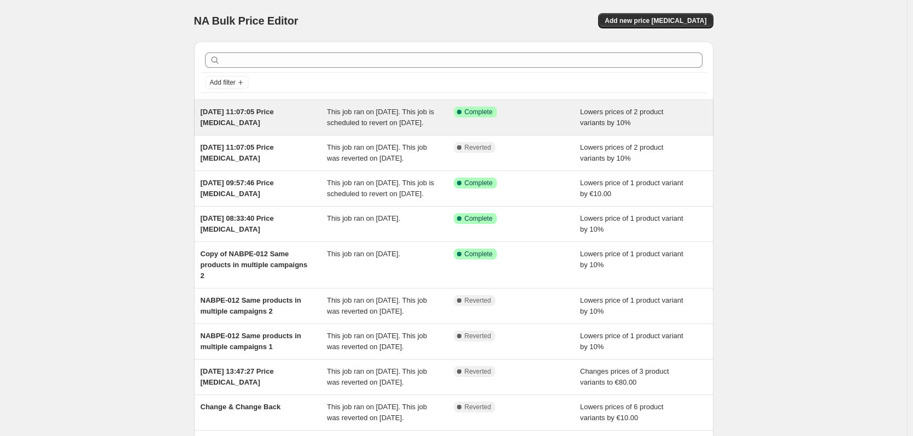
click at [287, 128] on div "[DATE] 11:07:05 Price [MEDICAL_DATA]" at bounding box center [264, 118] width 127 height 22
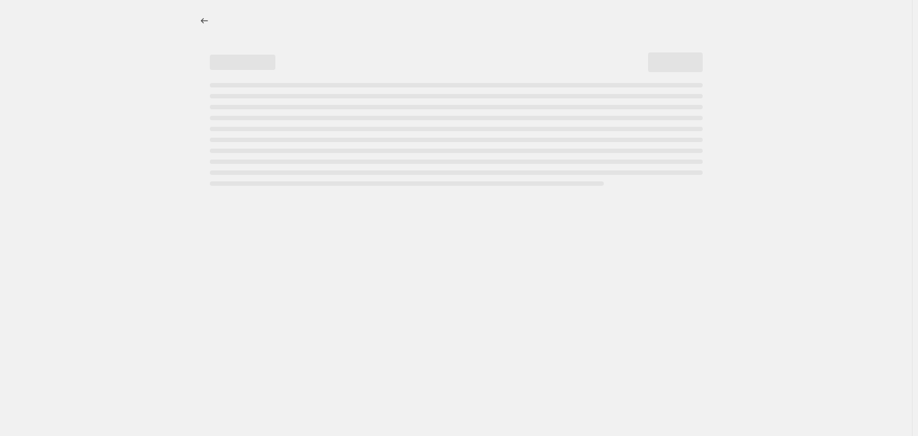
select select "percentage"
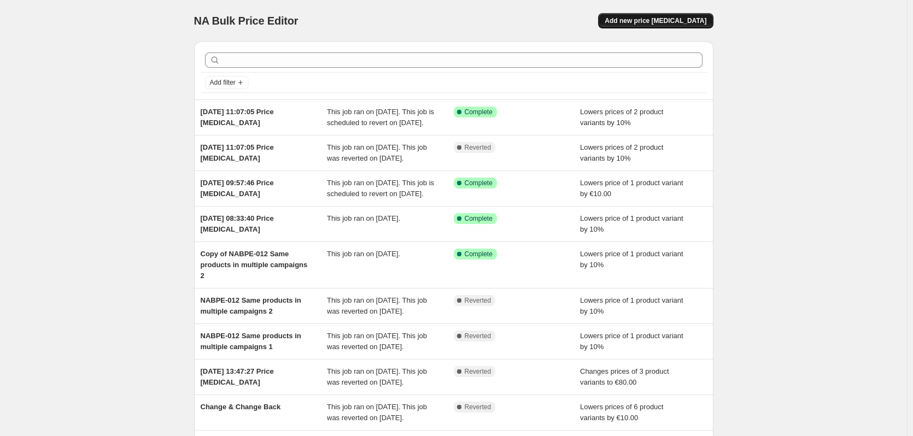
click at [649, 21] on span "Add new price [MEDICAL_DATA]" at bounding box center [656, 20] width 102 height 9
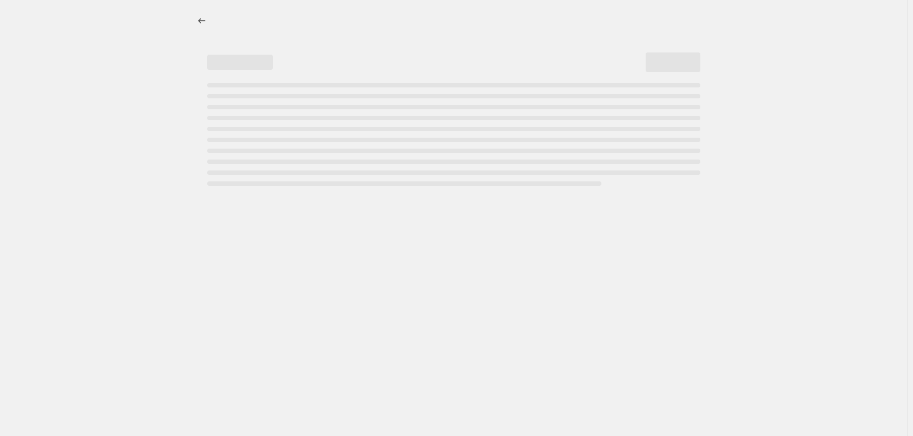
select select "percentage"
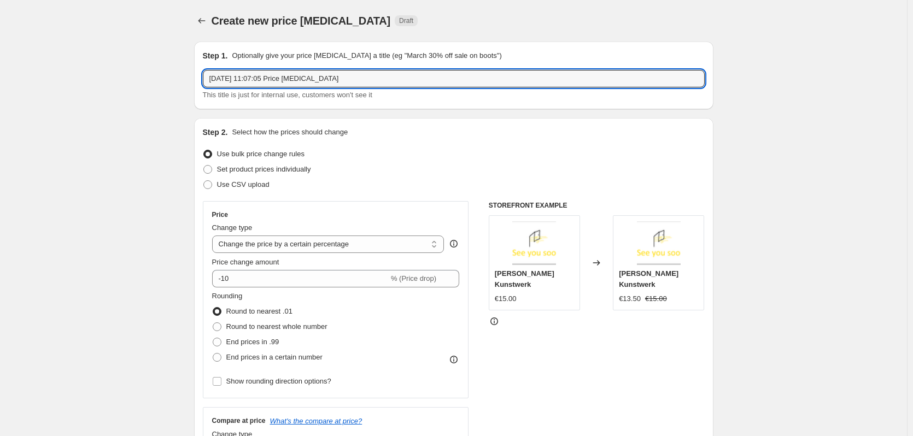
drag, startPoint x: 356, startPoint y: 74, endPoint x: 181, endPoint y: 67, distance: 175.6
type input "K"
click at [209, 79] on input "Collection" at bounding box center [454, 78] width 502 height 17
type input "NABPE -15 Collection"
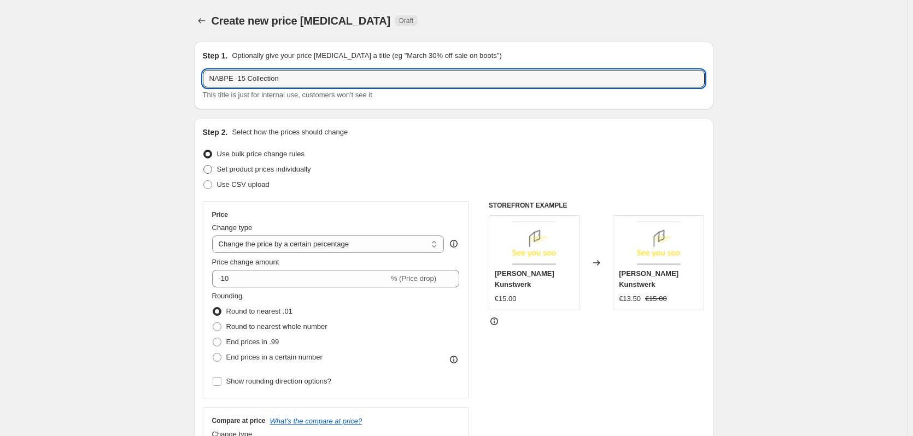
click at [210, 171] on span at bounding box center [207, 169] width 9 height 9
click at [204, 166] on input "Set product prices individually" at bounding box center [203, 165] width 1 height 1
radio input "true"
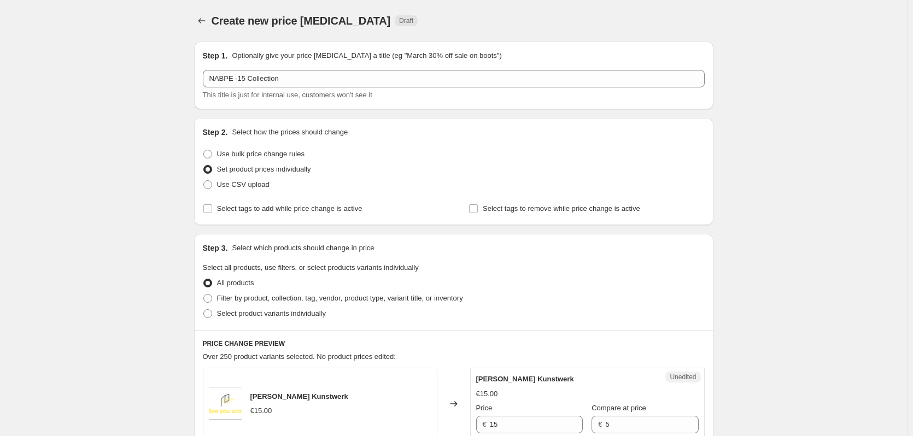
click at [210, 170] on span at bounding box center [207, 169] width 9 height 9
click at [204, 166] on input "Set product prices individually" at bounding box center [203, 165] width 1 height 1
click at [207, 142] on div "Step 2. Select how the prices should change Use bulk price change rules Set pro…" at bounding box center [454, 172] width 502 height 90
click at [207, 155] on span at bounding box center [207, 154] width 9 height 9
click at [204, 150] on input "Use bulk price change rules" at bounding box center [203, 150] width 1 height 1
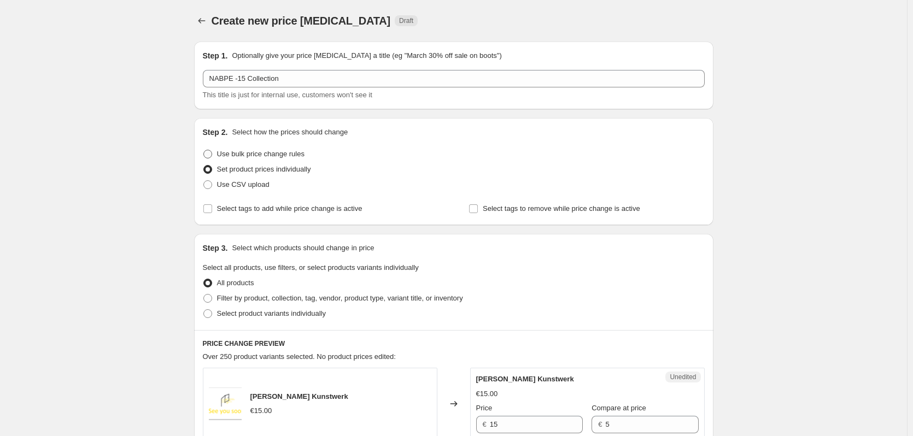
radio input "true"
select select "percentage"
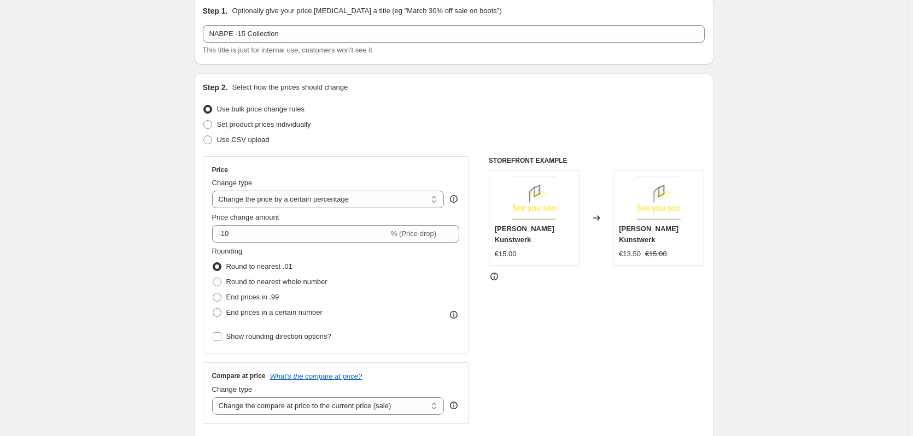
scroll to position [109, 0]
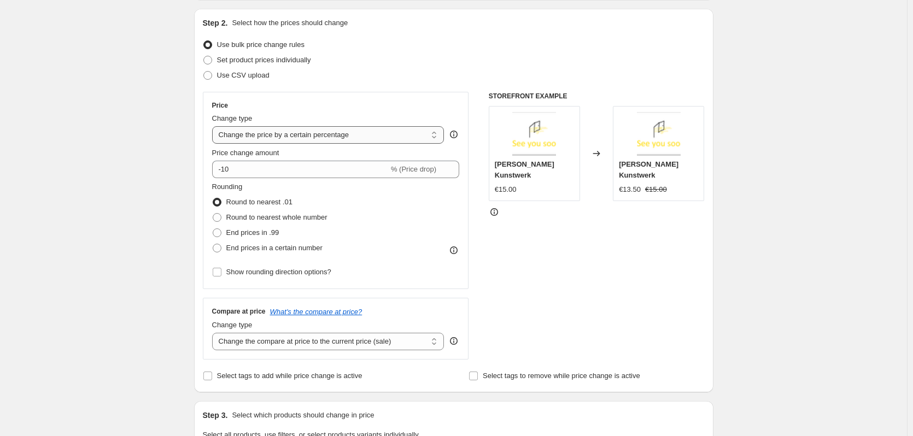
click at [292, 132] on select "Change the price to a certain amount Change the price by a certain amount Chang…" at bounding box center [328, 134] width 232 height 17
click at [214, 126] on select "Change the price to a certain amount Change the price by a certain amount Chang…" at bounding box center [328, 134] width 232 height 17
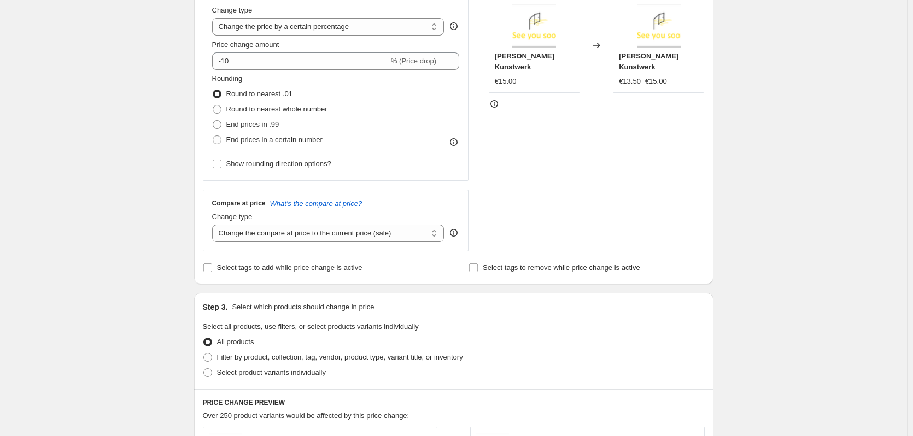
scroll to position [219, 0]
click at [298, 227] on select "Change the compare at price to the current price (sale) Change the compare at p…" at bounding box center [328, 232] width 232 height 17
drag, startPoint x: 297, startPoint y: 227, endPoint x: 280, endPoint y: 231, distance: 17.9
click at [297, 227] on select "Change the compare at price to the current price (sale) Change the compare at p…" at bounding box center [328, 232] width 232 height 17
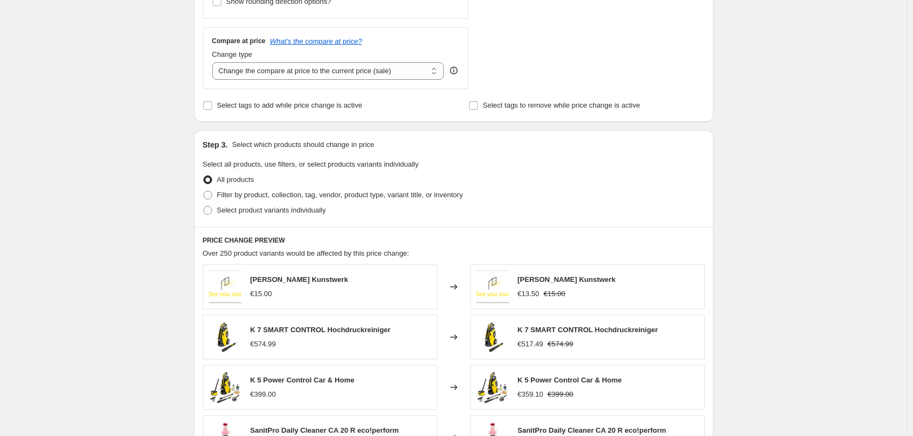
scroll to position [383, 0]
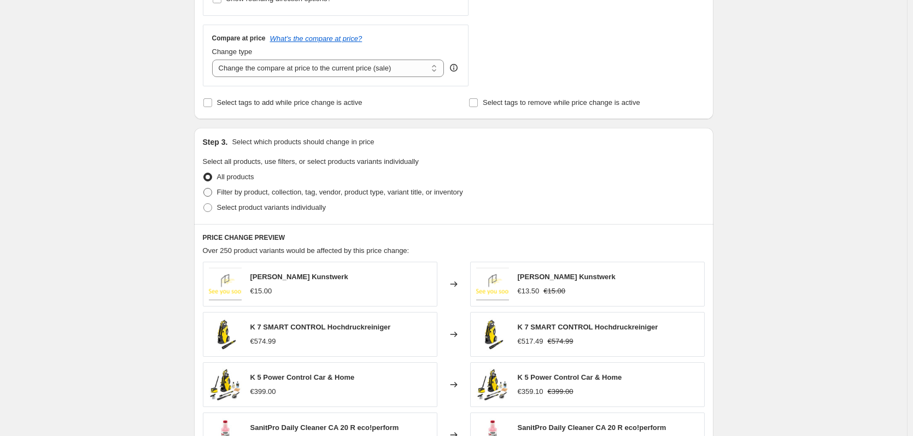
click at [211, 195] on span at bounding box center [207, 192] width 9 height 9
click at [204, 189] on input "Filter by product, collection, tag, vendor, product type, variant title, or inv…" at bounding box center [203, 188] width 1 height 1
radio input "true"
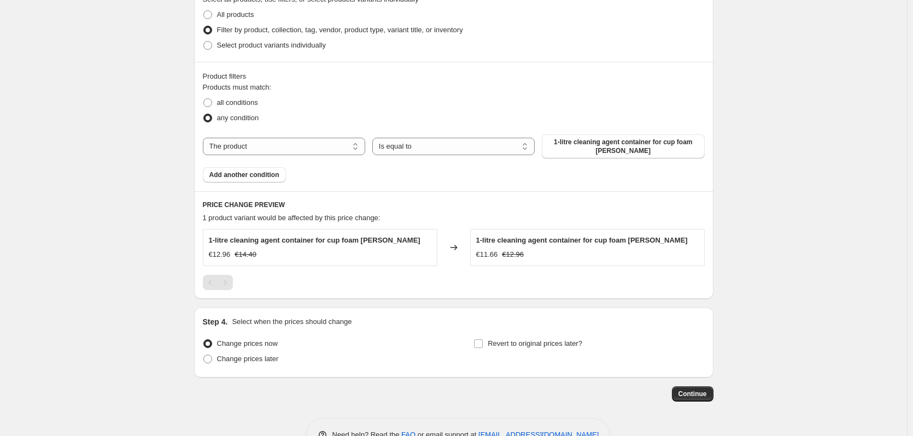
scroll to position [547, 0]
click at [607, 155] on button "1-litre cleaning agent container for cup foam [PERSON_NAME]" at bounding box center [623, 145] width 162 height 24
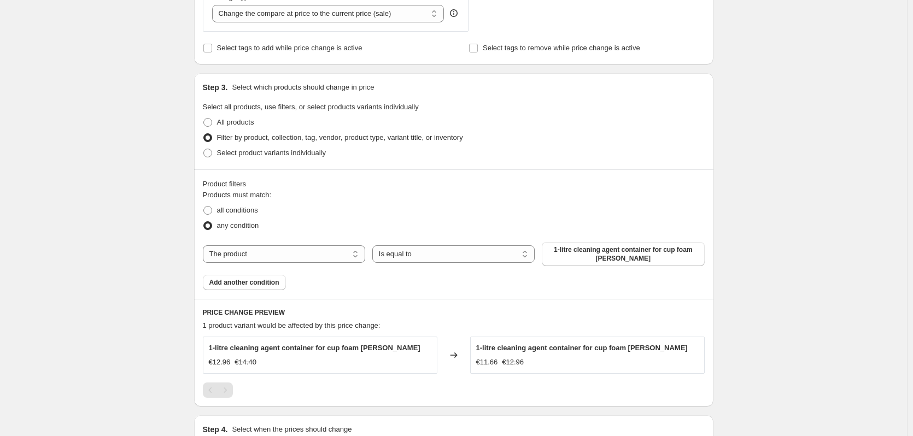
scroll to position [414, 0]
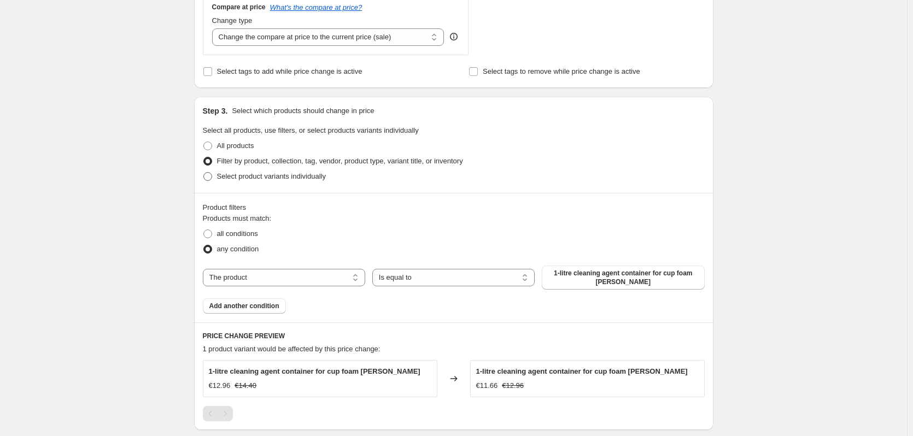
click at [212, 178] on span at bounding box center [207, 176] width 9 height 9
click at [204, 173] on input "Select product variants individually" at bounding box center [203, 172] width 1 height 1
radio input "true"
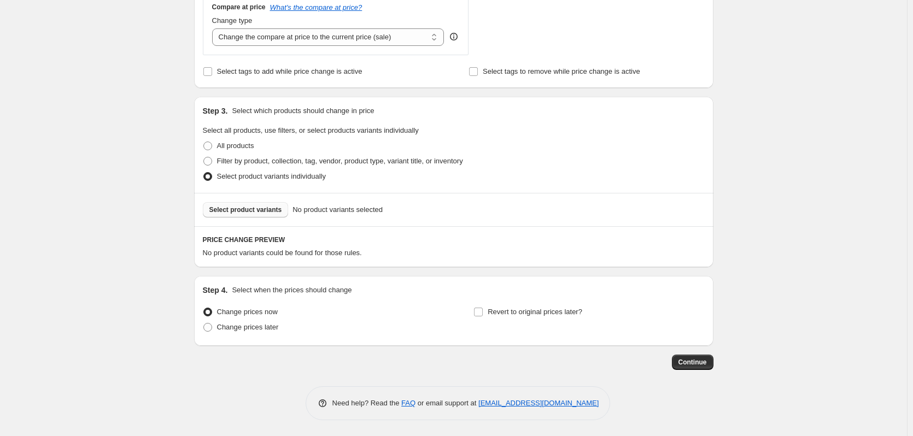
click at [273, 214] on span "Select product variants" at bounding box center [245, 210] width 73 height 9
click at [210, 165] on span at bounding box center [207, 161] width 9 height 9
click at [204, 157] on input "Filter by product, collection, tag, vendor, product type, variant title, or inv…" at bounding box center [203, 157] width 1 height 1
radio input "true"
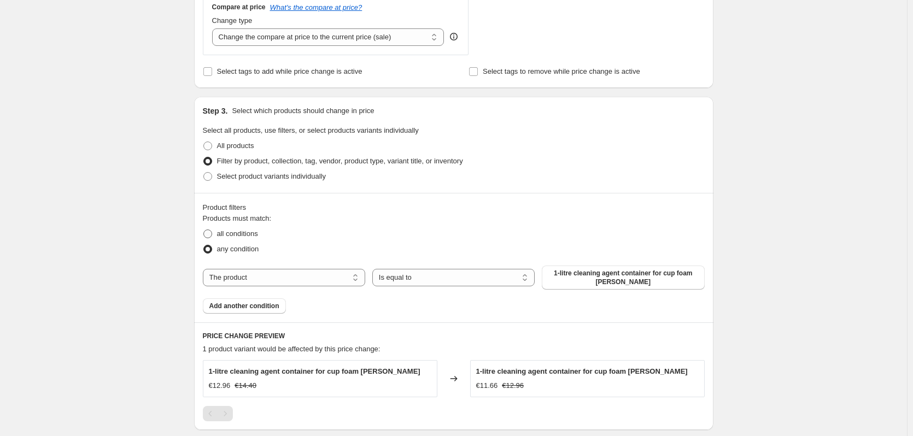
click at [215, 237] on label "all conditions" at bounding box center [230, 233] width 55 height 15
click at [204, 230] on input "all conditions" at bounding box center [203, 230] width 1 height 1
radio input "true"
click at [647, 281] on span "1-litre cleaning agent container for cup foam [PERSON_NAME]" at bounding box center [622, 277] width 149 height 17
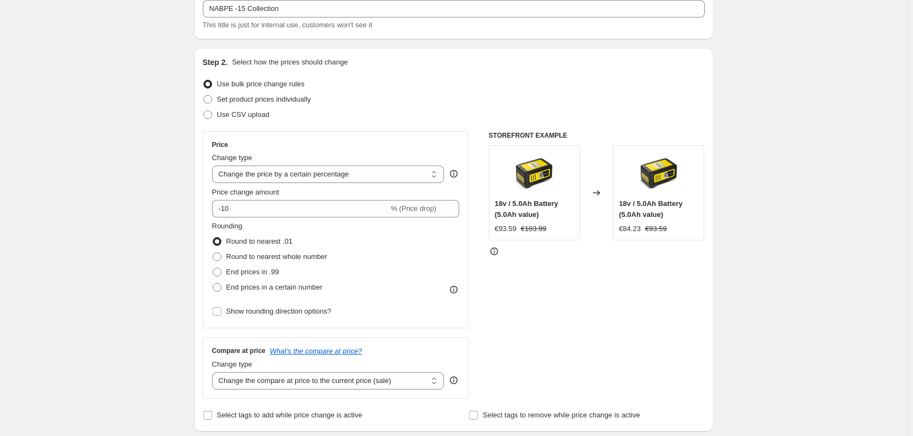
scroll to position [0, 0]
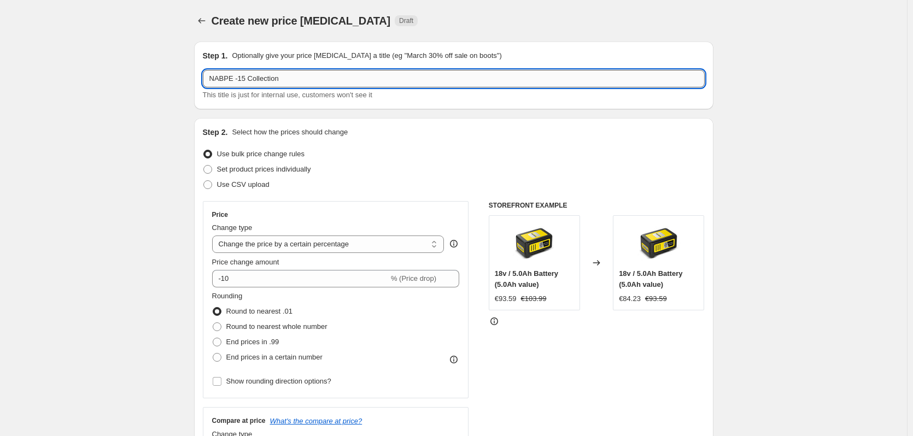
click at [288, 77] on input "NABPE -15 Collection" at bounding box center [454, 78] width 502 height 17
click at [294, 78] on input "NABPE -15 Collection & tags" at bounding box center [454, 78] width 502 height 17
type input "NABPE -15 Collection & Tags"
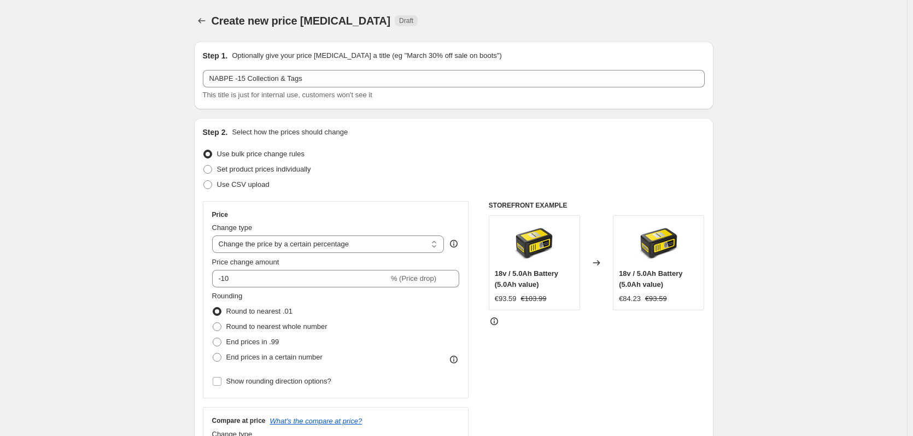
click at [198, 130] on div "Step 2. Select how the prices should change Use bulk price change rules Set pro…" at bounding box center [453, 310] width 519 height 384
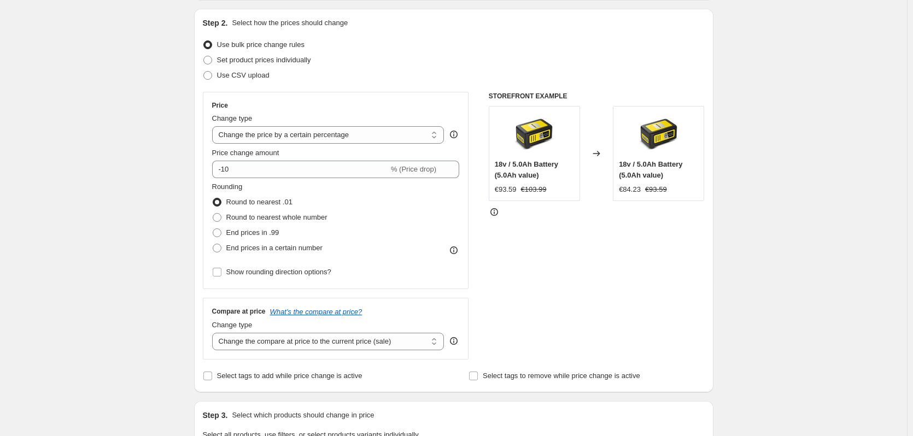
scroll to position [219, 0]
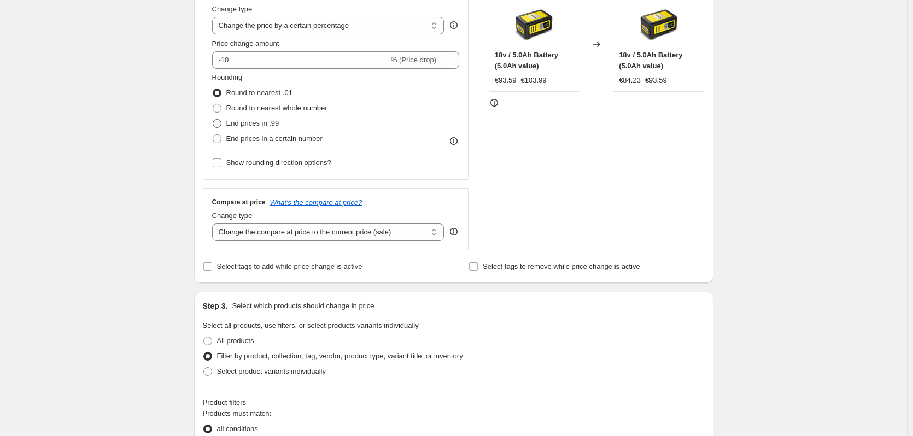
click at [220, 124] on span at bounding box center [217, 123] width 9 height 9
click at [213, 120] on input "End prices in .99" at bounding box center [213, 119] width 1 height 1
radio input "true"
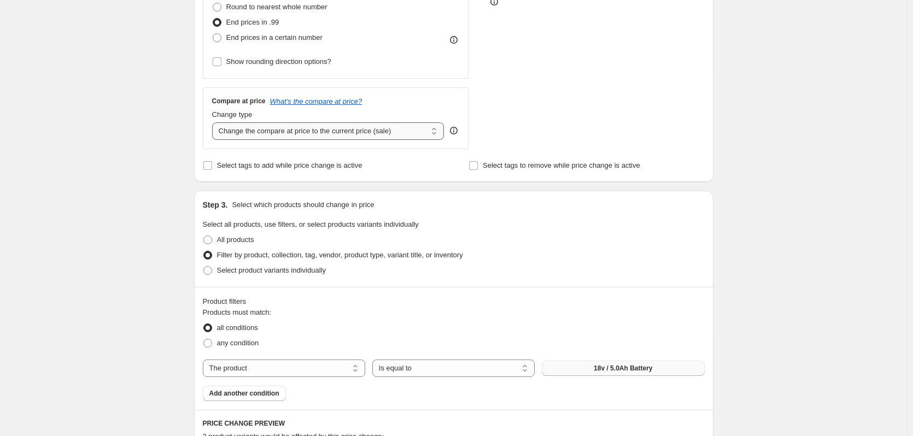
scroll to position [328, 0]
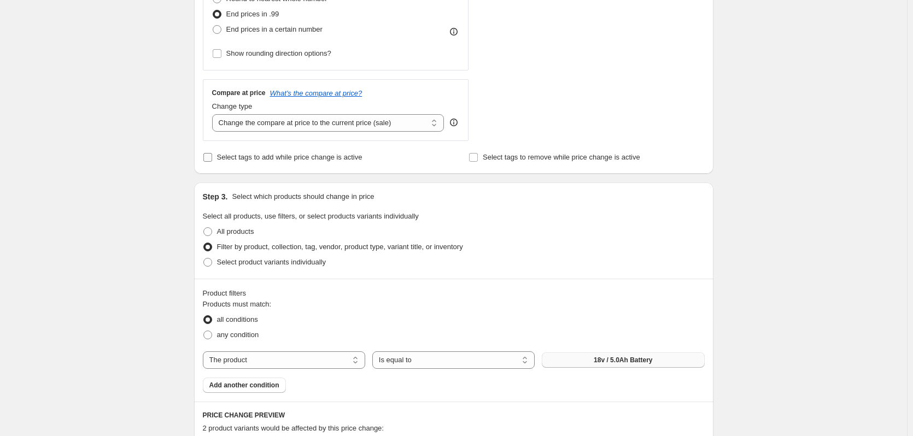
click at [209, 160] on input "Select tags to add while price change is active" at bounding box center [207, 157] width 9 height 9
checkbox input "true"
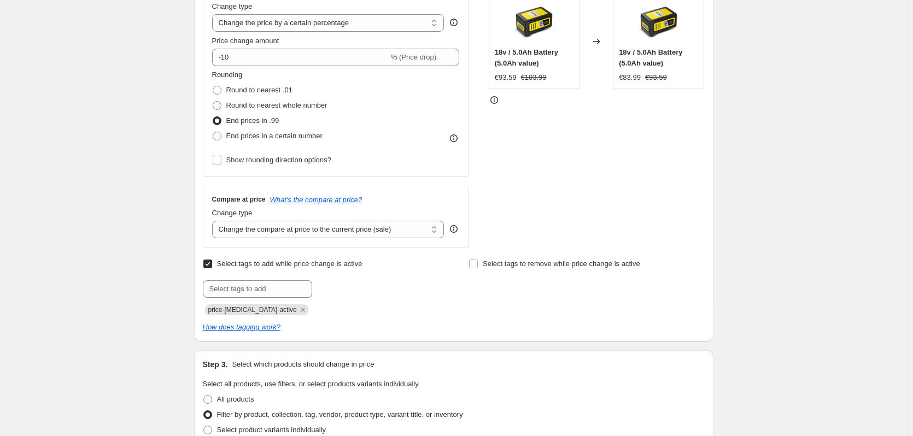
scroll to position [219, 0]
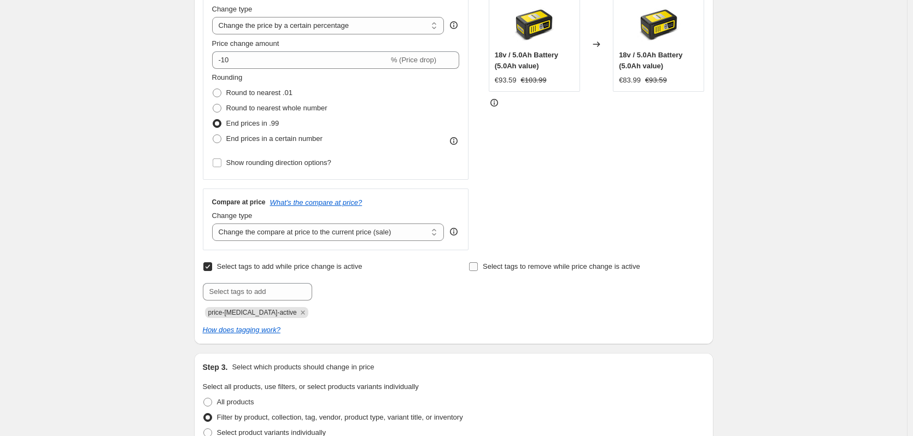
click at [478, 269] on span at bounding box center [473, 267] width 10 height 10
click at [478, 269] on input "Select tags to remove while price change is active" at bounding box center [473, 266] width 9 height 9
click at [478, 270] on input "Select tags to remove while price change is active" at bounding box center [473, 266] width 9 height 9
checkbox input "false"
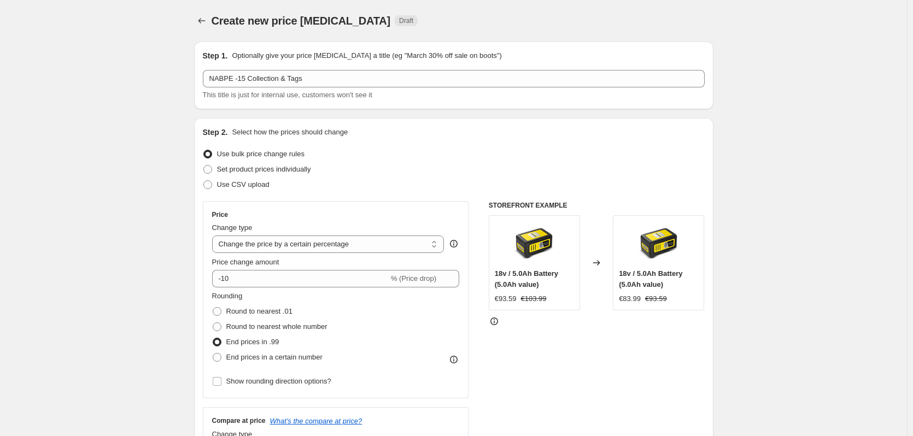
scroll to position [273, 0]
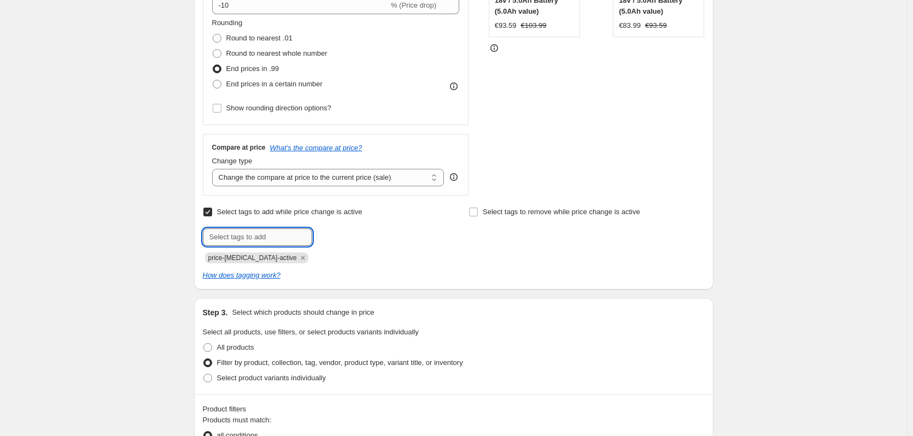
click at [257, 238] on input "text" at bounding box center [257, 236] width 109 height 17
click at [301, 236] on input "text" at bounding box center [257, 236] width 109 height 17
type input "s"
type input "Hochdruckreiniger"
click at [348, 234] on span "Hochdruckrei..." at bounding box center [360, 236] width 48 height 8
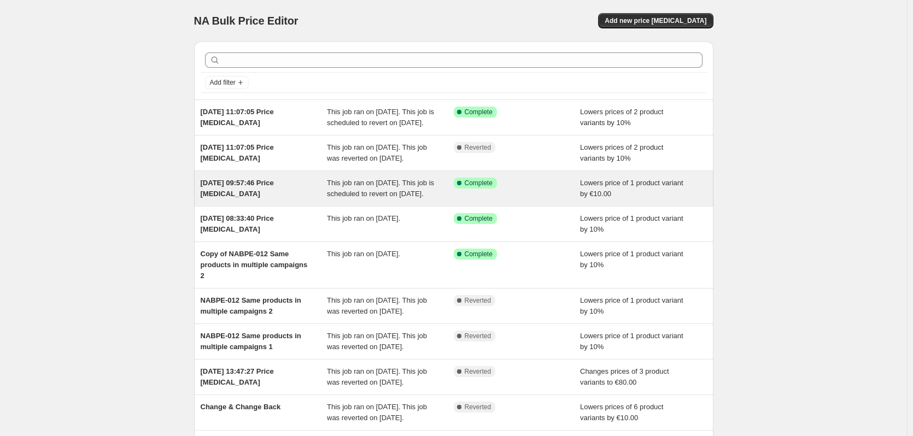
click at [312, 199] on div "[DATE] 09:57:46 Price [MEDICAL_DATA]" at bounding box center [264, 189] width 127 height 22
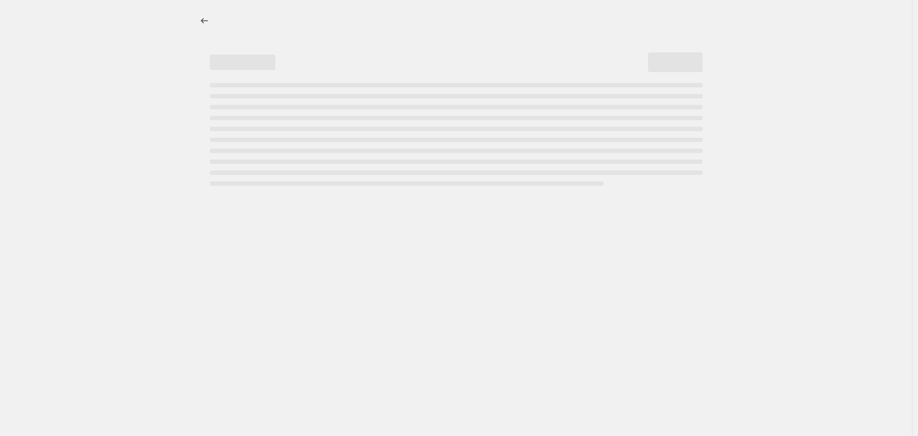
select select "by"
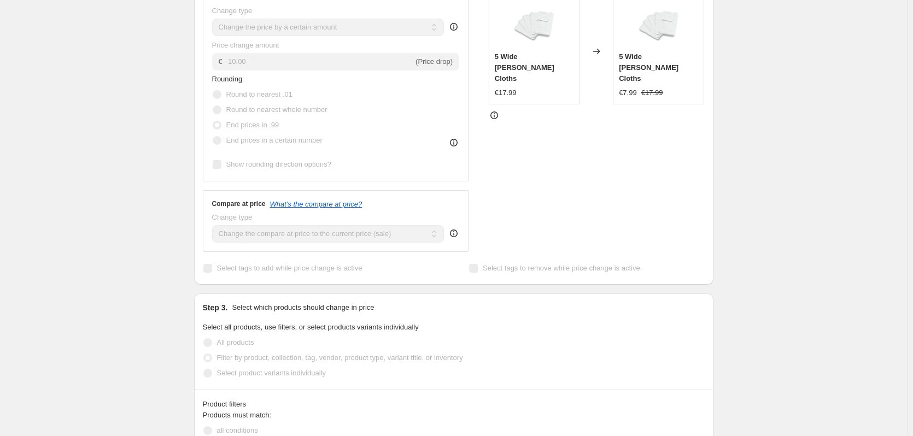
scroll to position [219, 0]
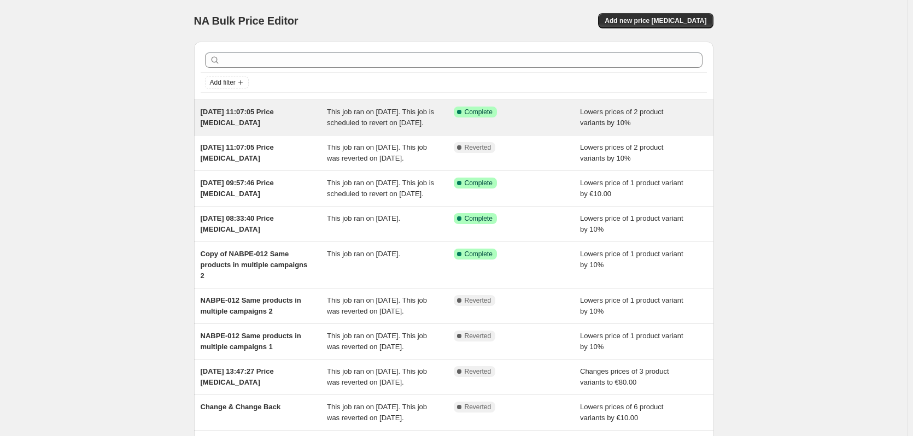
click at [275, 118] on div "[DATE] 11:07:05 Price [MEDICAL_DATA]" at bounding box center [264, 118] width 127 height 22
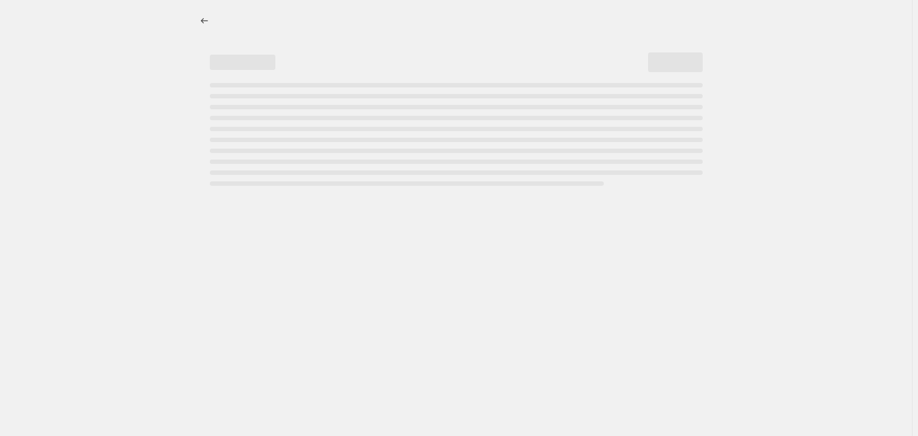
select select "percentage"
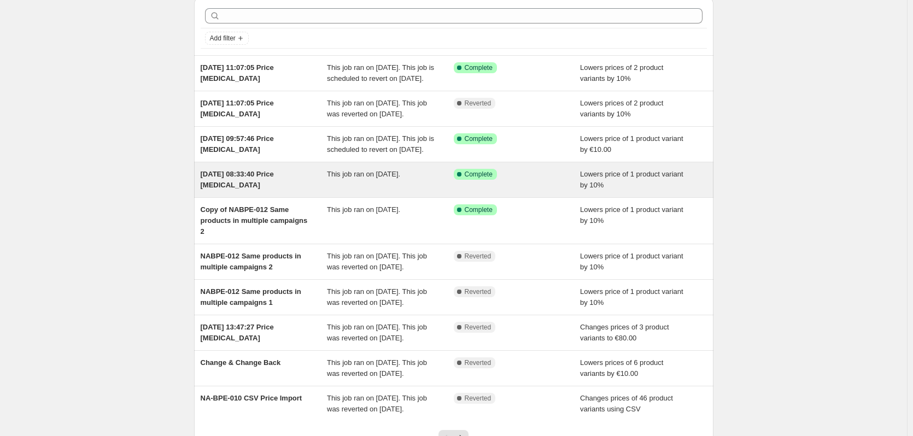
scroll to position [109, 0]
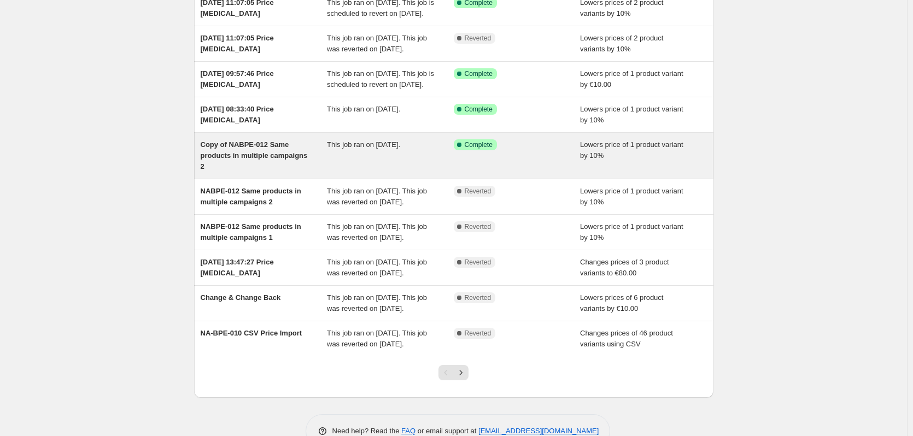
click at [267, 172] on div "Copy of NABPE-012 Same products in multiple campaigns 2" at bounding box center [264, 155] width 127 height 33
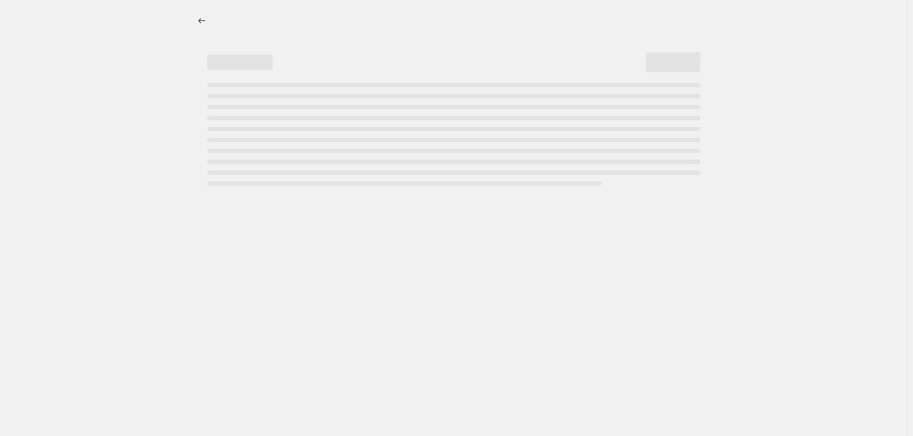
select select "percentage"
select select "collection"
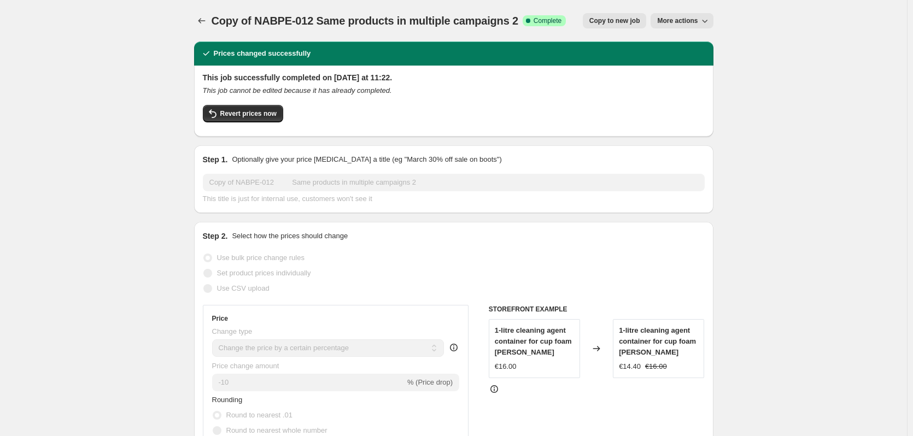
scroll to position [219, 0]
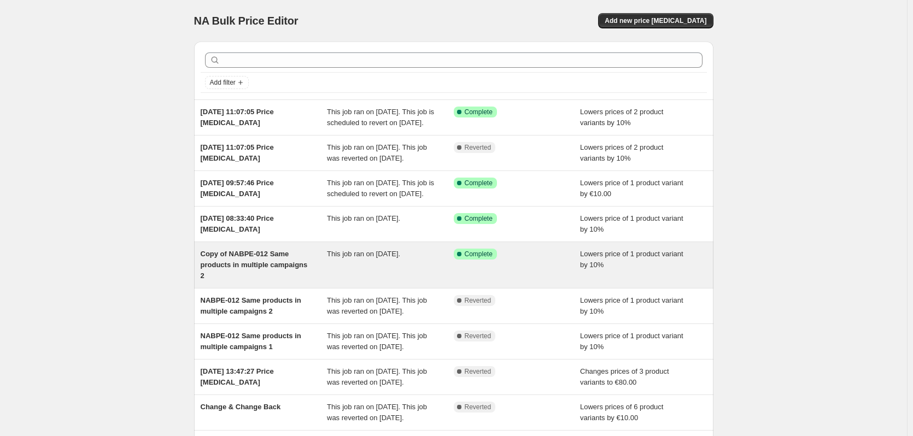
click at [381, 258] on span "This job ran on [DATE]." at bounding box center [363, 254] width 73 height 8
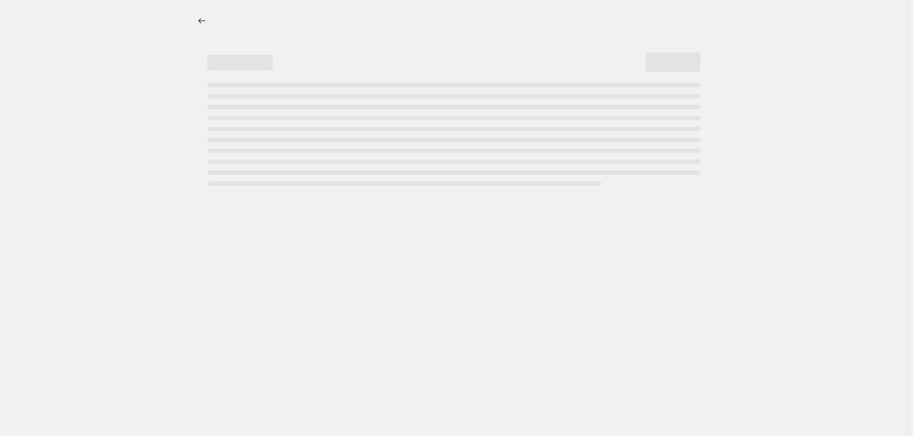
select select "percentage"
select select "collection"
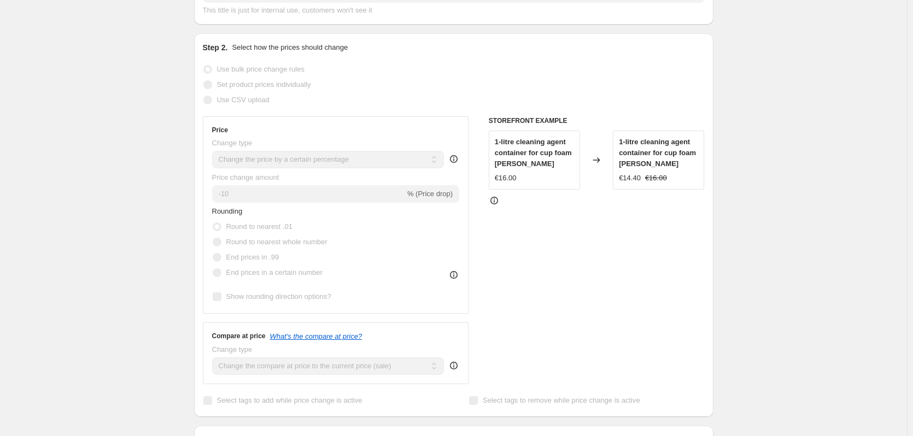
scroll to position [55, 0]
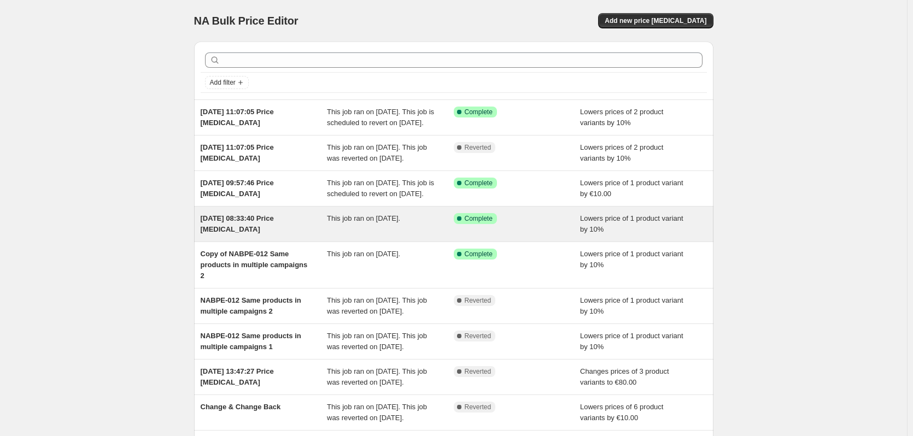
click at [308, 235] on div "[DATE] 08:33:40 Price [MEDICAL_DATA]" at bounding box center [264, 224] width 127 height 22
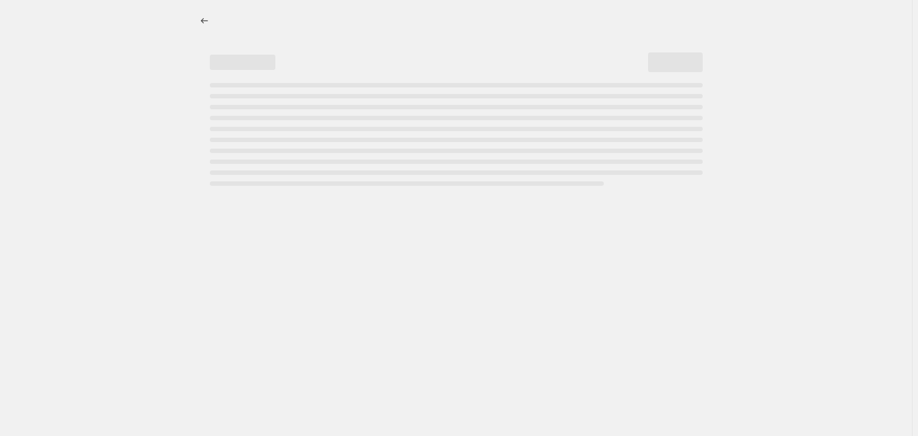
select select "percentage"
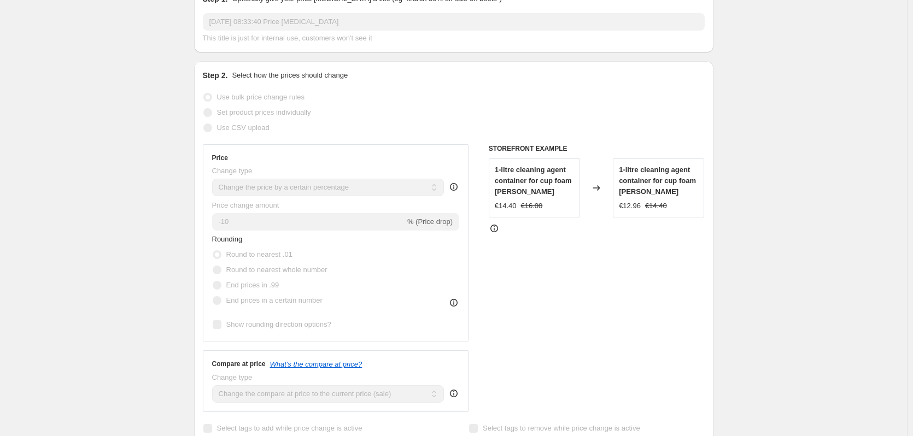
scroll to position [164, 0]
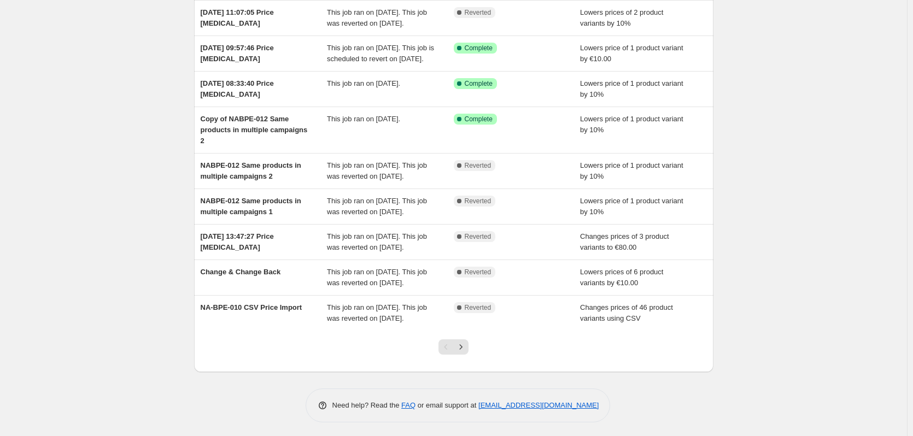
scroll to position [225, 0]
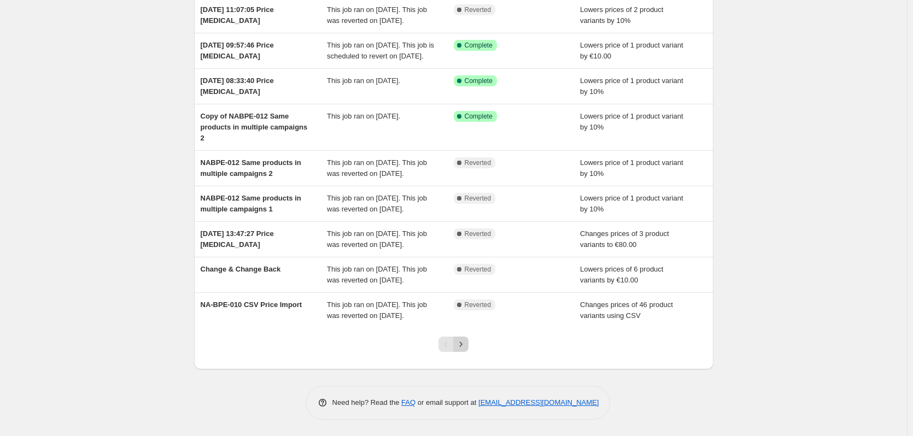
click at [461, 342] on icon "Next" at bounding box center [460, 344] width 11 height 11
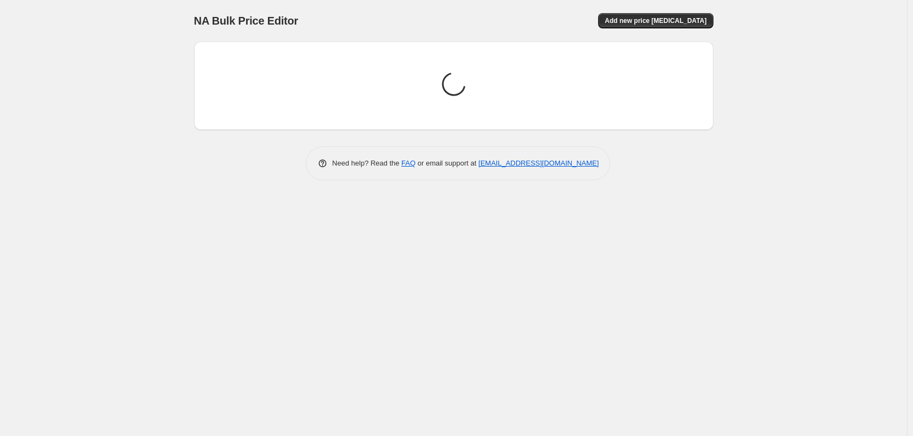
scroll to position [0, 0]
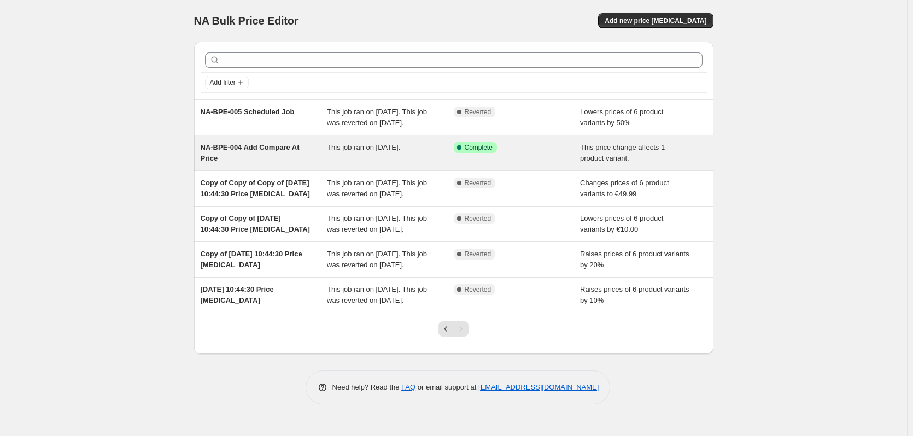
click at [282, 164] on div "NA-BPE-004 Add Compare At Price" at bounding box center [264, 153] width 127 height 22
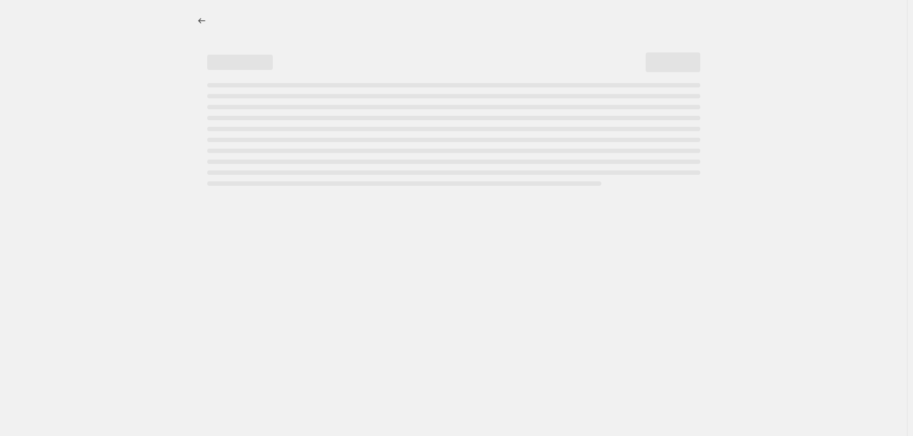
select select "no_change"
select select "to"
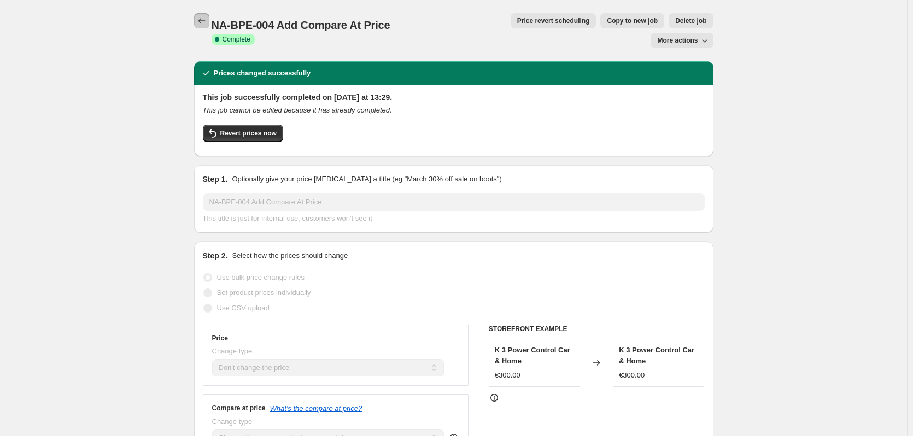
click at [205, 22] on icon "Price change jobs" at bounding box center [201, 20] width 11 height 11
